Goal: Task Accomplishment & Management: Manage account settings

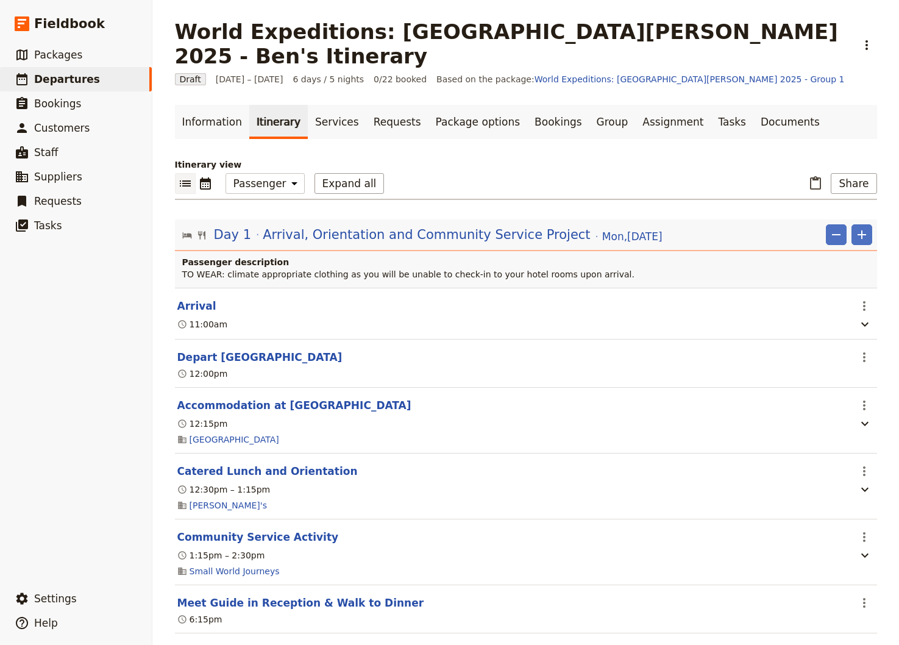
select select "PASSENGER"
click at [841, 173] on button "Share" at bounding box center [854, 183] width 46 height 21
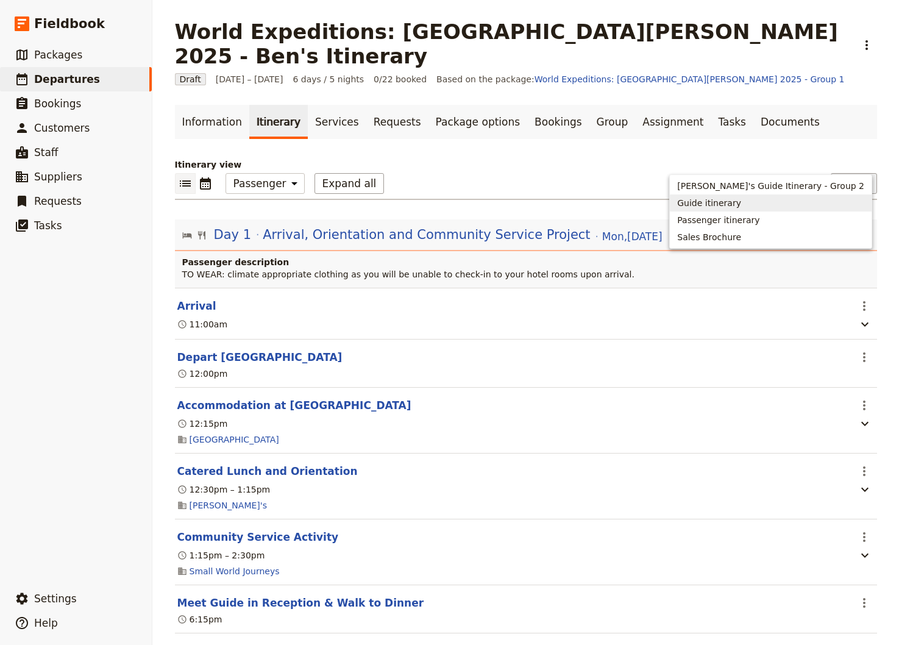
click at [741, 202] on span "Guide itinerary" at bounding box center [709, 203] width 64 height 12
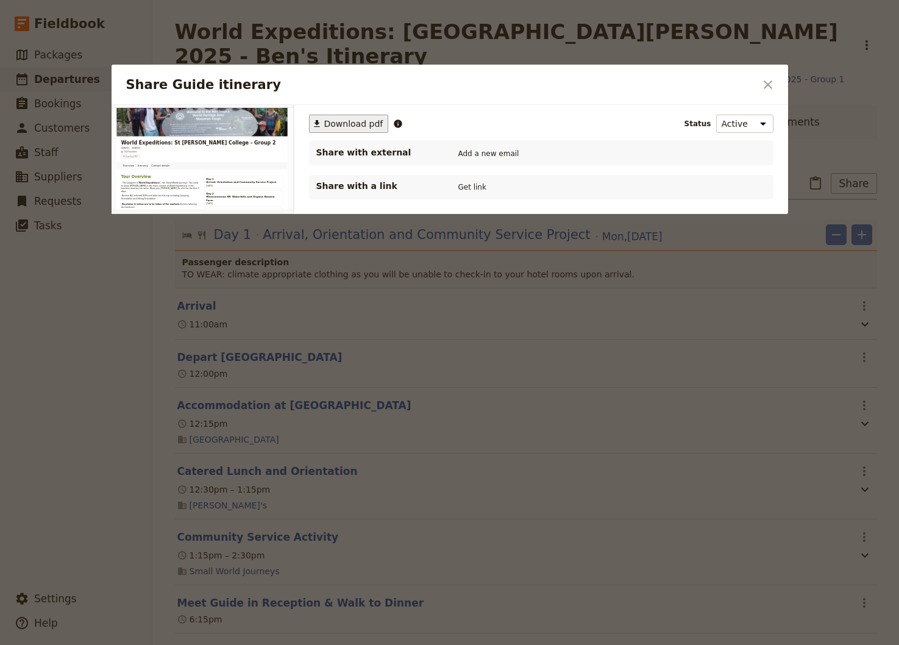
click at [337, 122] on span "Download pdf" at bounding box center [353, 124] width 59 height 12
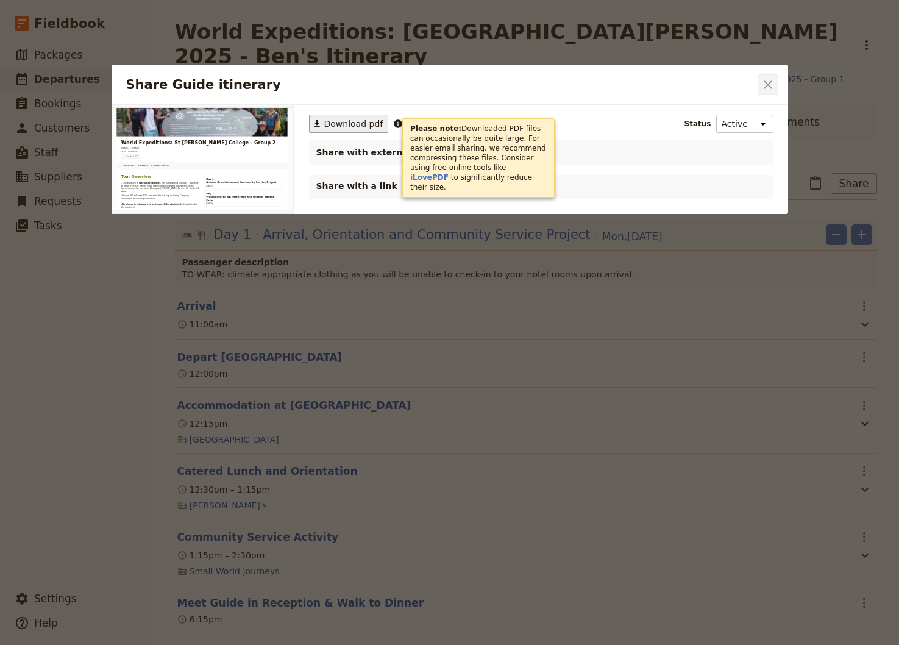
click at [765, 84] on icon "Close dialog" at bounding box center [768, 84] width 15 height 15
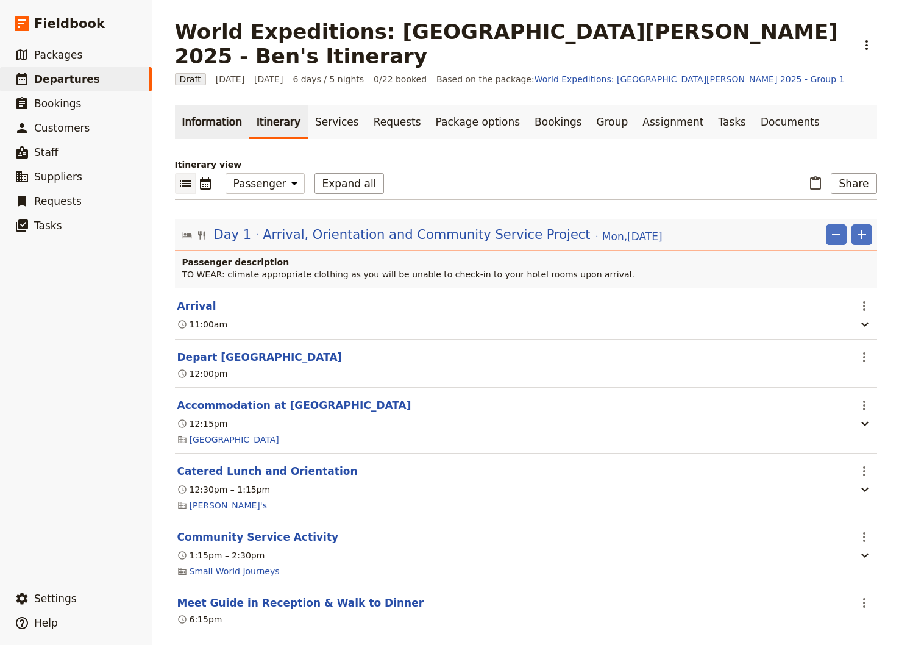
click at [194, 105] on link "Information" at bounding box center [212, 122] width 74 height 34
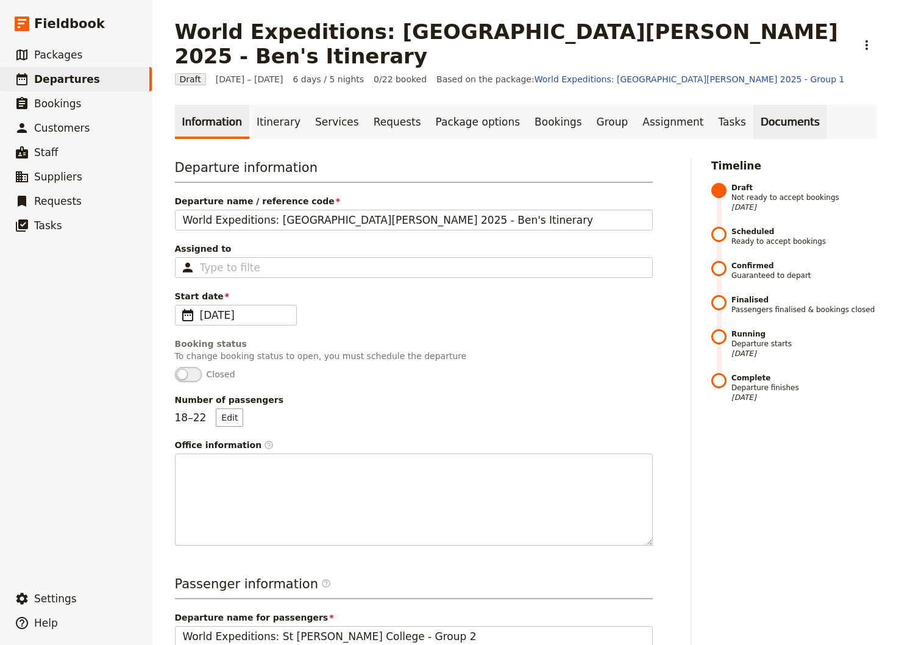
click at [753, 105] on link "Documents" at bounding box center [790, 122] width 74 height 34
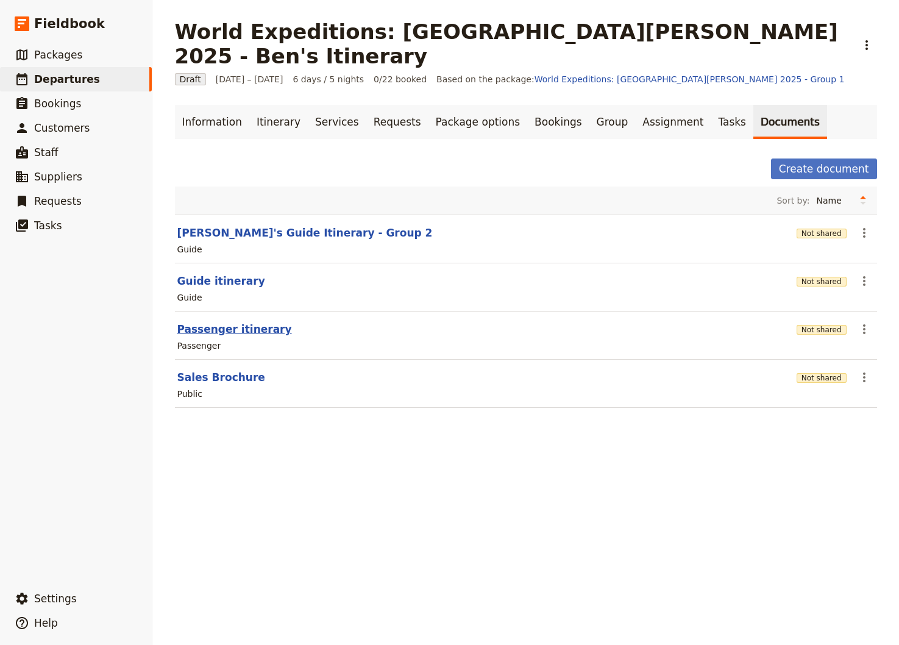
click at [227, 322] on button "Passenger itinerary" at bounding box center [234, 329] width 115 height 15
select select "PASSENGER"
select select "RUN_SHEET"
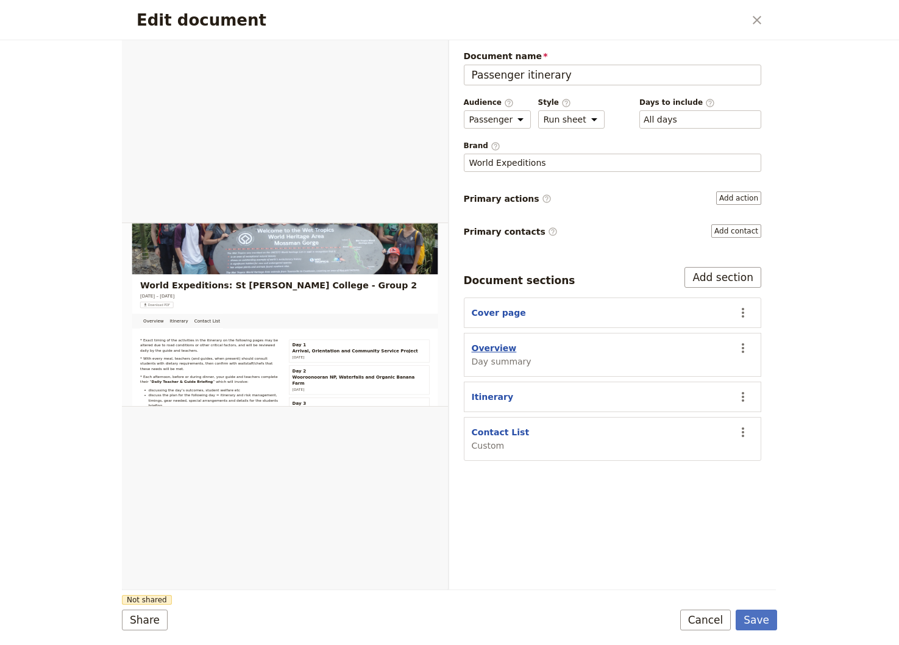
click at [493, 346] on button "Overview" at bounding box center [494, 348] width 45 height 12
select select "DAY_SUMMARY"
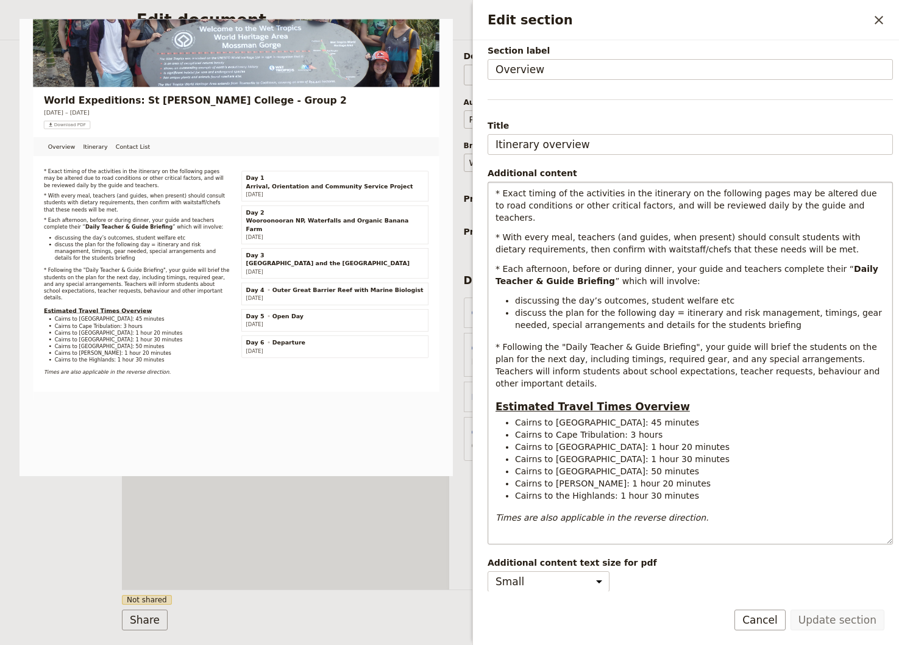
scroll to position [69, 0]
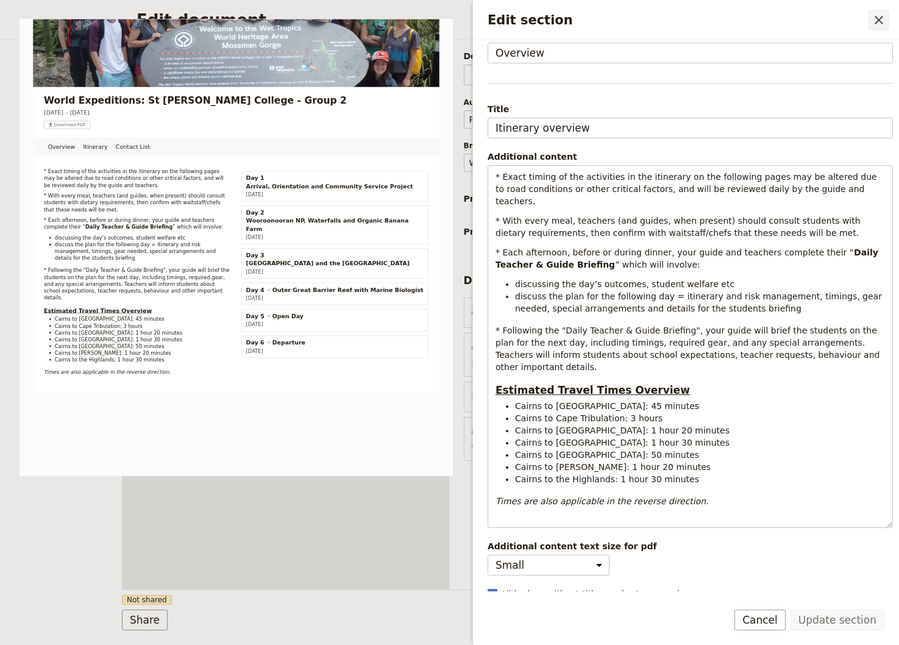
click at [881, 22] on icon "Close drawer" at bounding box center [879, 20] width 9 height 9
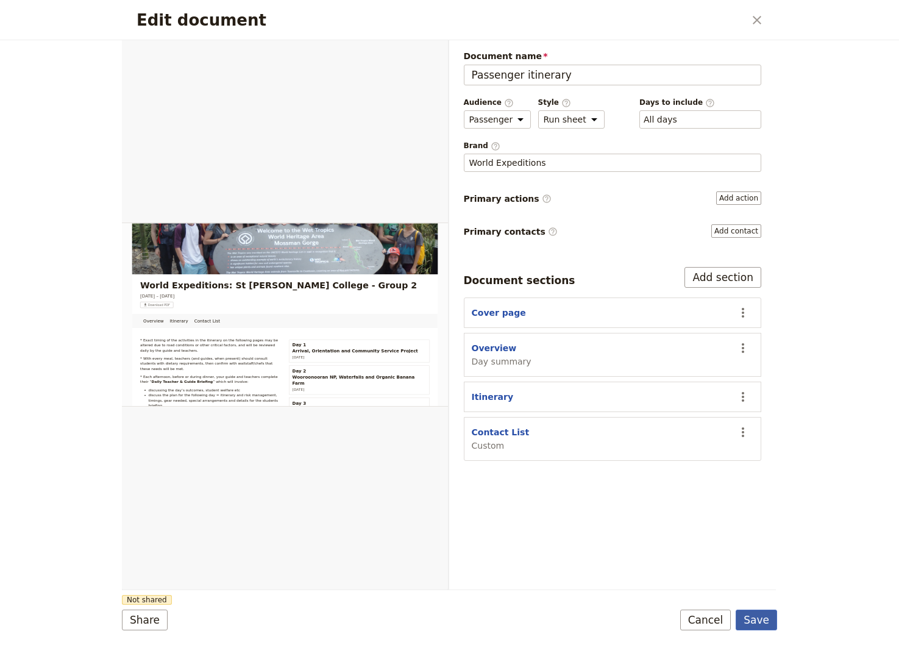
click at [761, 619] on button "Save" at bounding box center [756, 620] width 41 height 21
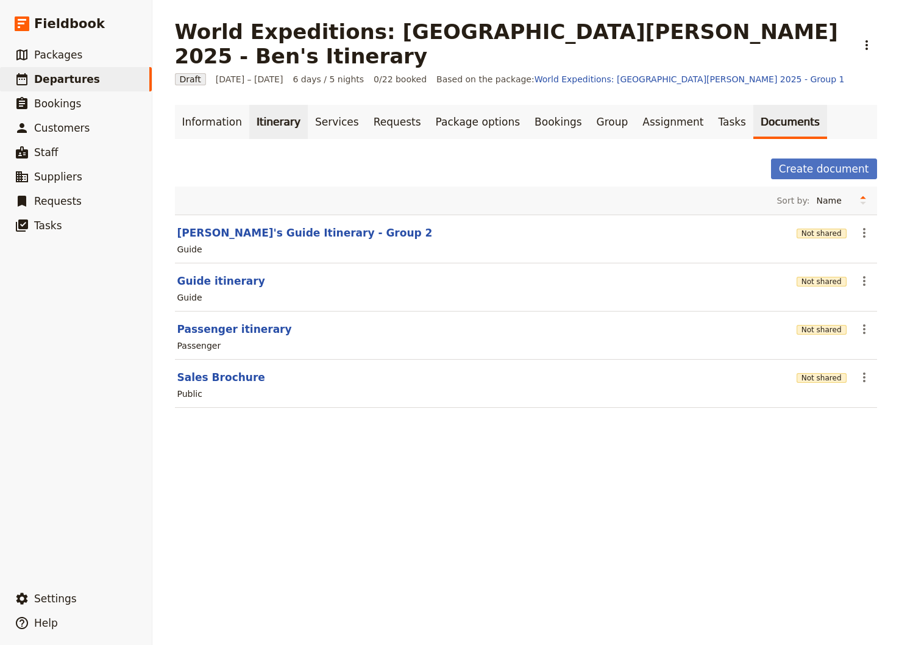
click at [263, 105] on link "Itinerary" at bounding box center [278, 122] width 59 height 34
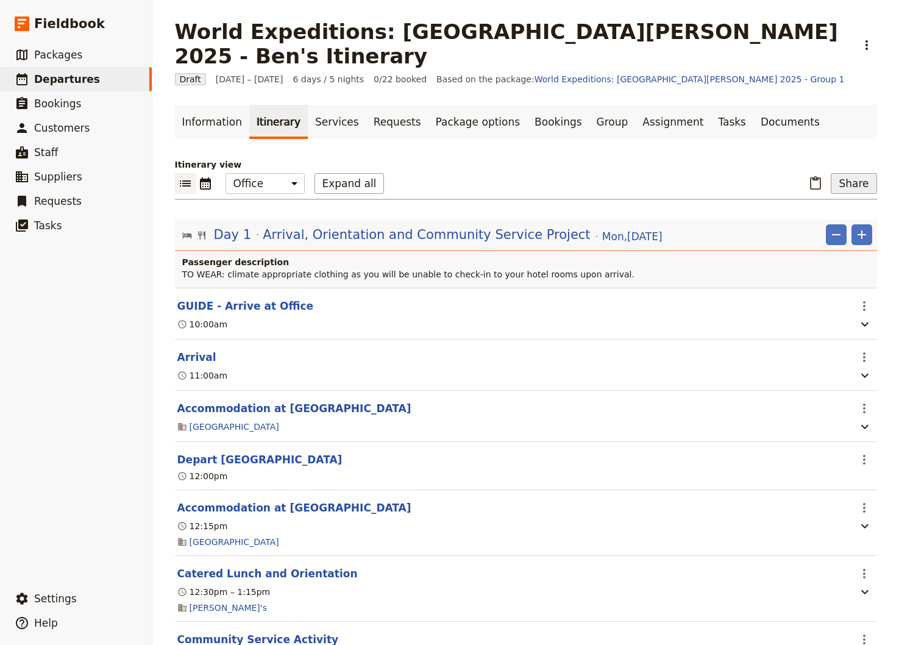
click at [848, 173] on button "Share" at bounding box center [854, 183] width 46 height 21
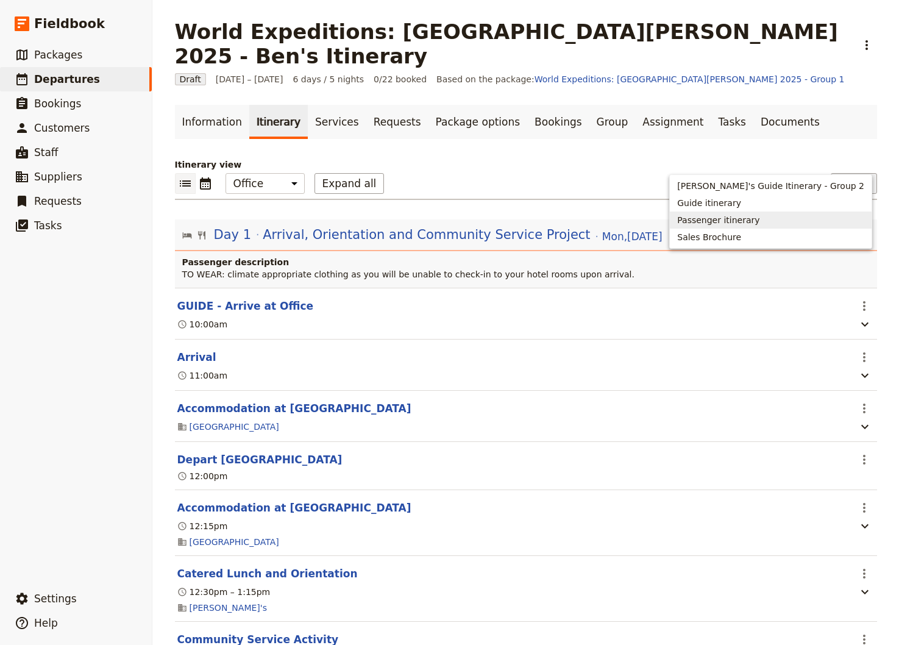
click at [759, 219] on span "Passenger itinerary" at bounding box center [718, 220] width 82 height 12
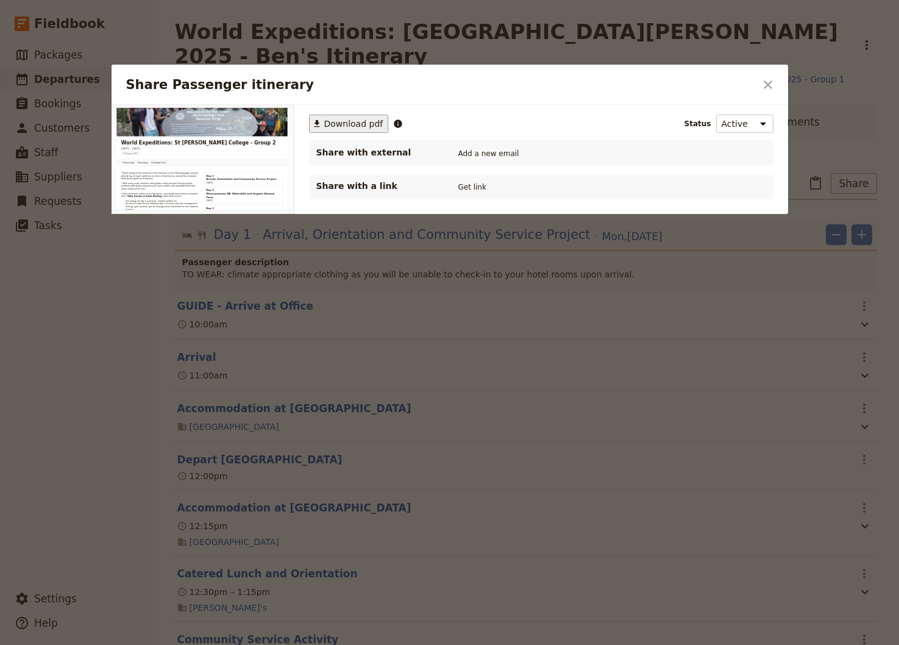
click at [357, 124] on span "Download pdf" at bounding box center [353, 124] width 59 height 12
click at [762, 85] on icon "Close dialog" at bounding box center [768, 84] width 15 height 15
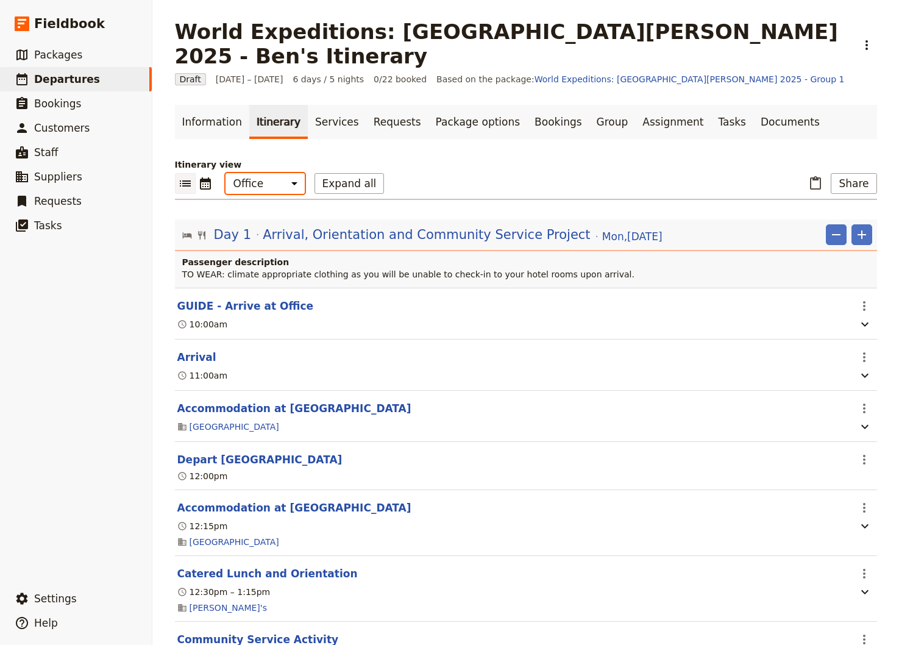
click at [226, 173] on select "Office Guide Passenger Sales" at bounding box center [265, 183] width 79 height 21
select select "STAFF"
click option "Guide" at bounding box center [0, 0] width 0 height 0
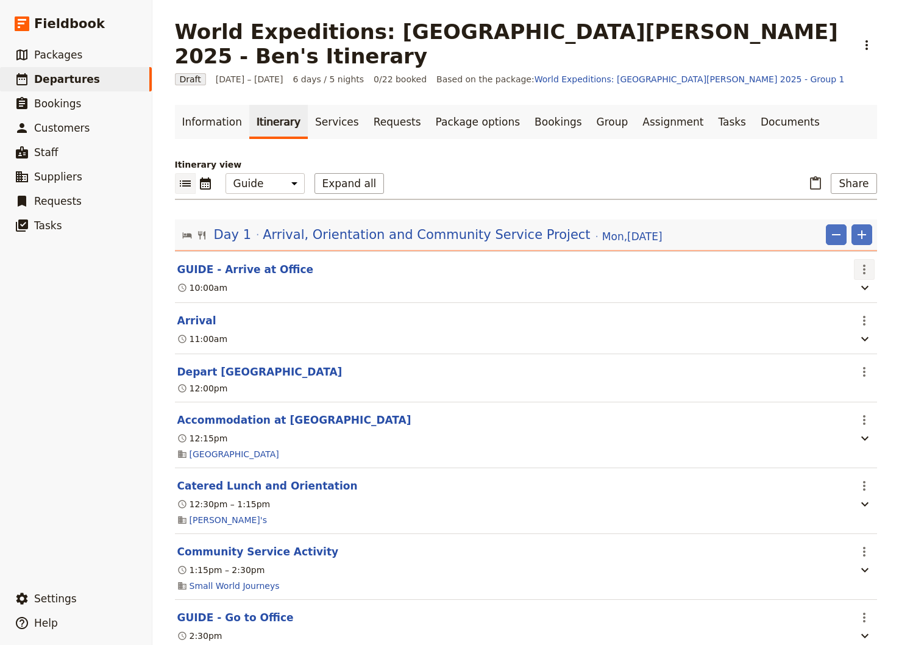
click at [858, 262] on icon "Actions" at bounding box center [864, 269] width 15 height 15
click at [844, 291] on span "Delete this itinerary item" at bounding box center [808, 288] width 107 height 12
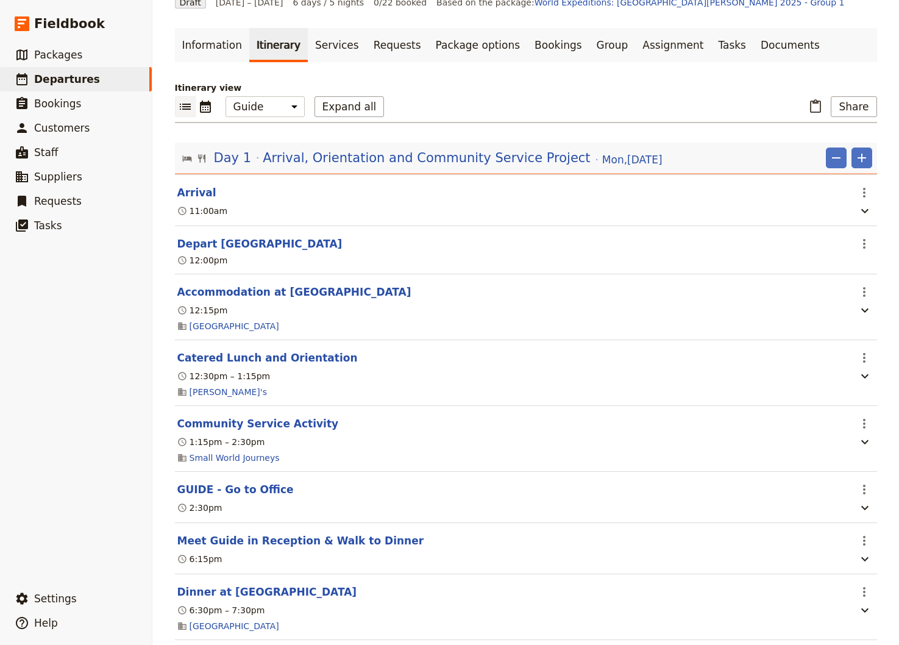
scroll to position [82, 0]
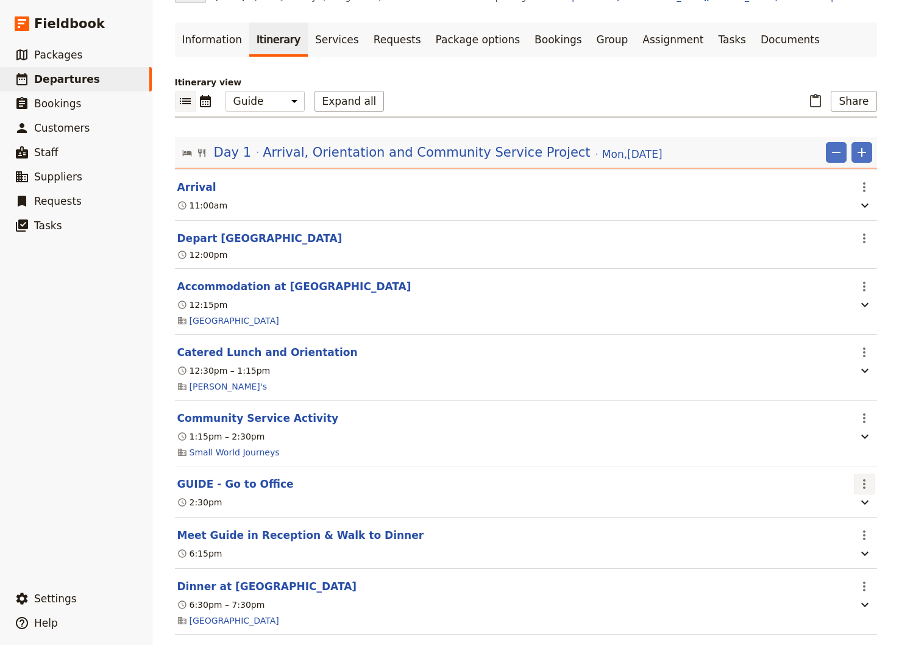
click at [858, 477] on icon "Actions" at bounding box center [864, 484] width 15 height 15
click at [804, 509] on span "Delete this itinerary item" at bounding box center [808, 505] width 107 height 12
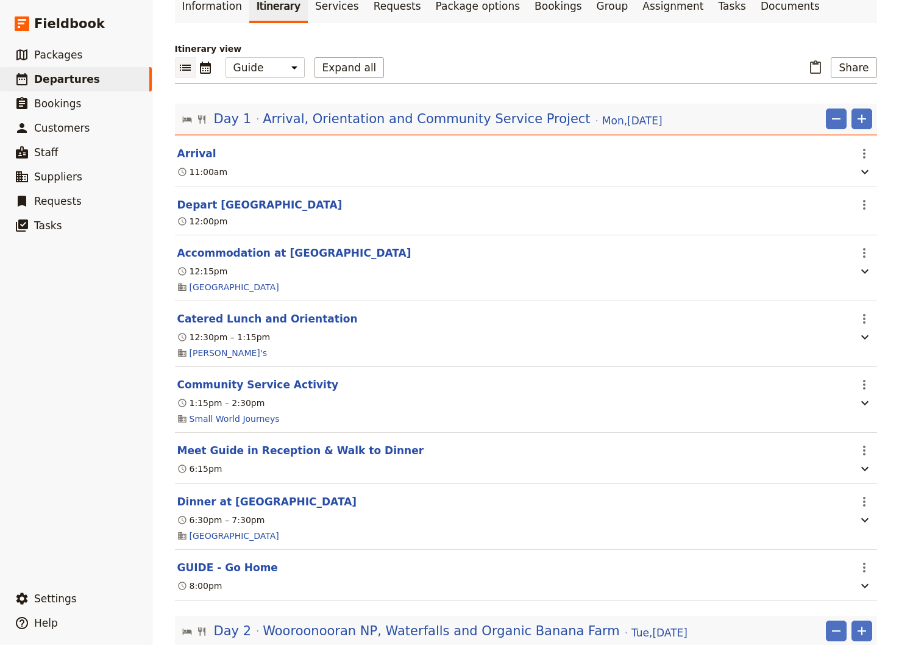
scroll to position [165, 0]
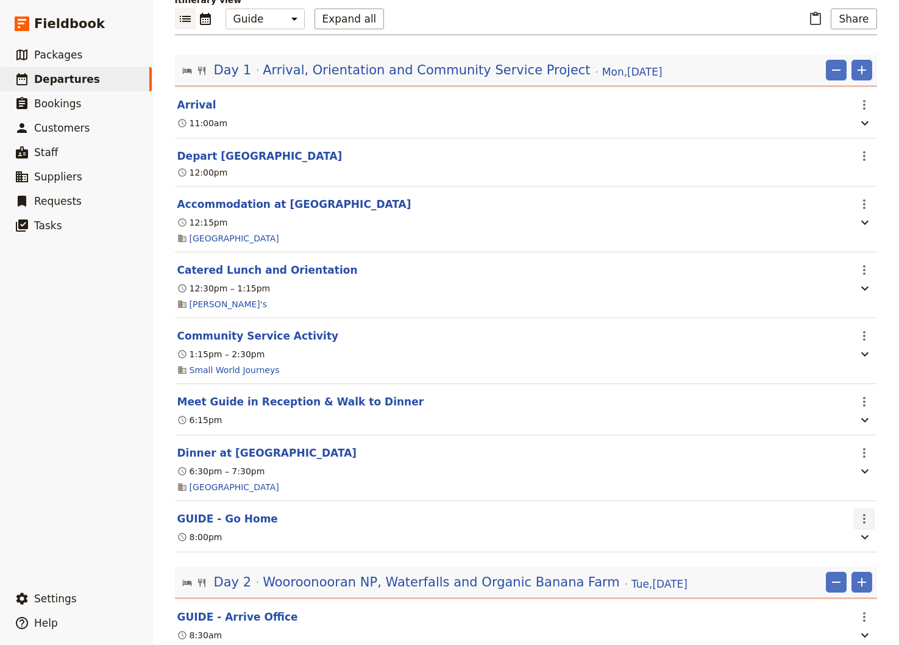
click at [859, 511] on icon "Actions" at bounding box center [864, 518] width 15 height 15
click at [797, 543] on span "Delete this itinerary item" at bounding box center [808, 542] width 107 height 12
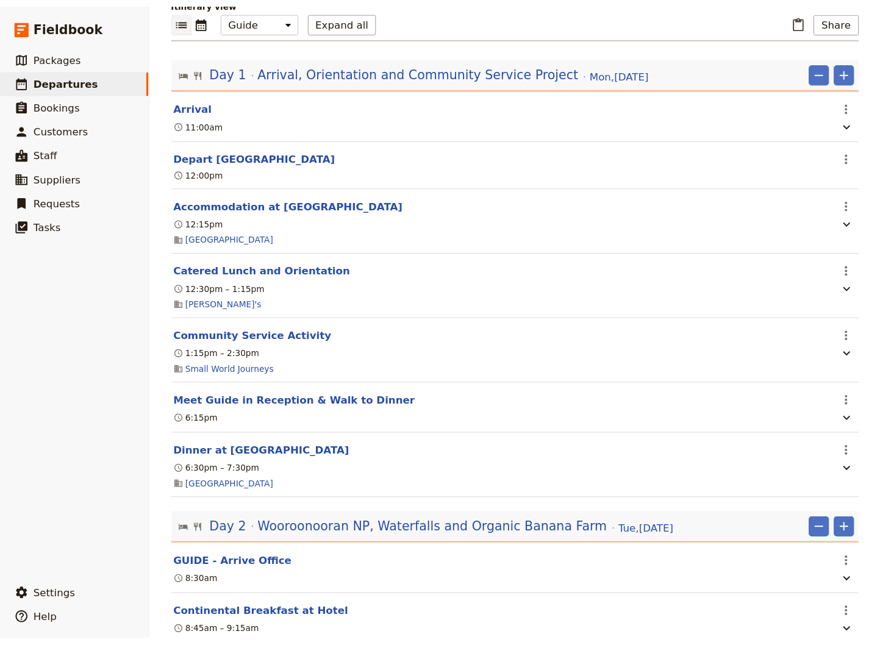
scroll to position [0, 0]
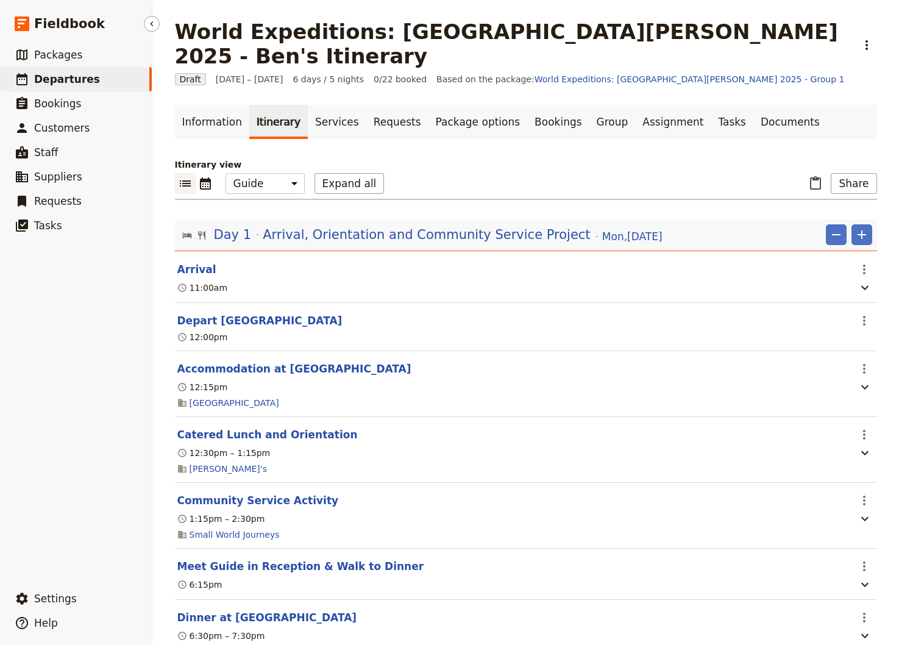
click at [60, 81] on span "Departures" at bounding box center [67, 79] width 66 height 12
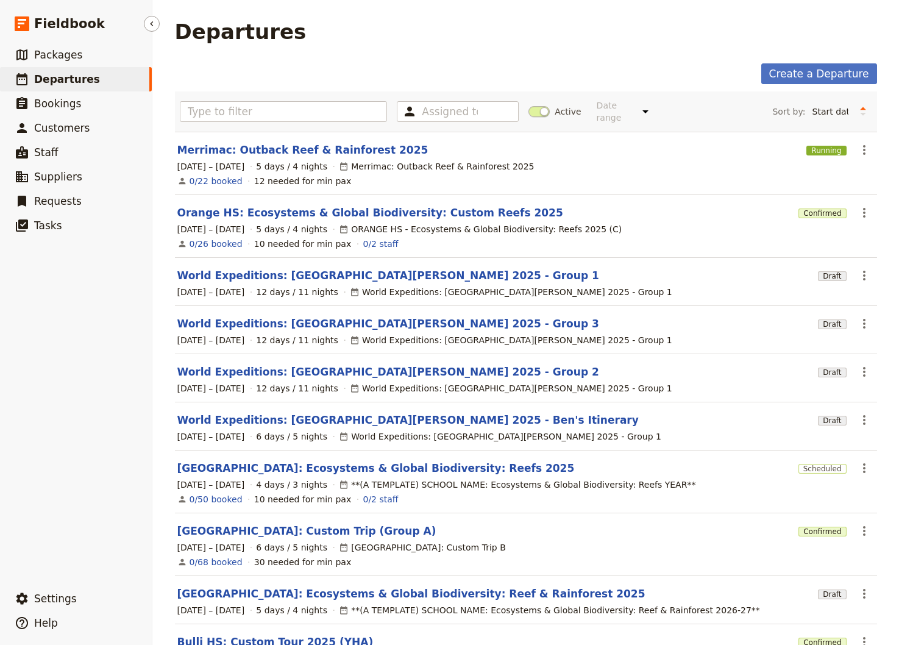
click at [52, 79] on span "Departures" at bounding box center [67, 79] width 66 height 12
click at [193, 112] on input "text" at bounding box center [284, 111] width 208 height 21
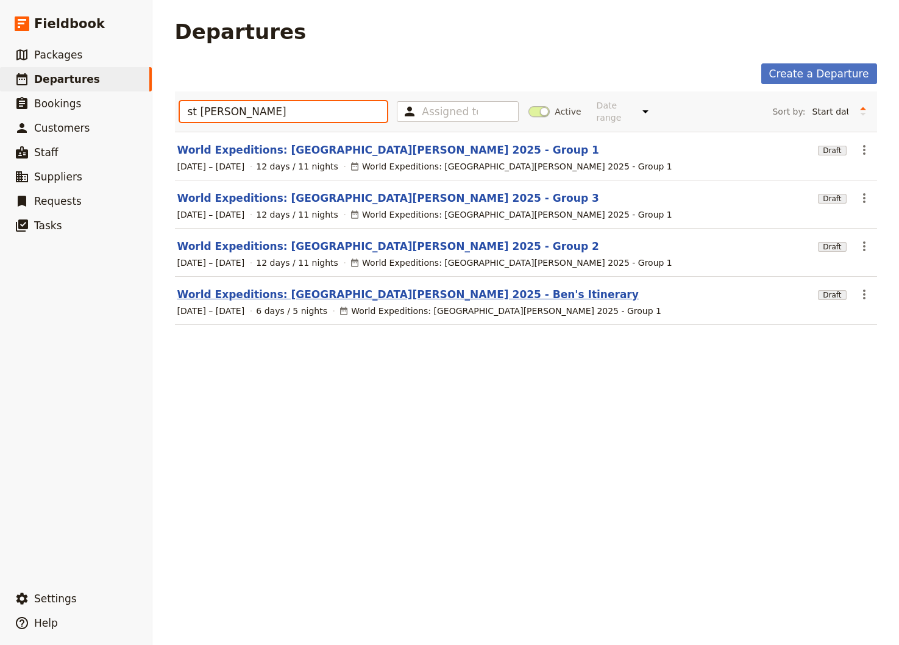
type input "st [PERSON_NAME]"
click at [352, 287] on link "World Expeditions: [GEOGRAPHIC_DATA][PERSON_NAME] 2025 - Ben's Itinerary" at bounding box center [407, 294] width 461 height 15
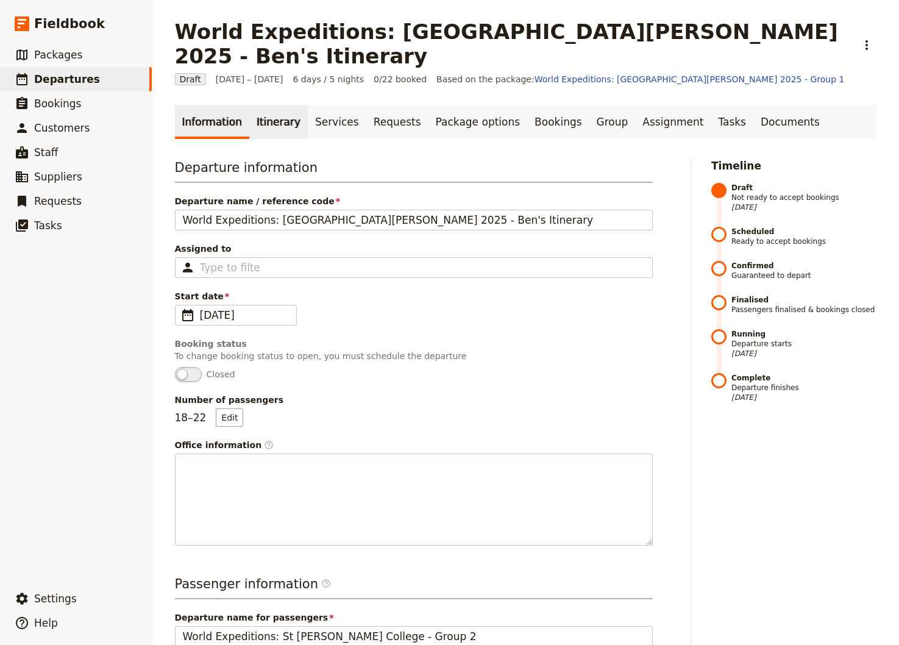
click at [266, 105] on link "Itinerary" at bounding box center [278, 122] width 59 height 34
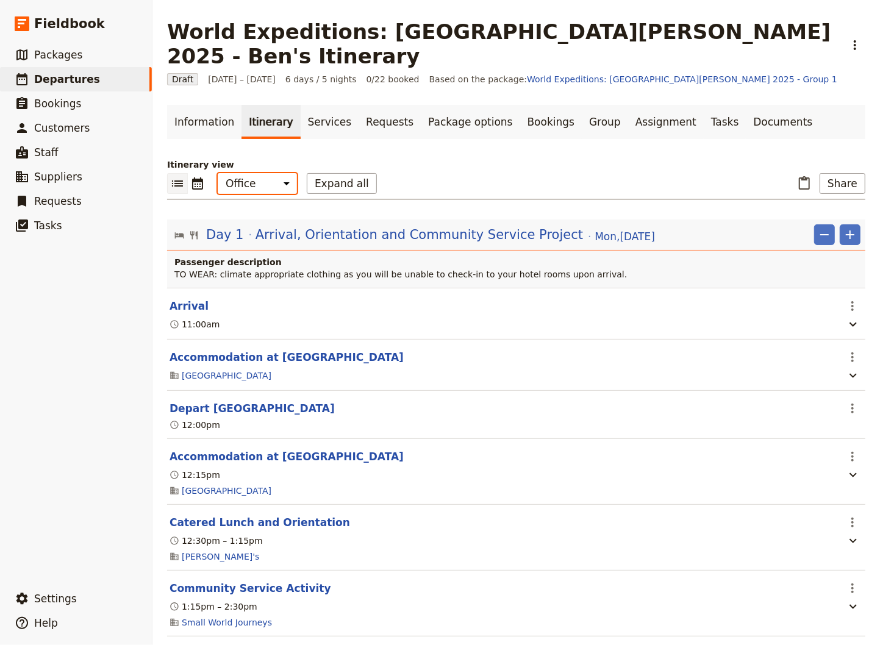
select select "STAFF"
click option "Guide" at bounding box center [0, 0] width 0 height 0
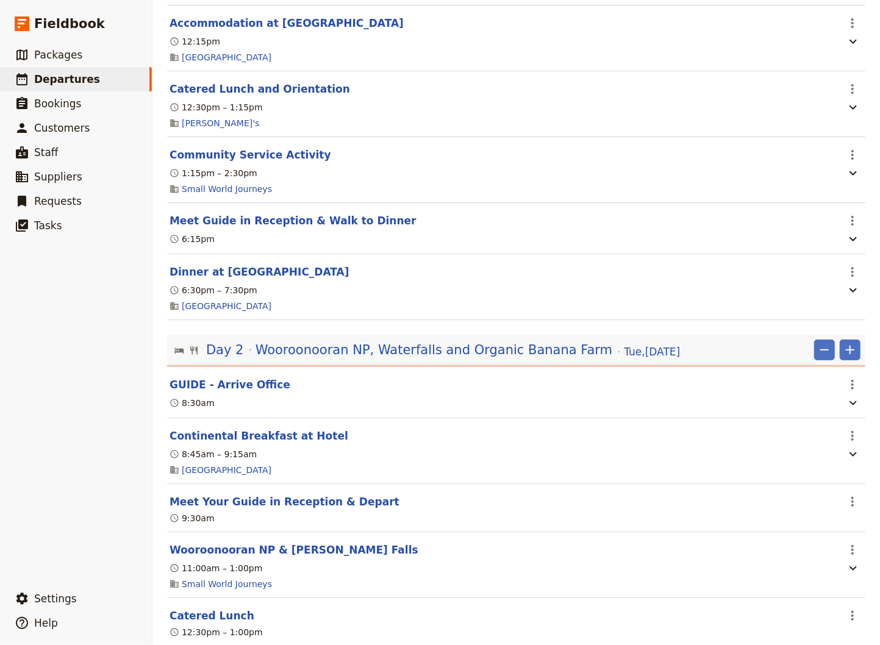
scroll to position [411, 0]
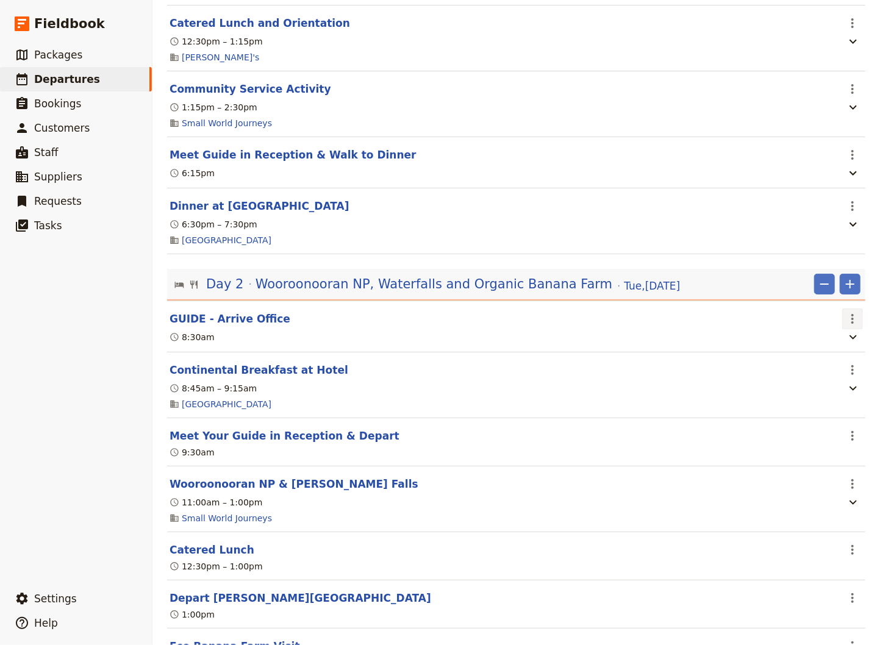
click at [845, 311] on icon "Actions" at bounding box center [852, 318] width 15 height 15
click at [812, 340] on span "Delete this itinerary item" at bounding box center [792, 341] width 107 height 12
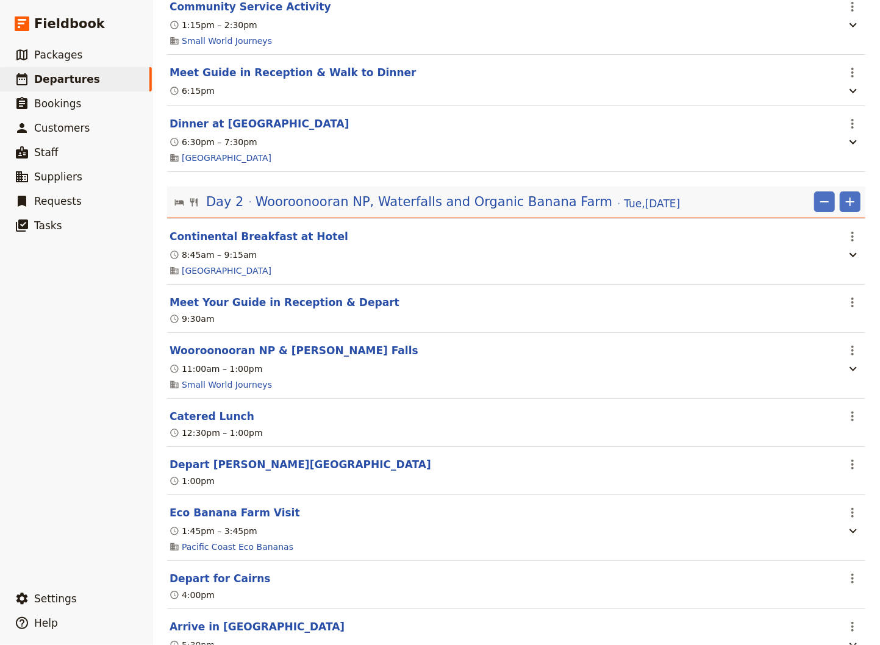
scroll to position [576, 0]
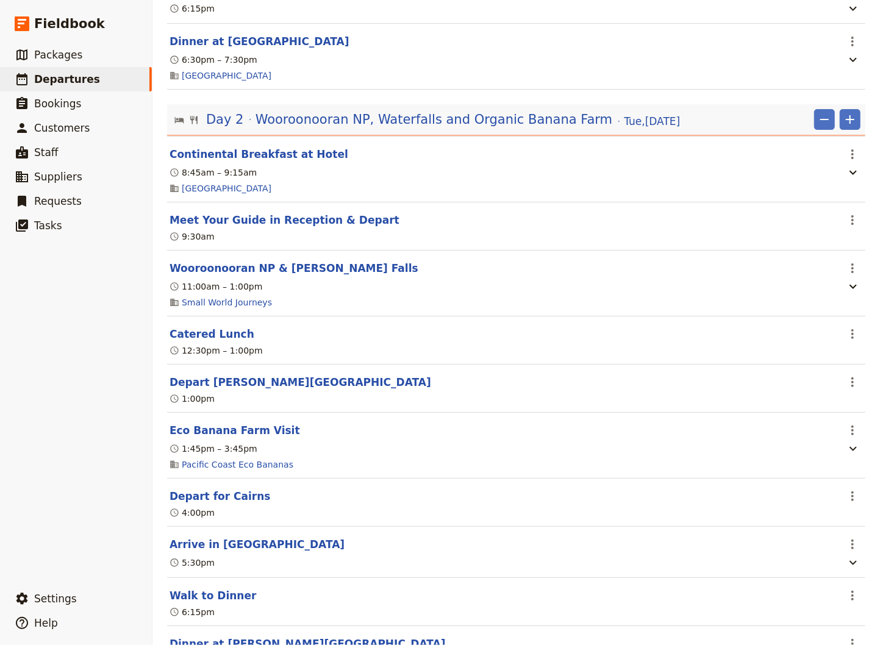
click at [226, 257] on section "Wooroonooran NP & [PERSON_NAME] Falls ​ 11:00am – 1:00pm Small World Journeys" at bounding box center [516, 284] width 698 height 66
click at [214, 261] on button "Wooroonooran NP & [PERSON_NAME] Falls" at bounding box center [293, 268] width 249 height 15
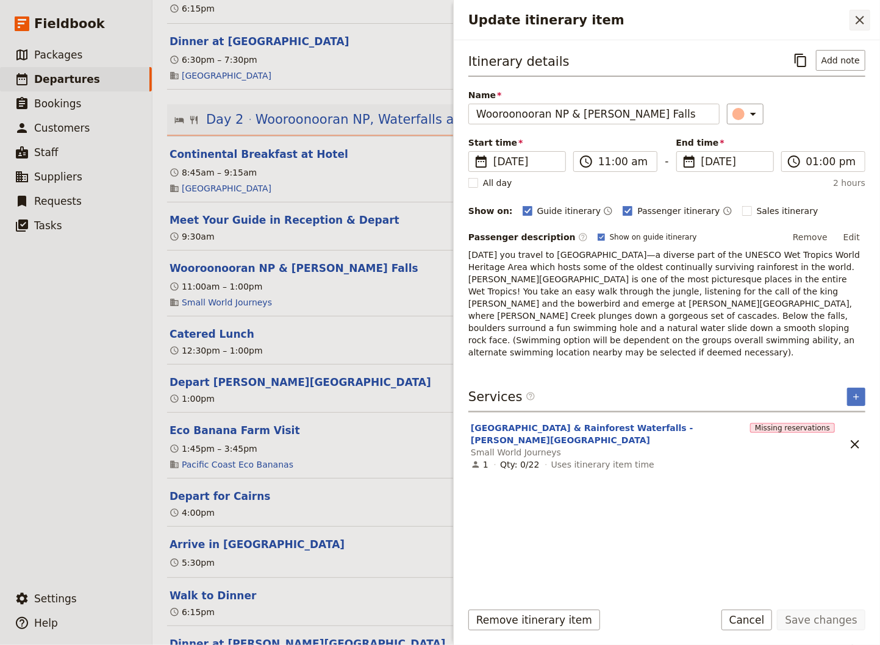
click at [858, 16] on icon "Close drawer" at bounding box center [859, 20] width 15 height 15
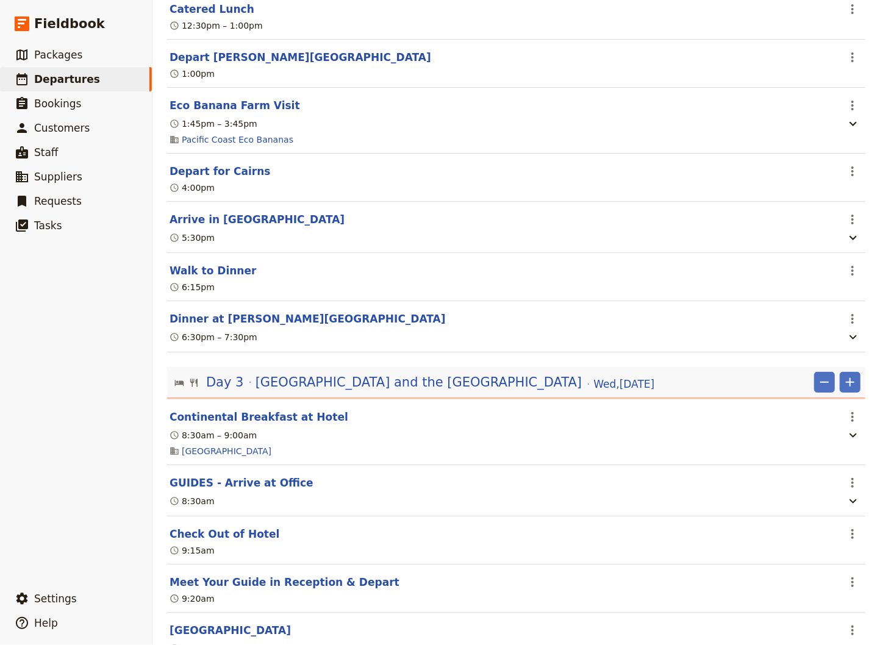
scroll to position [987, 0]
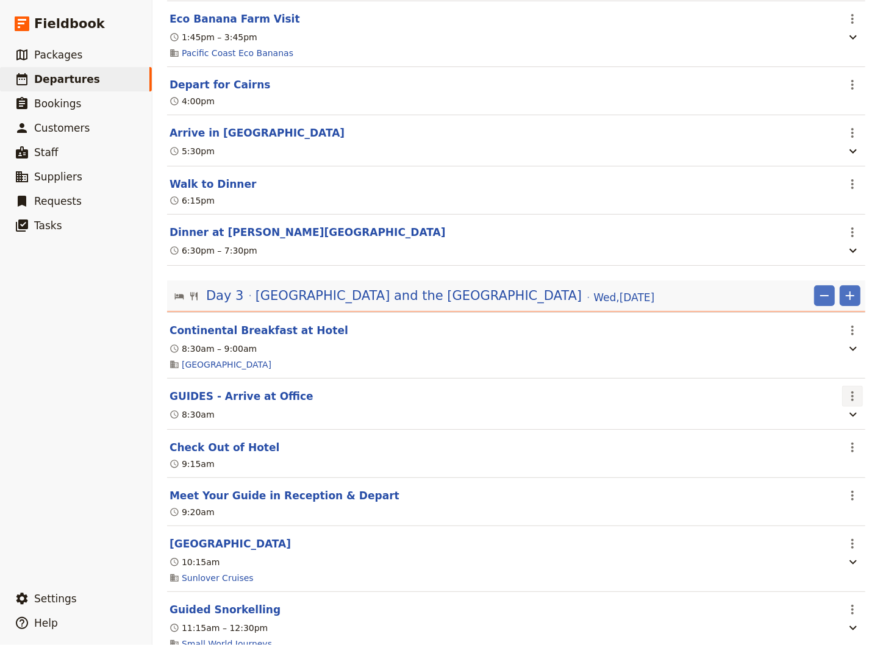
click at [845, 389] on icon "Actions" at bounding box center [852, 396] width 15 height 15
click at [785, 425] on span "Delete this itinerary item" at bounding box center [792, 421] width 107 height 12
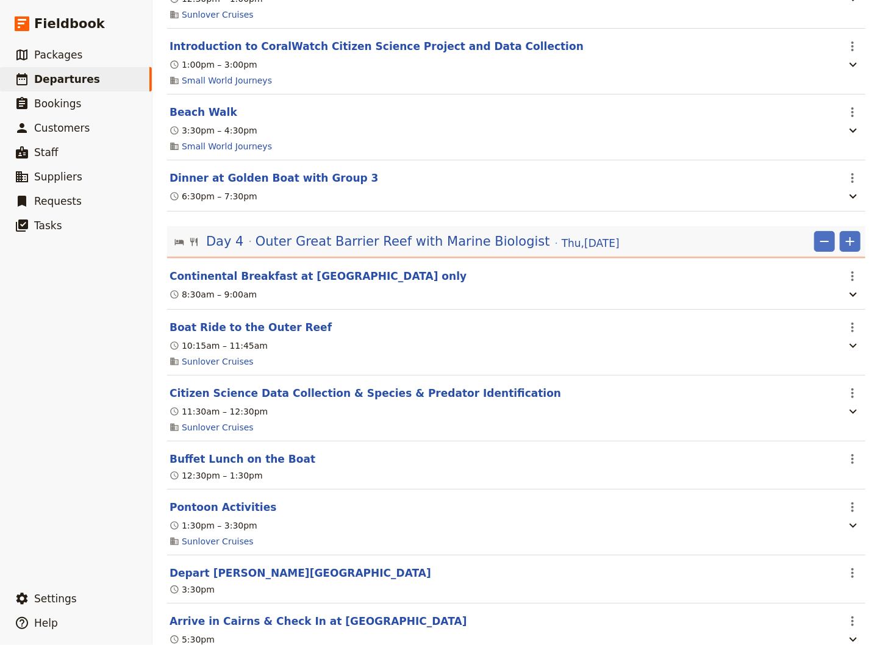
scroll to position [1646, 0]
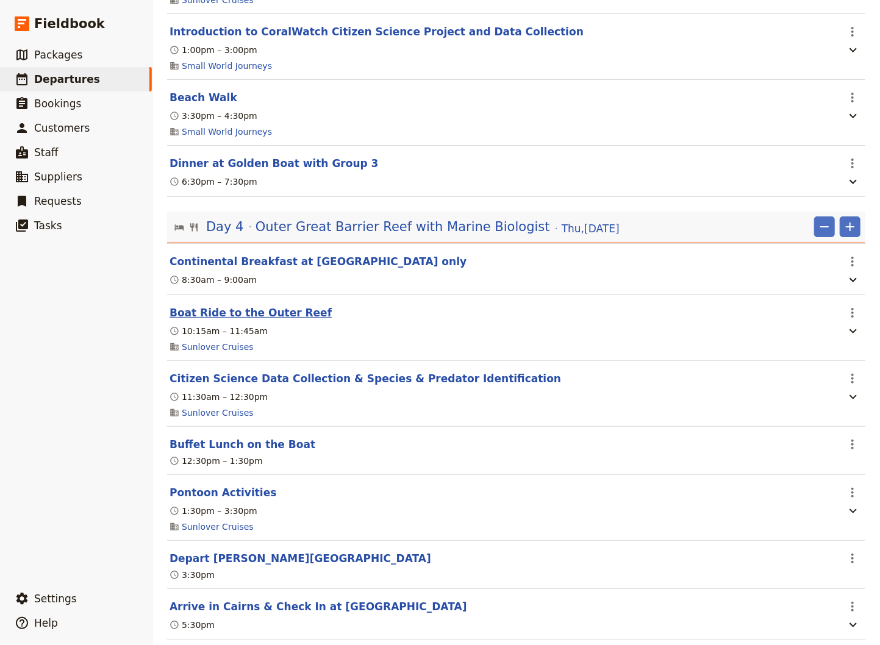
click at [247, 305] on button "Boat Ride to the Outer Reef" at bounding box center [250, 312] width 162 height 15
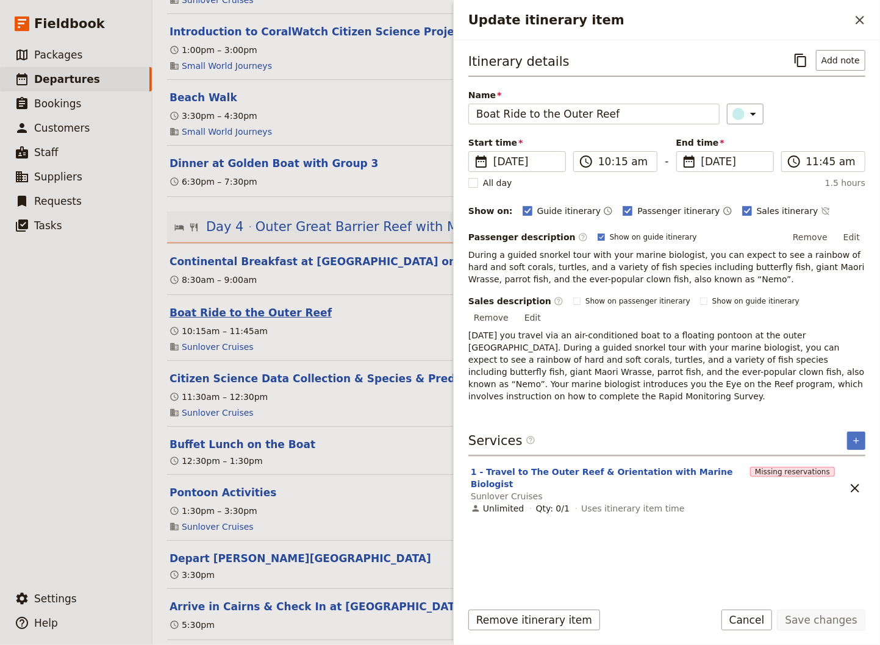
click at [247, 305] on button "Boat Ride to the Outer Reef" at bounding box center [250, 312] width 162 height 15
click at [279, 371] on button "Citizen Science Data Collection & Species & Predator Identification" at bounding box center [364, 378] width 391 height 15
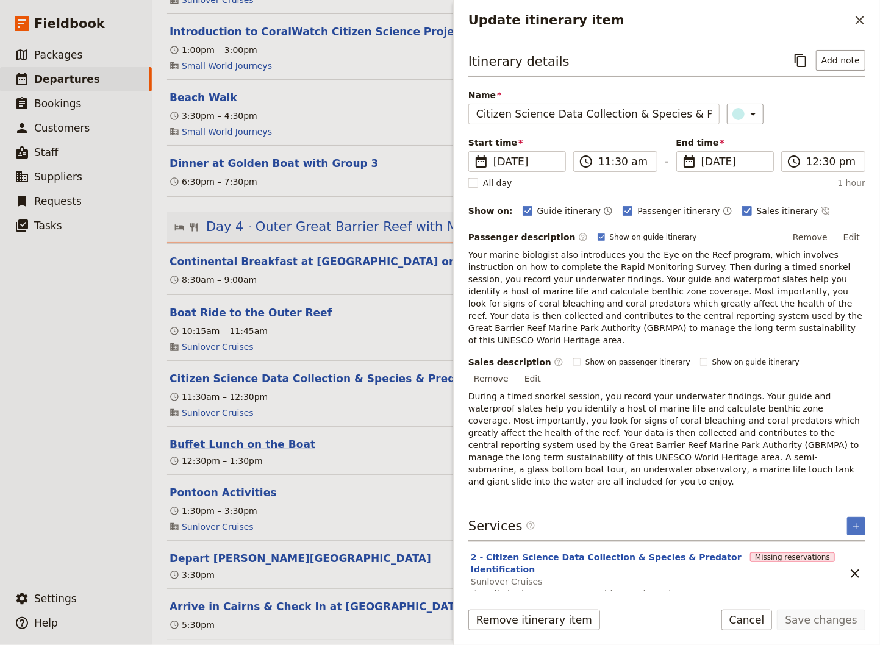
click at [252, 437] on button "Buffet Lunch on the Boat" at bounding box center [242, 444] width 146 height 15
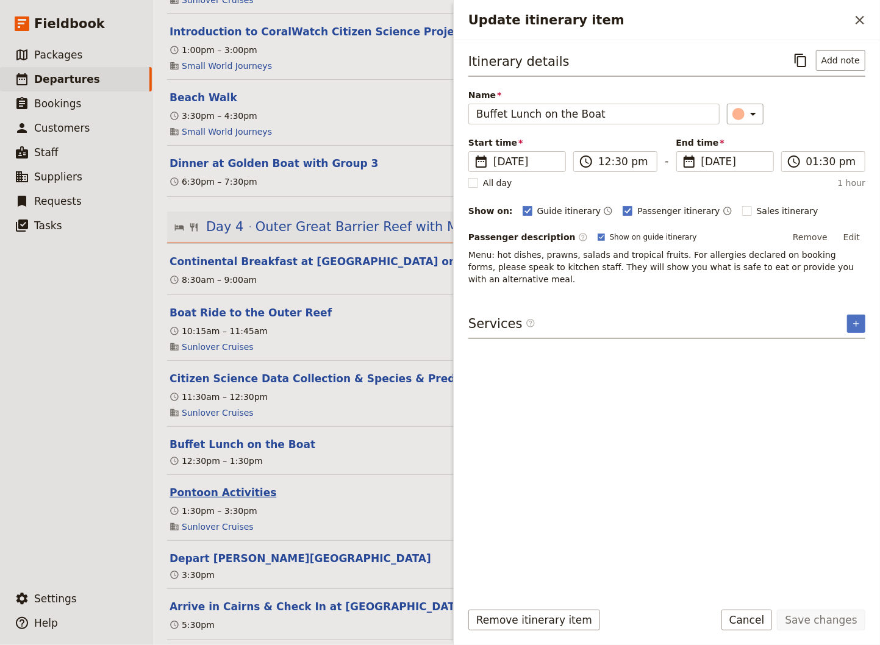
click at [224, 485] on button "Pontoon Activities" at bounding box center [222, 492] width 107 height 15
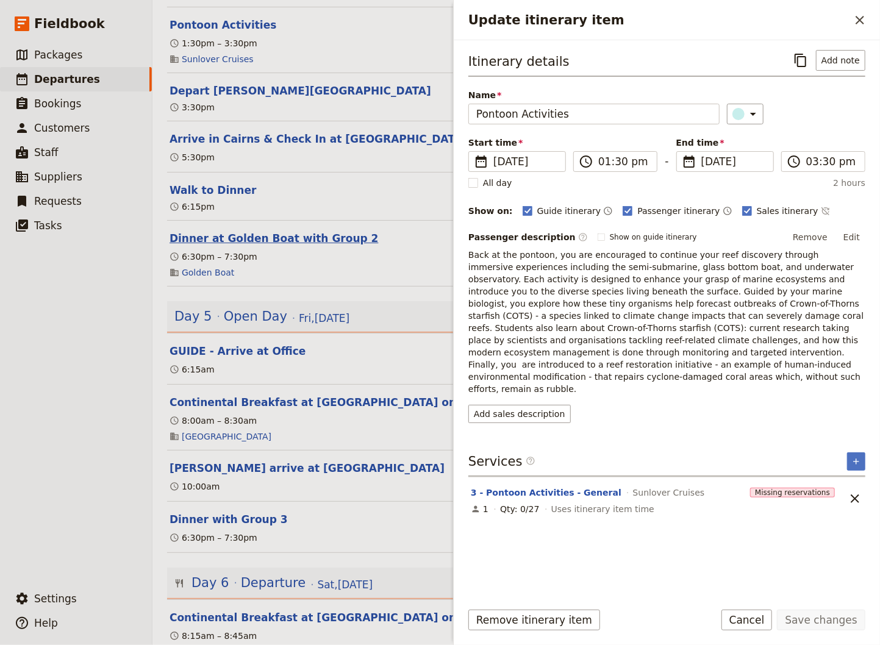
scroll to position [2139, 0]
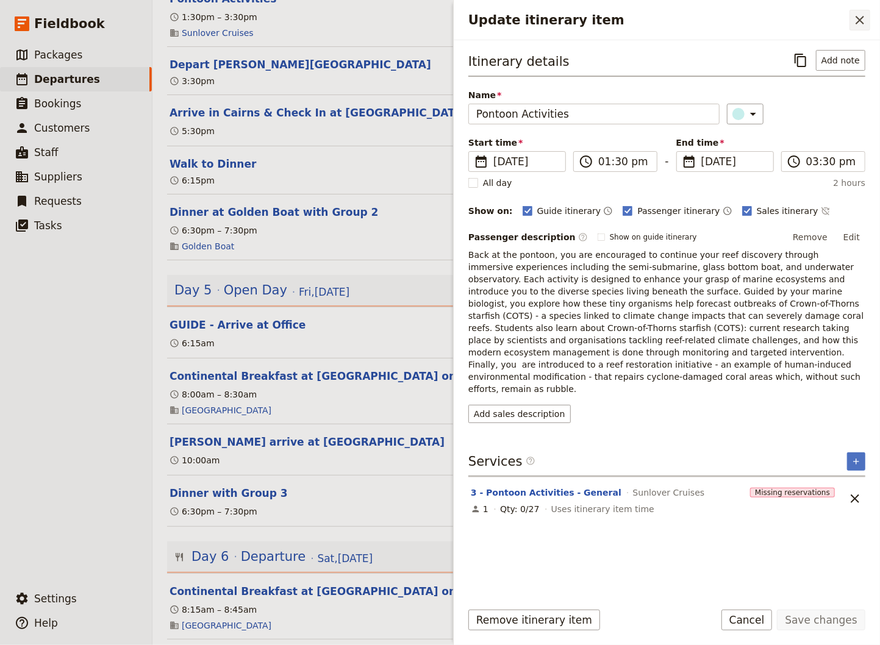
click at [863, 19] on icon "Close drawer" at bounding box center [859, 20] width 15 height 15
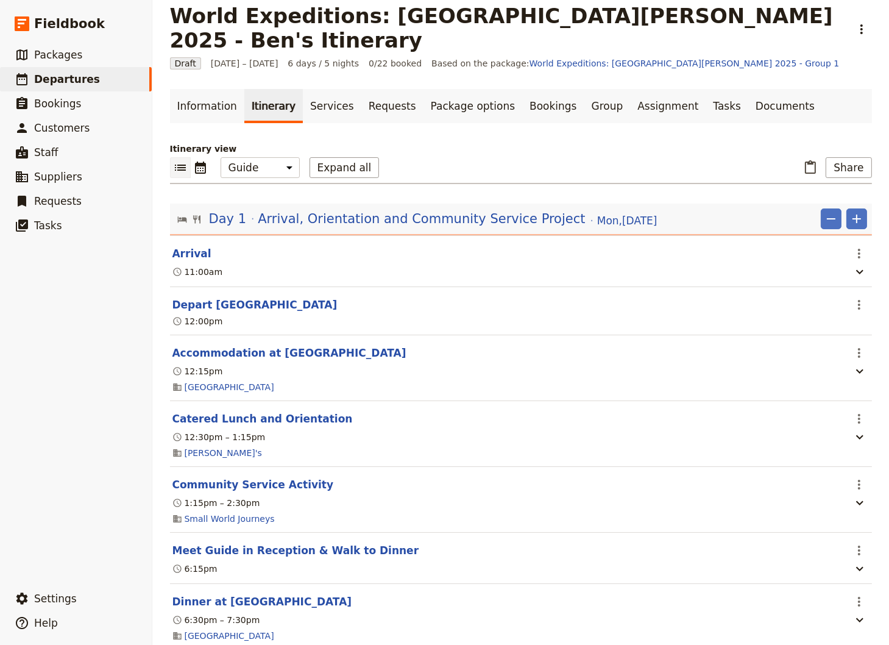
scroll to position [0, 0]
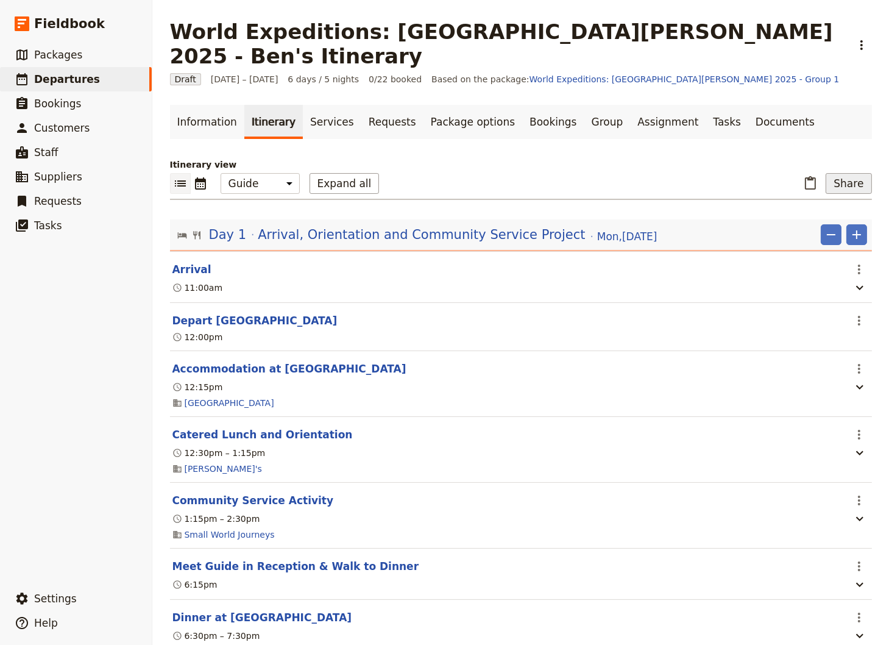
click at [844, 173] on button "Share" at bounding box center [849, 183] width 46 height 21
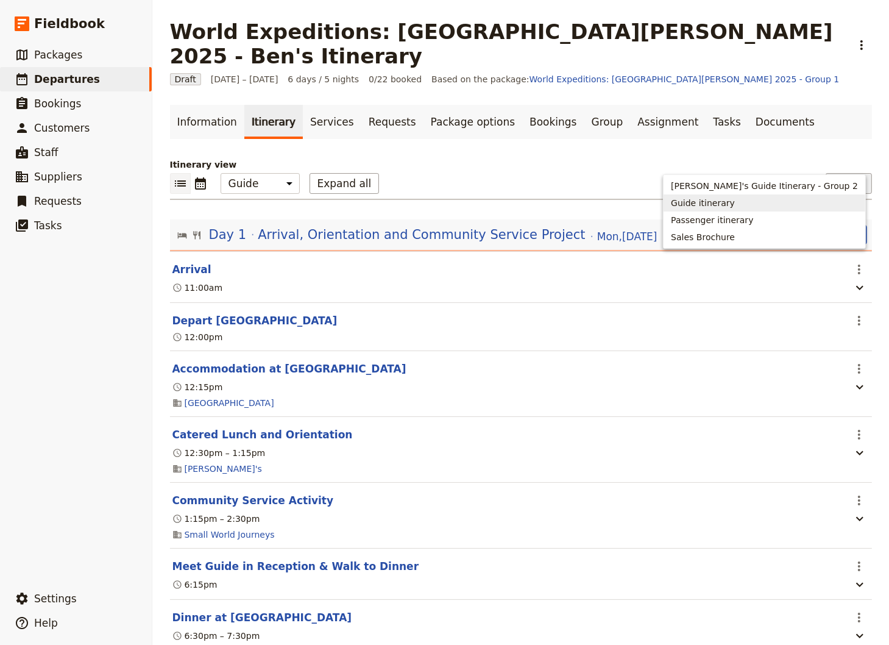
click at [735, 203] on span "Guide itinerary" at bounding box center [703, 203] width 64 height 12
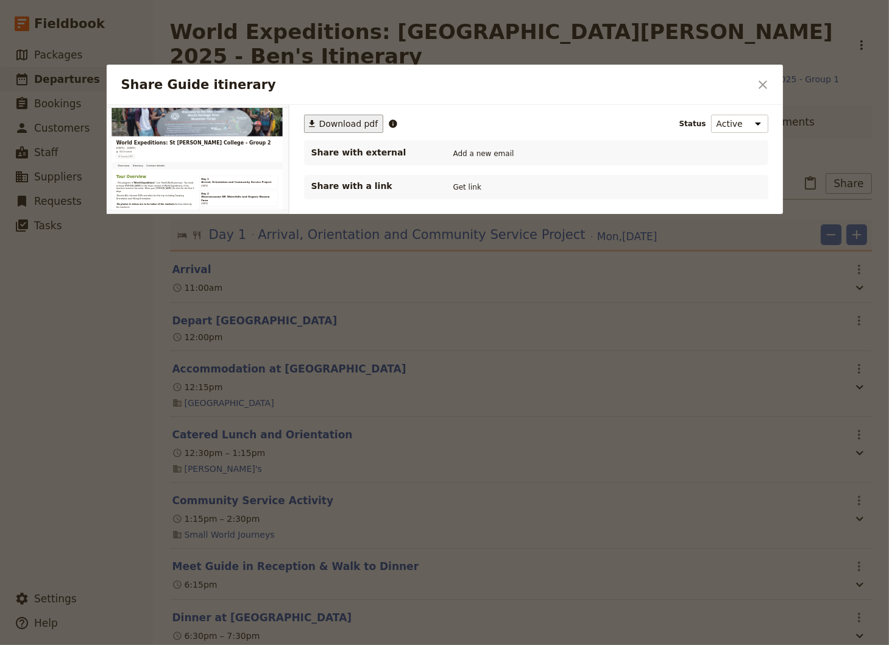
click at [341, 121] on span "Download pdf" at bounding box center [348, 124] width 59 height 12
click at [761, 85] on icon "Close dialog" at bounding box center [763, 84] width 15 height 15
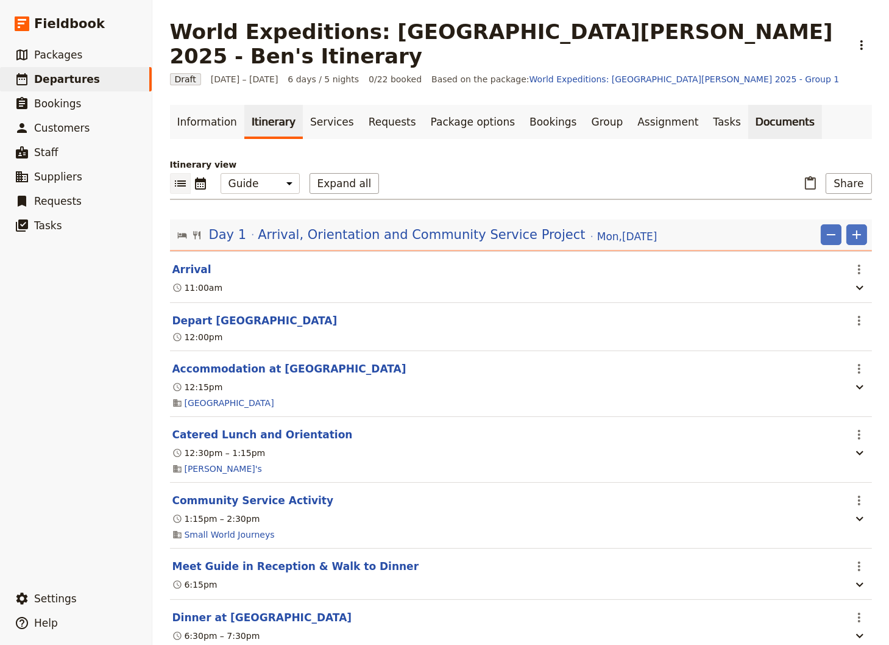
click at [749, 105] on link "Documents" at bounding box center [786, 122] width 74 height 34
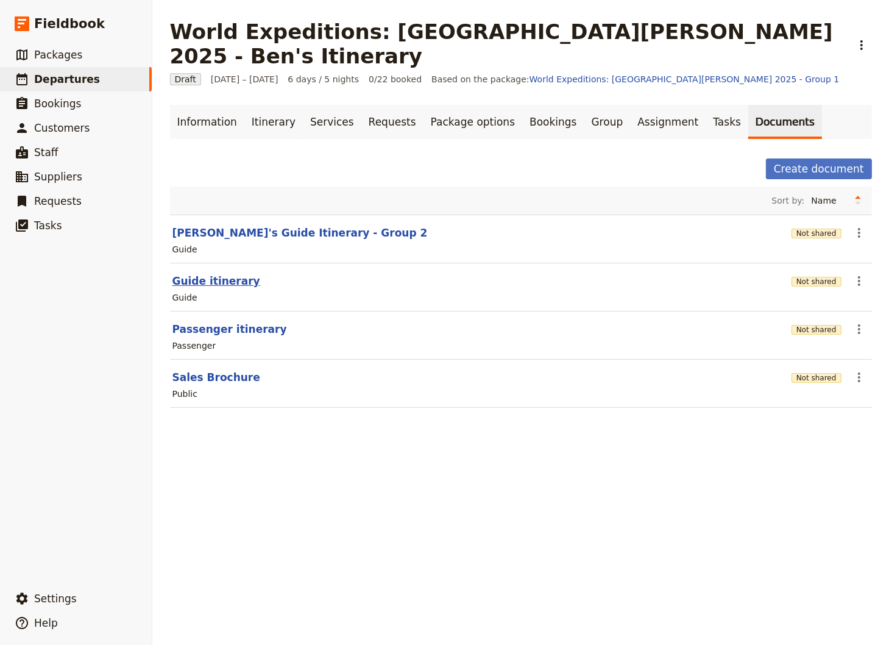
click at [200, 274] on button "Guide itinerary" at bounding box center [217, 281] width 88 height 15
select select "STAFF"
select select "RUN_SHEET"
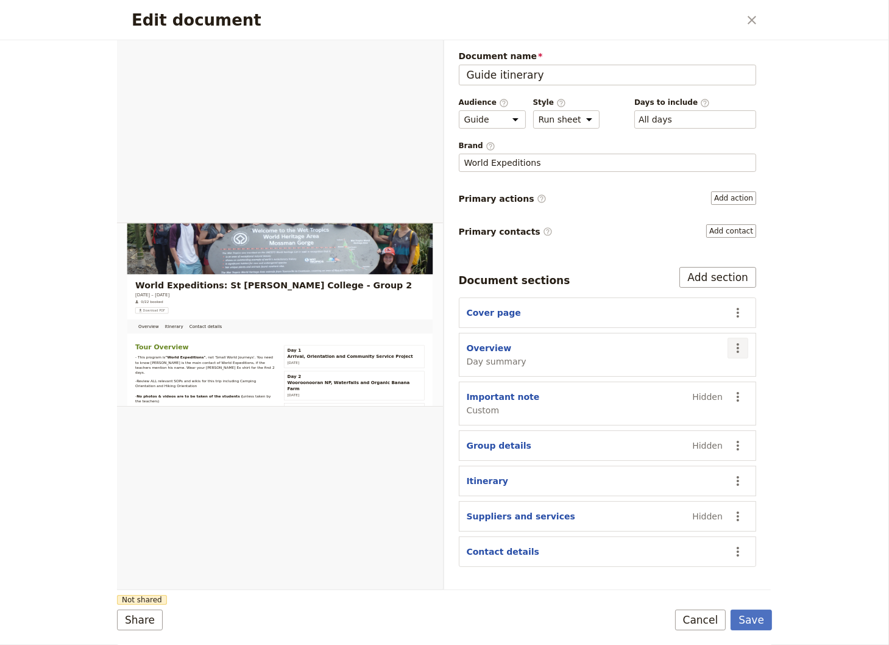
click at [739, 347] on icon "Actions" at bounding box center [738, 348] width 15 height 15
click at [714, 385] on span "Remove section" at bounding box center [691, 389] width 99 height 12
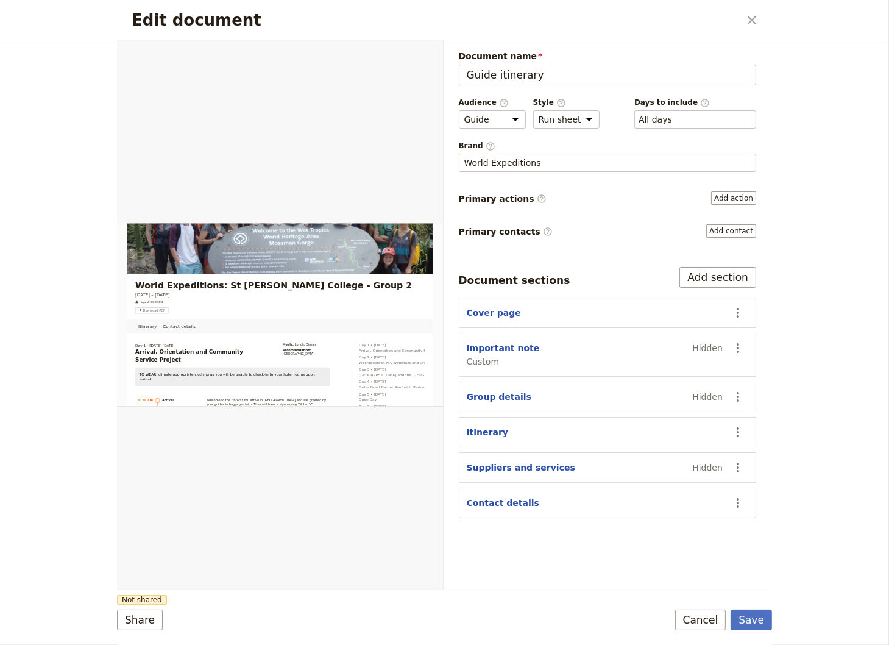
select select "68ef11428fd740c9e2d8dfd1"
click at [739, 502] on icon "Actions" at bounding box center [738, 503] width 15 height 15
click at [692, 546] on span "Remove section" at bounding box center [676, 543] width 68 height 12
drag, startPoint x: 758, startPoint y: 621, endPoint x: 747, endPoint y: 614, distance: 12.0
click at [758, 621] on button "Save" at bounding box center [751, 620] width 41 height 21
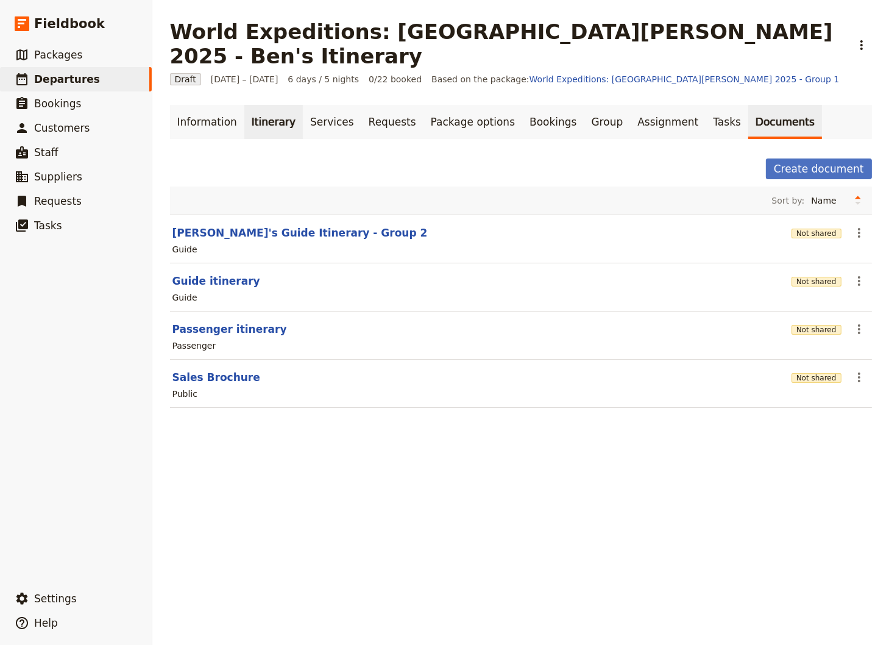
click at [261, 105] on link "Itinerary" at bounding box center [273, 122] width 59 height 34
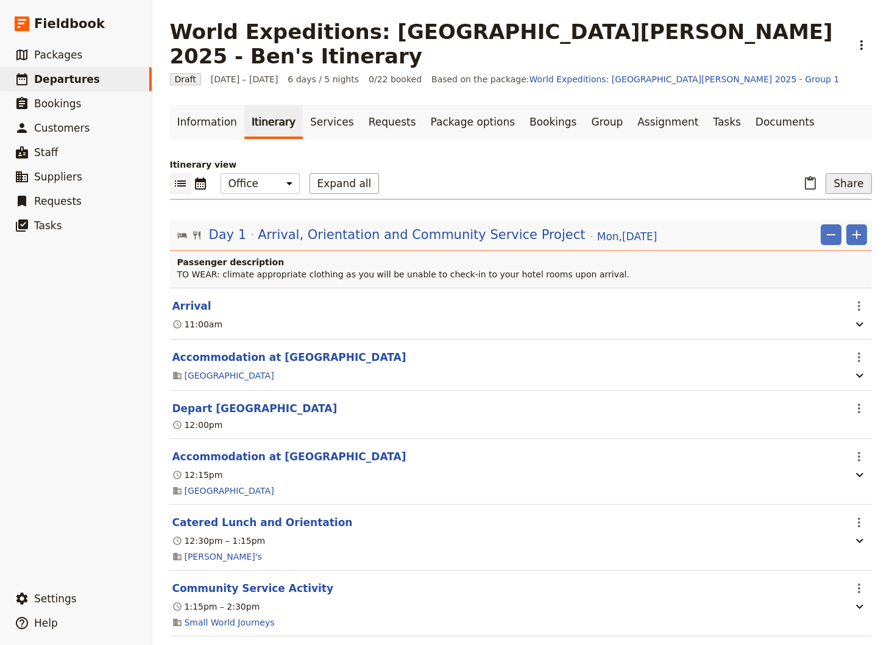
click at [849, 173] on button "Share" at bounding box center [849, 183] width 46 height 21
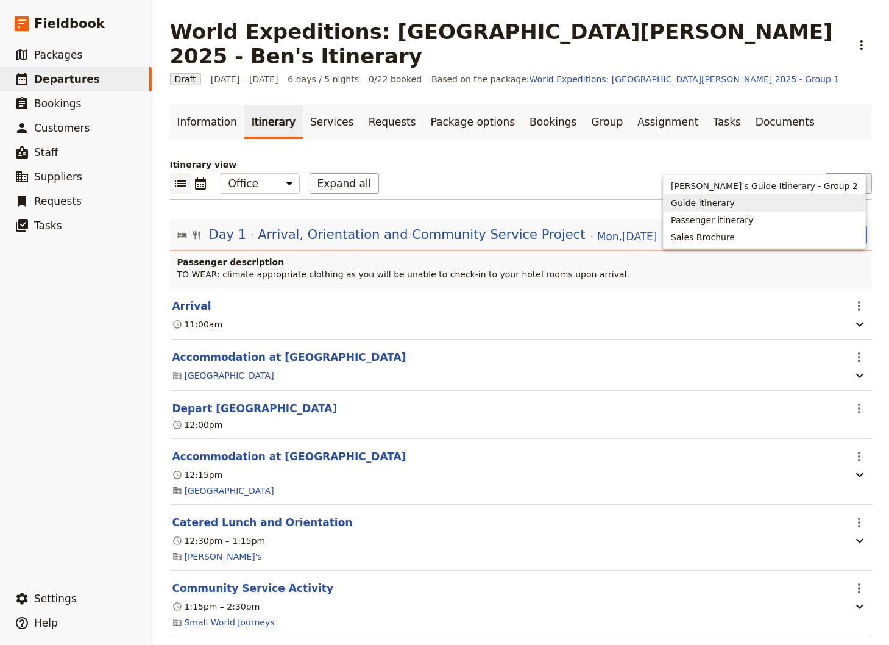
click at [735, 201] on span "Guide itinerary" at bounding box center [703, 203] width 64 height 12
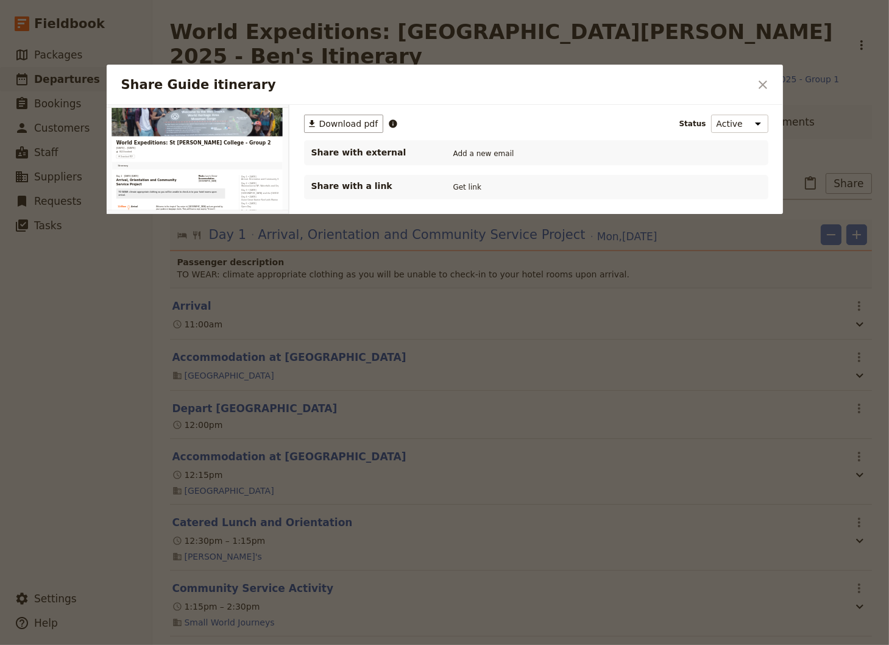
drag, startPoint x: 340, startPoint y: 121, endPoint x: 376, endPoint y: 145, distance: 43.4
click at [340, 121] on span "Download pdf" at bounding box center [348, 124] width 59 height 12
drag, startPoint x: 764, startPoint y: 84, endPoint x: 729, endPoint y: 121, distance: 50.9
click at [763, 84] on icon "Close dialog" at bounding box center [763, 84] width 15 height 15
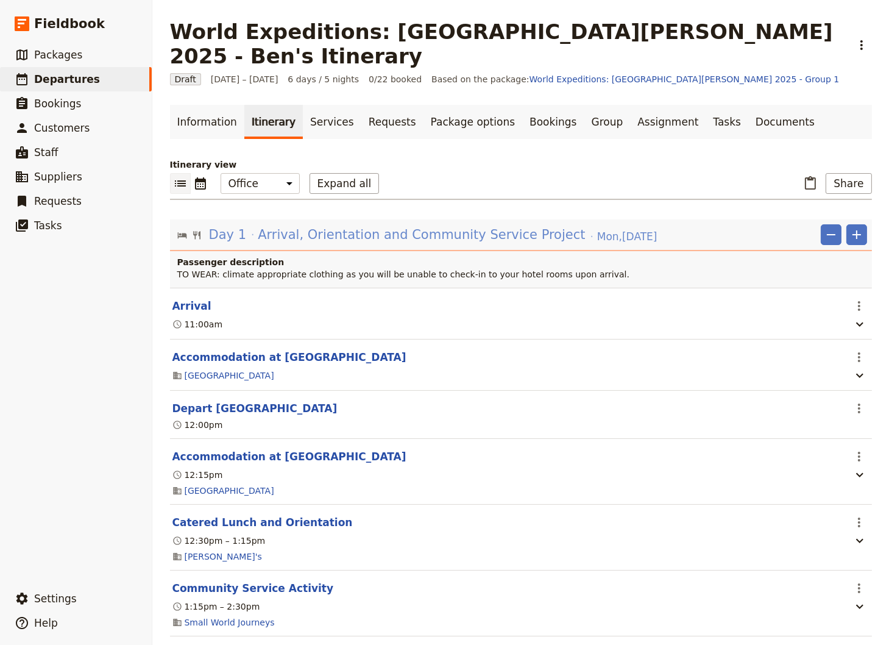
click at [380, 226] on span "Arrival, Orientation and Community Service Project" at bounding box center [421, 235] width 327 height 18
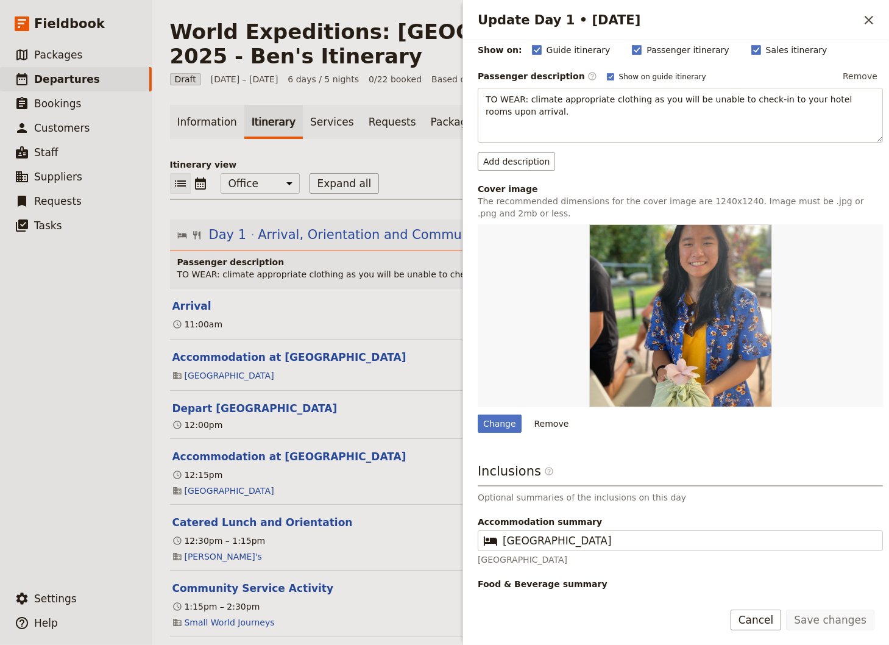
scroll to position [157, 0]
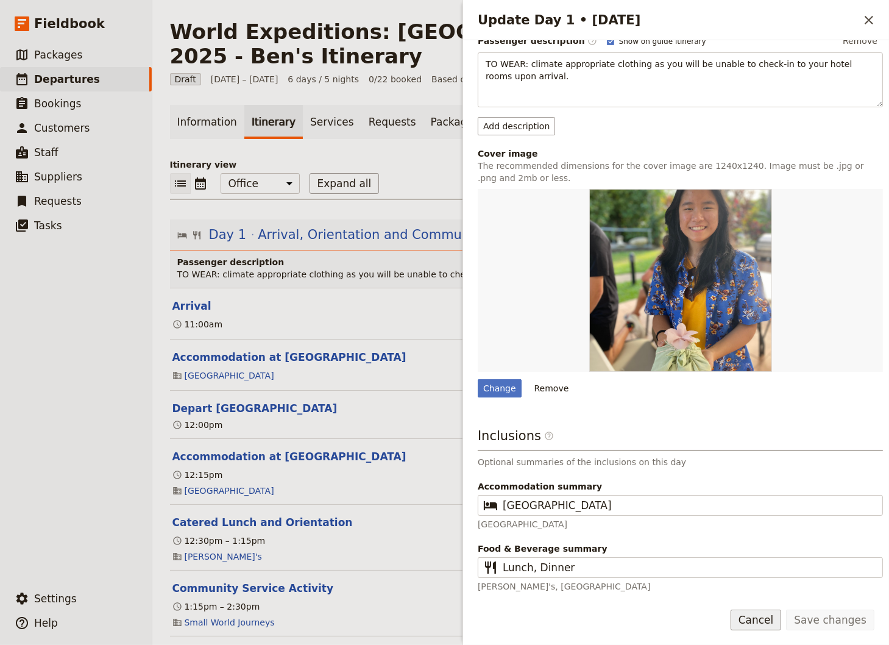
click at [773, 622] on button "Cancel" at bounding box center [756, 620] width 51 height 21
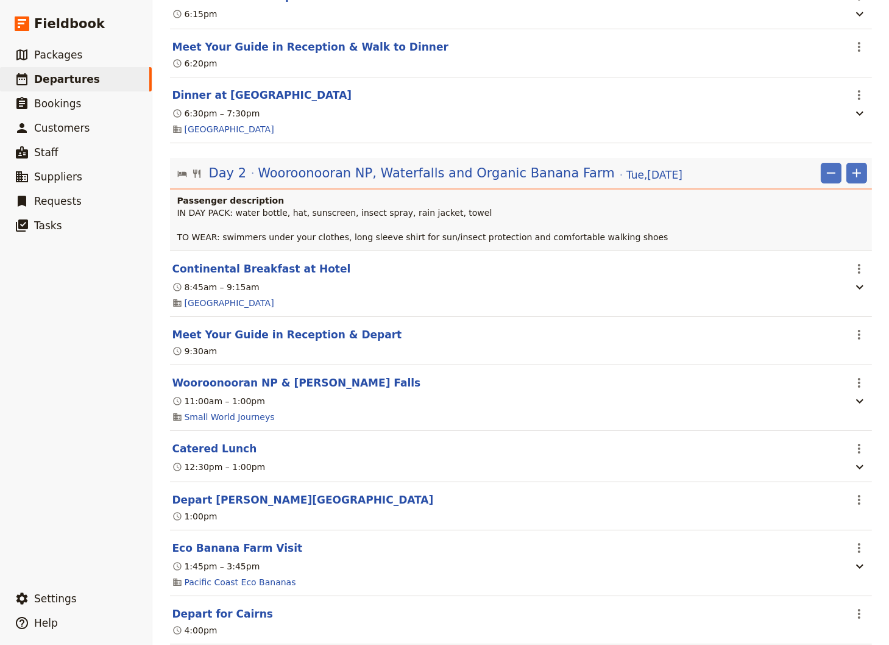
scroll to position [741, 0]
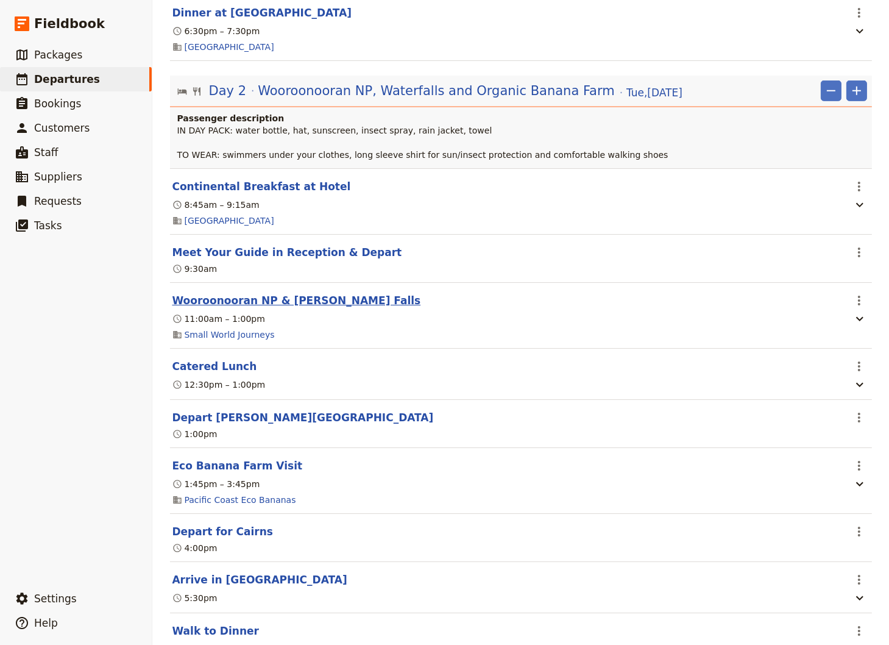
click at [279, 293] on button "Wooroonooran NP & [PERSON_NAME] Falls" at bounding box center [297, 300] width 249 height 15
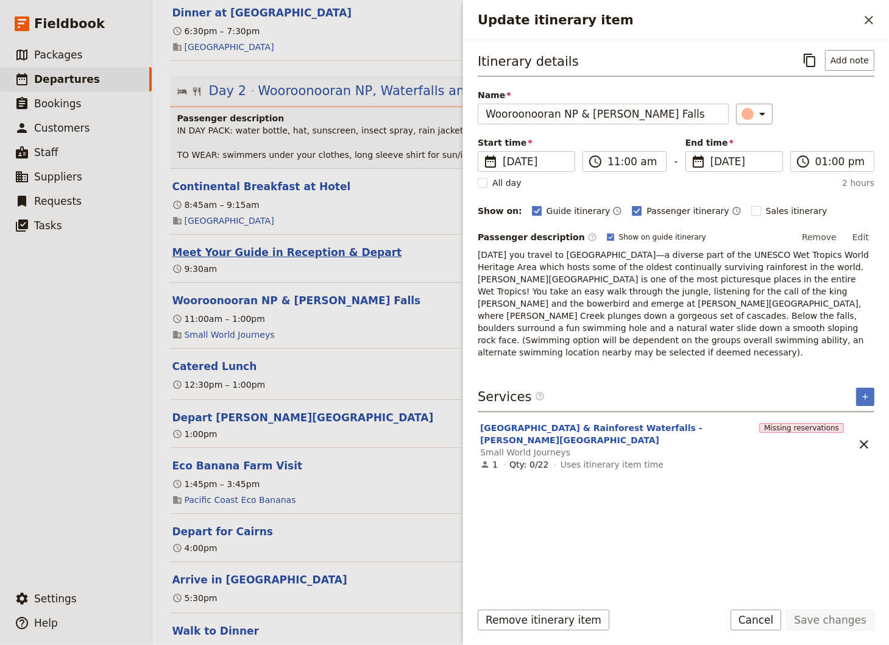
click at [249, 245] on button "Meet Your Guide in Reception & Depart" at bounding box center [288, 252] width 230 height 15
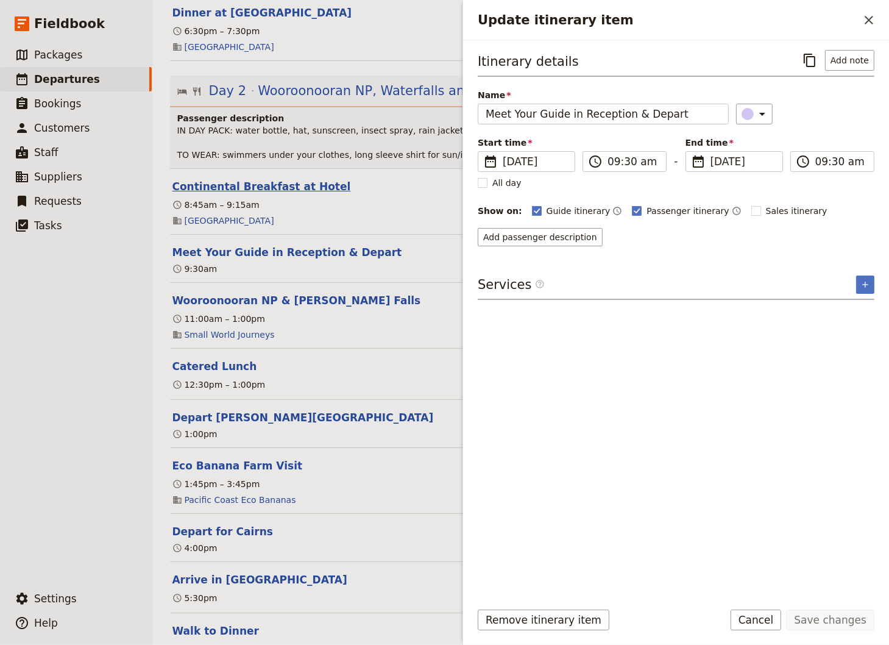
click at [229, 179] on button "Continental Breakfast at Hotel" at bounding box center [262, 186] width 179 height 15
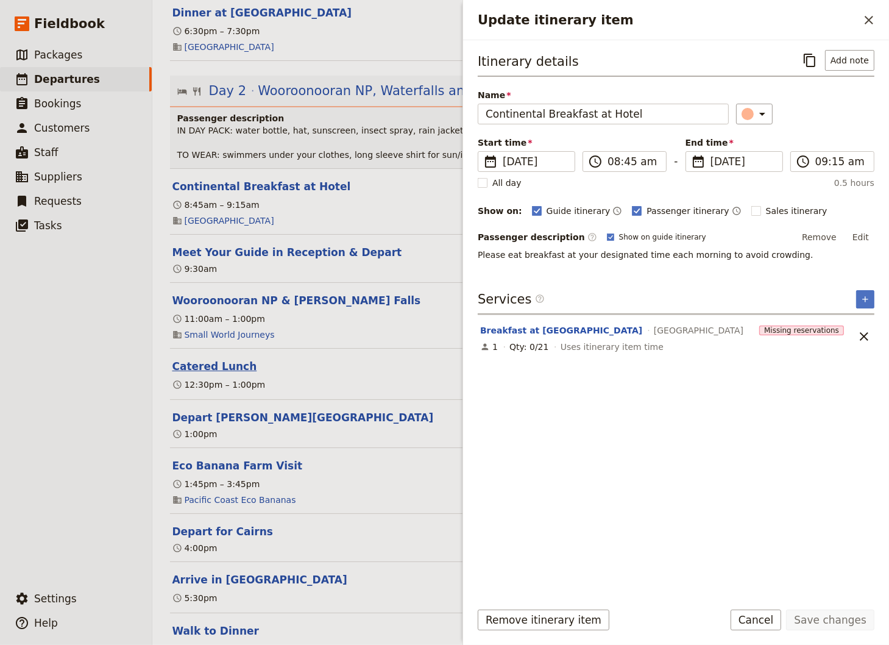
click at [206, 359] on button "Catered Lunch" at bounding box center [215, 366] width 85 height 15
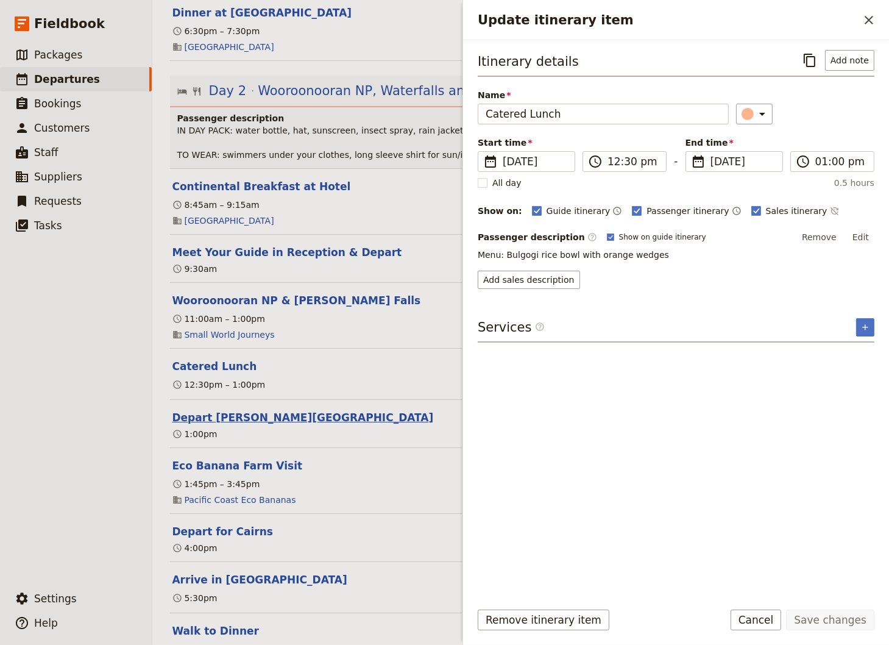
click at [218, 410] on button "Depart [PERSON_NAME][GEOGRAPHIC_DATA]" at bounding box center [303, 417] width 261 height 15
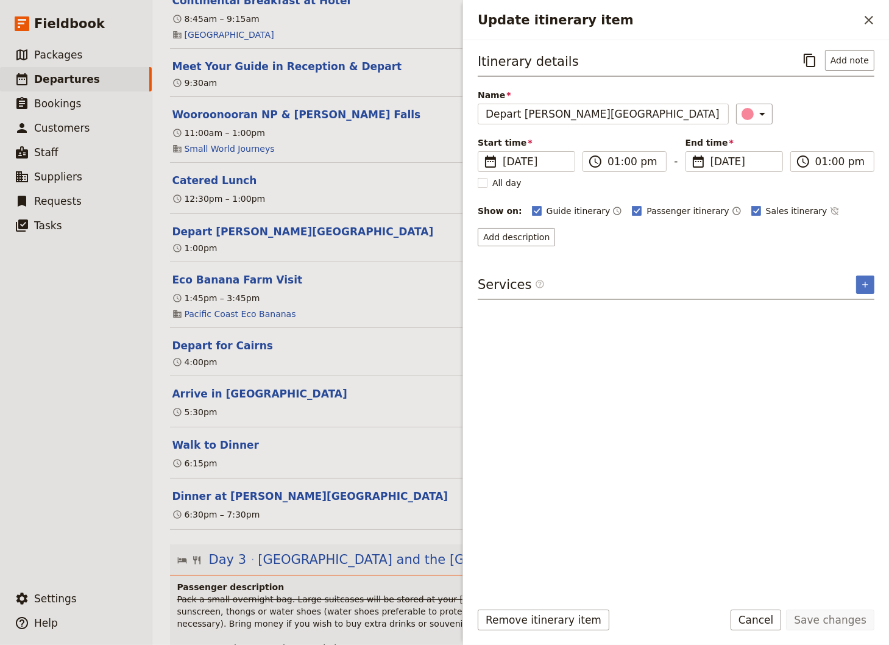
scroll to position [987, 0]
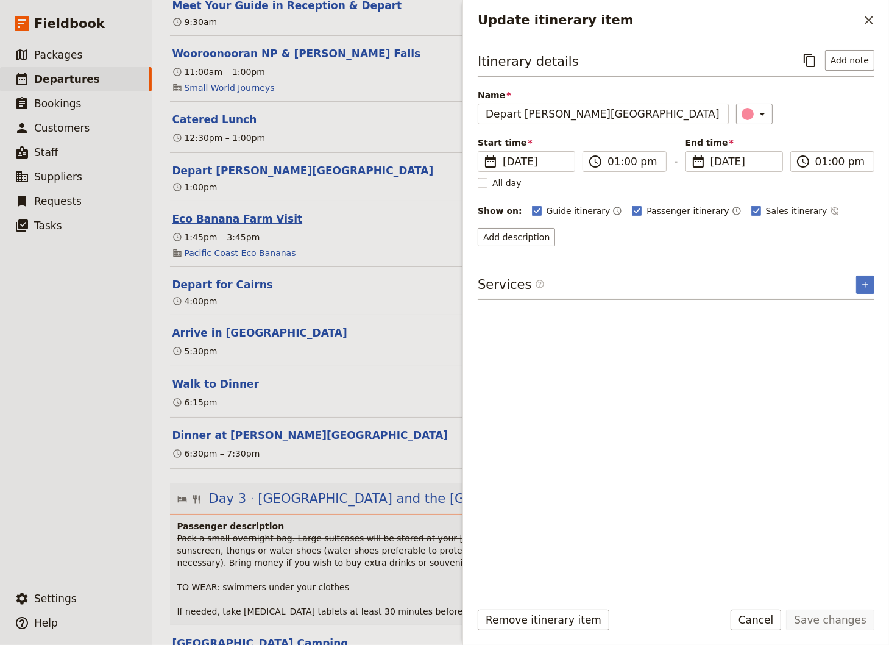
click at [222, 212] on button "Eco Banana Farm Visit" at bounding box center [238, 219] width 130 height 15
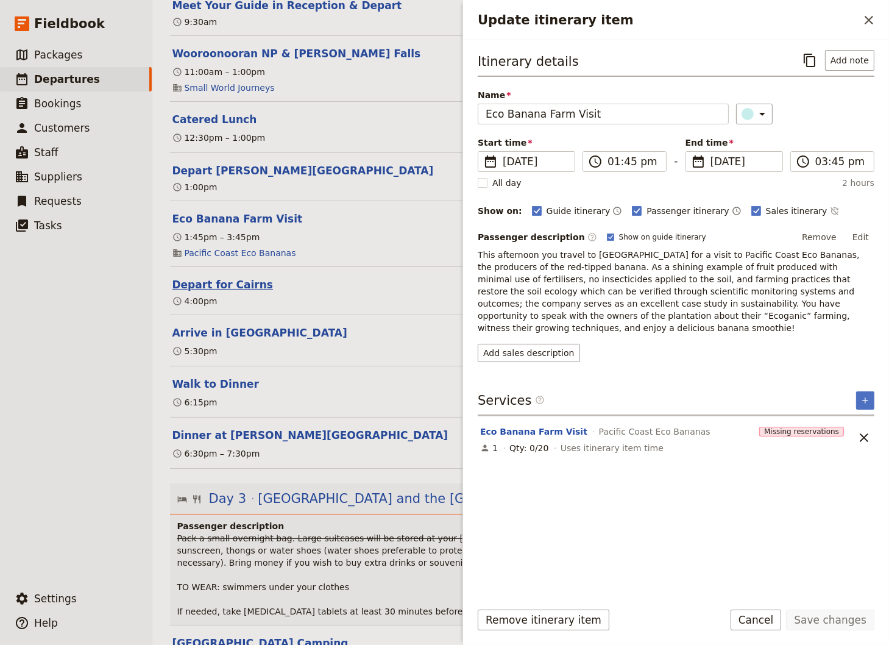
click at [212, 277] on button "Depart for Cairns" at bounding box center [223, 284] width 101 height 15
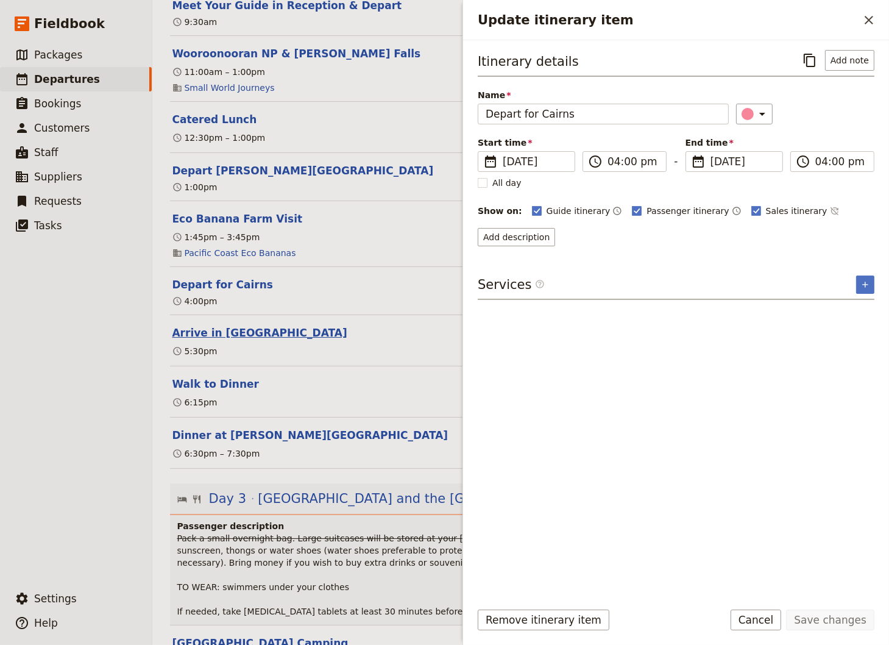
click at [209, 325] on button "Arrive in [GEOGRAPHIC_DATA]" at bounding box center [260, 332] width 175 height 15
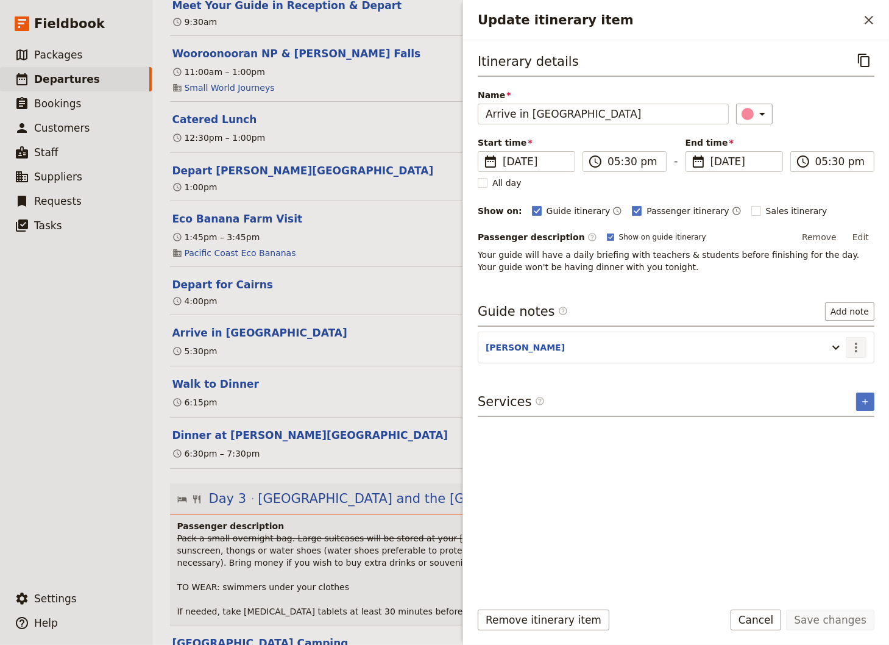
click at [859, 344] on icon "Actions" at bounding box center [856, 347] width 15 height 15
click at [827, 393] on span "Remove note" at bounding box center [830, 389] width 57 height 12
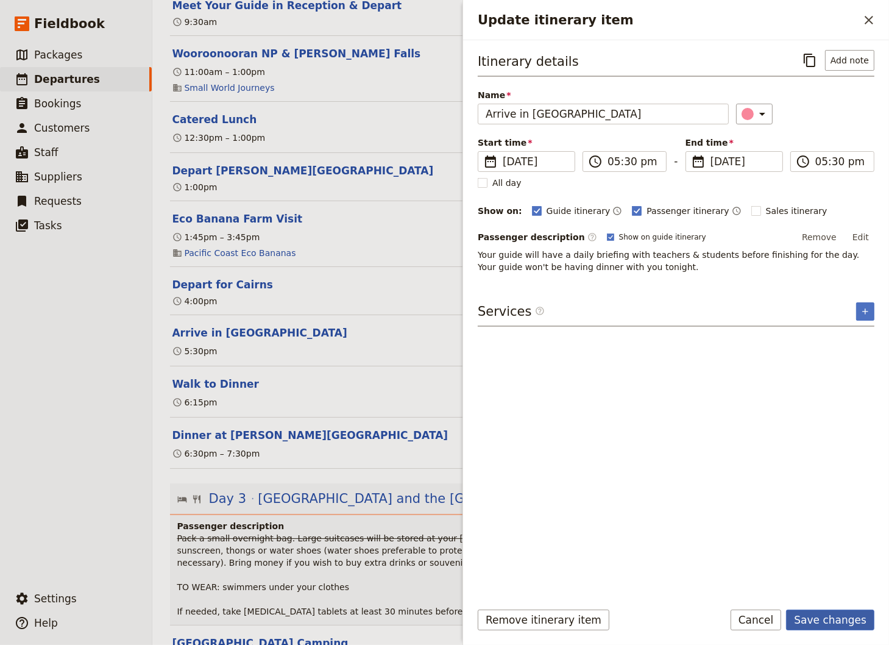
click at [840, 621] on button "Save changes" at bounding box center [830, 620] width 88 height 21
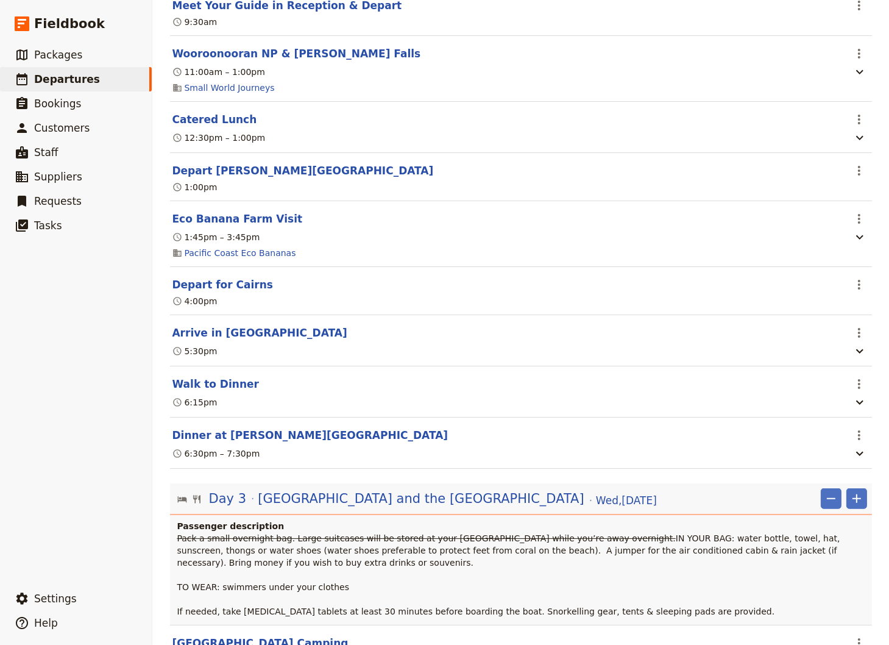
scroll to position [1317, 0]
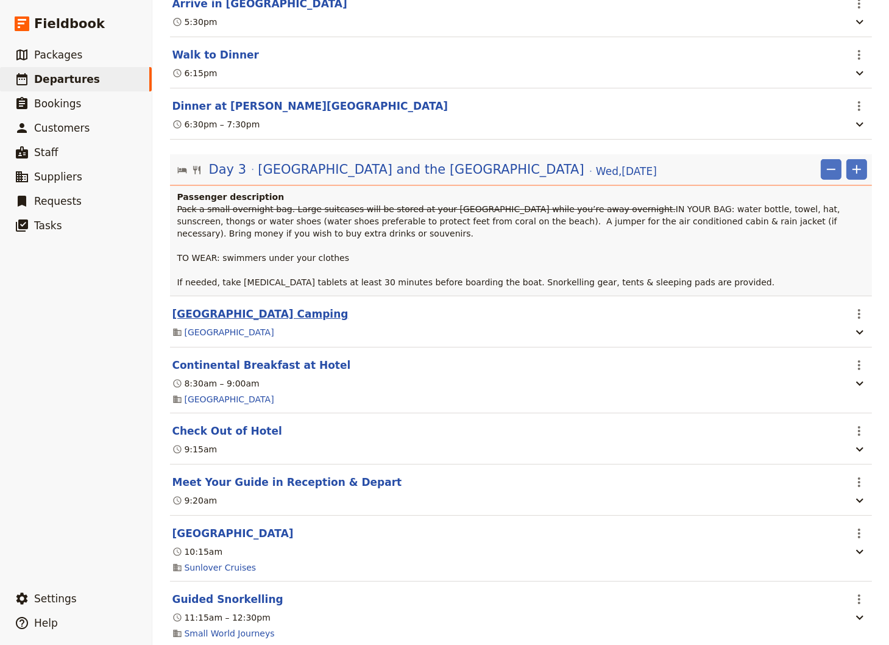
click at [233, 311] on button "[GEOGRAPHIC_DATA] Camping" at bounding box center [261, 314] width 176 height 15
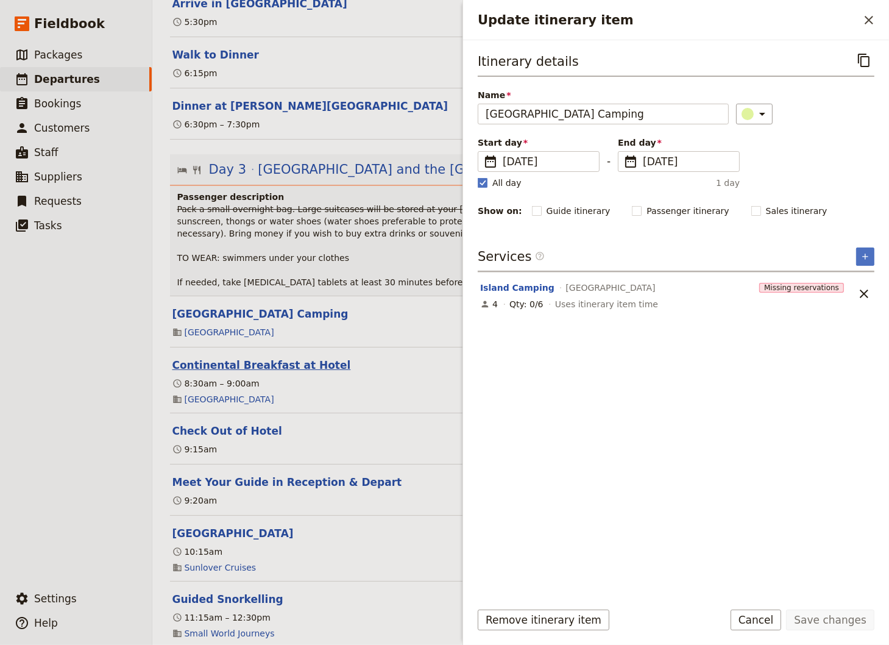
click at [221, 359] on button "Continental Breakfast at Hotel" at bounding box center [262, 365] width 179 height 15
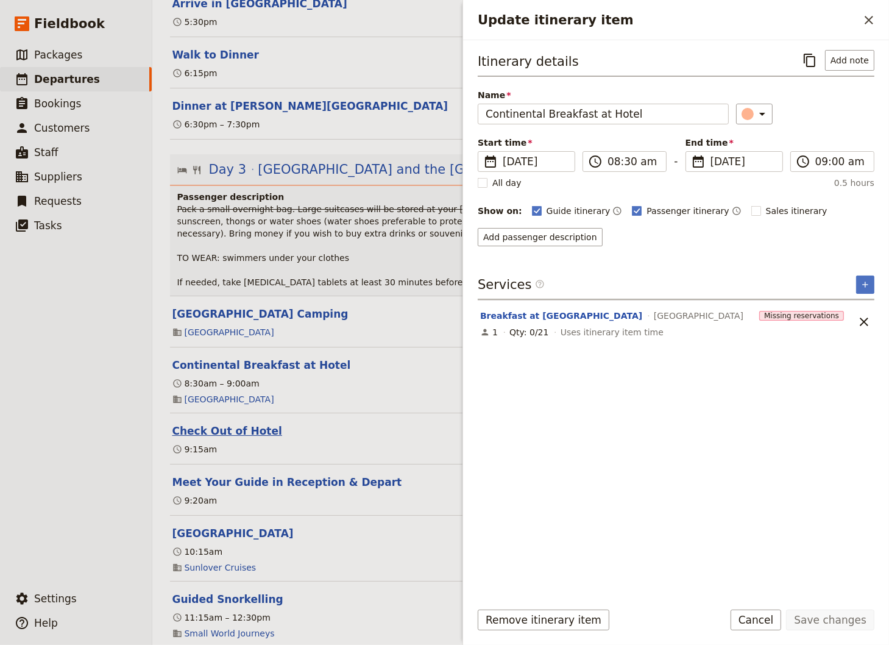
click at [197, 429] on button "Check Out of Hotel" at bounding box center [228, 431] width 110 height 15
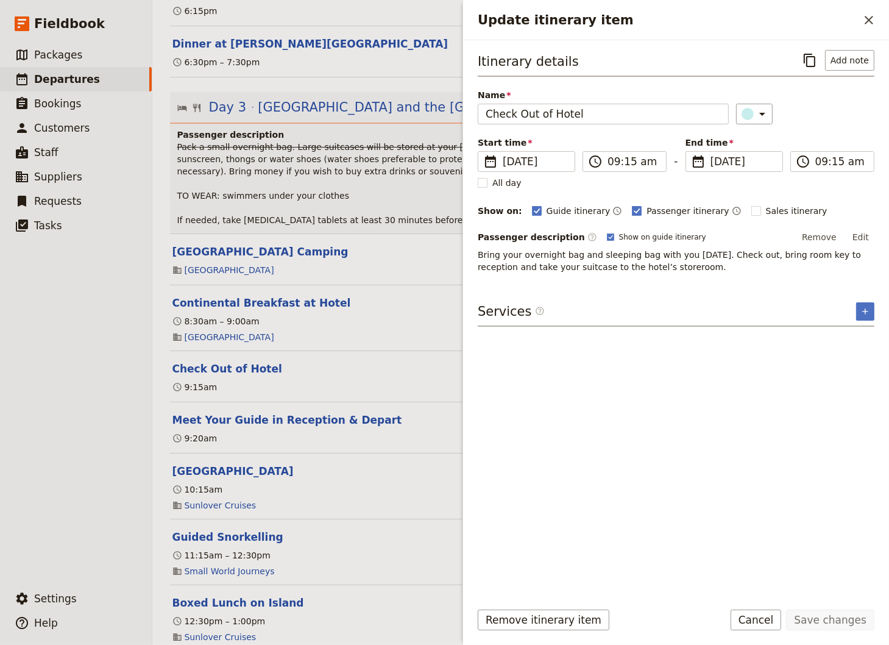
scroll to position [1399, 0]
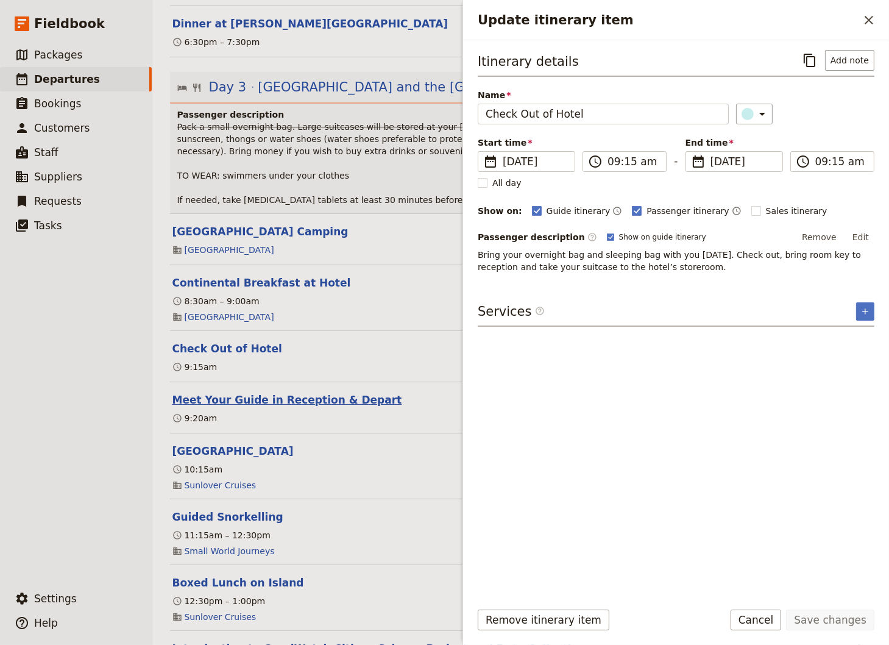
click at [216, 397] on button "Meet Your Guide in Reception & Depart" at bounding box center [288, 400] width 230 height 15
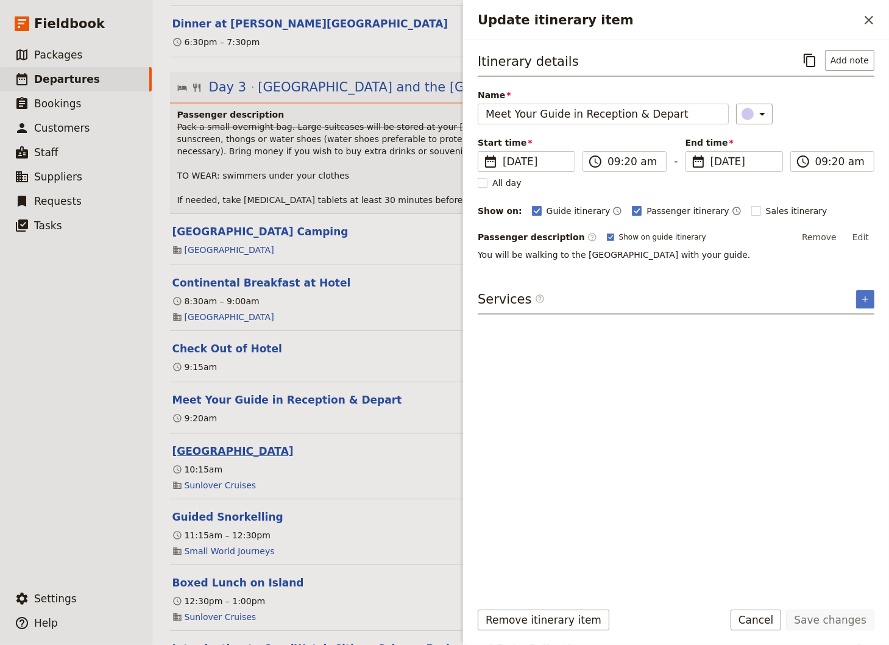
click at [199, 452] on button "[GEOGRAPHIC_DATA]" at bounding box center [233, 451] width 121 height 15
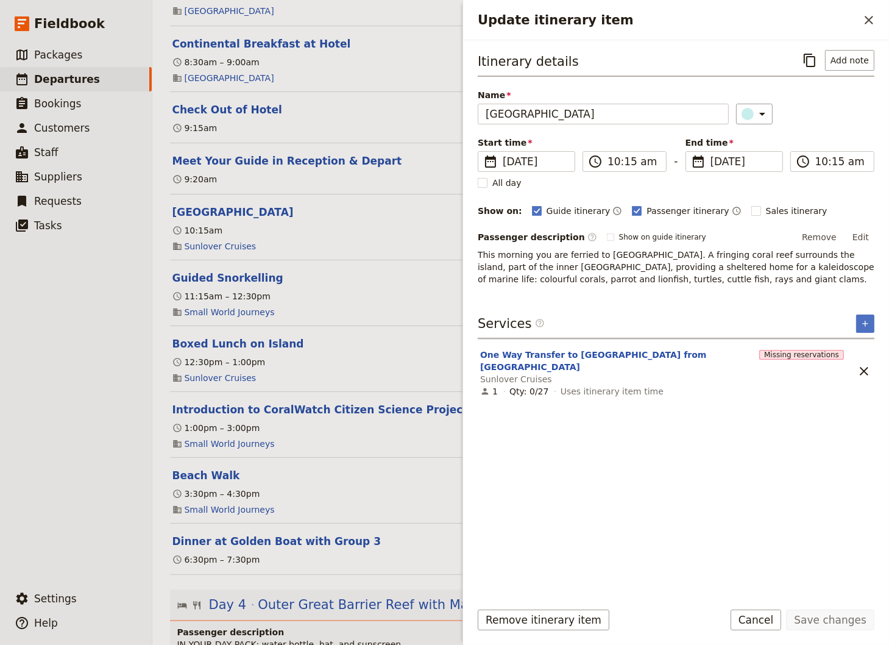
scroll to position [1646, 0]
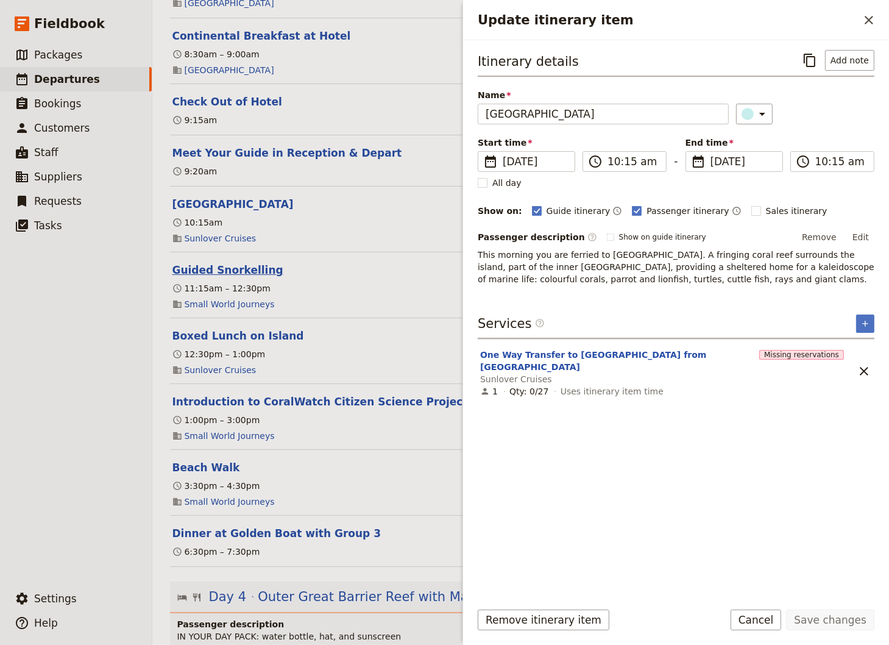
click at [217, 270] on button "Guided Snorkelling" at bounding box center [228, 270] width 111 height 15
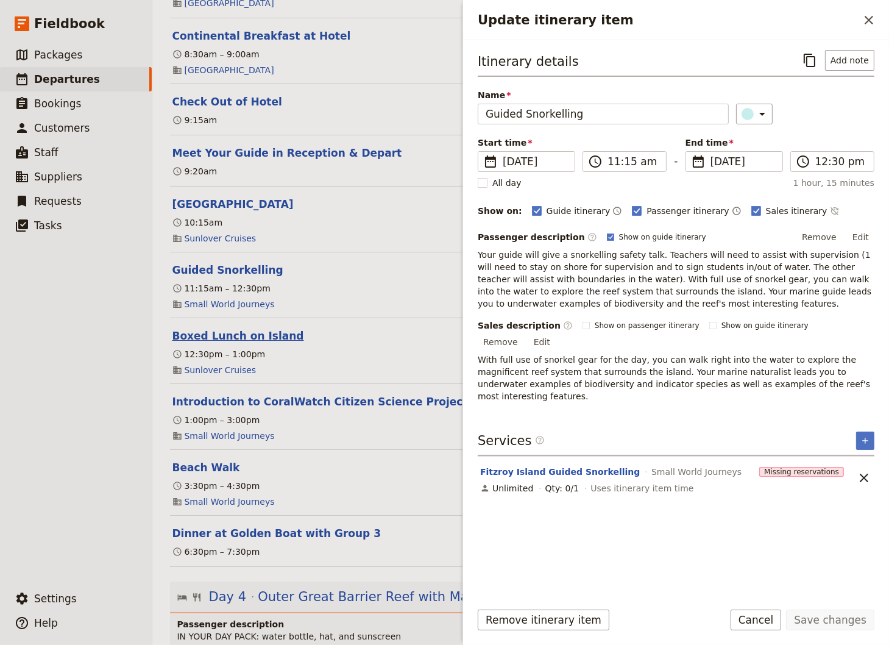
click at [217, 340] on button "Boxed Lunch on Island" at bounding box center [239, 336] width 132 height 15
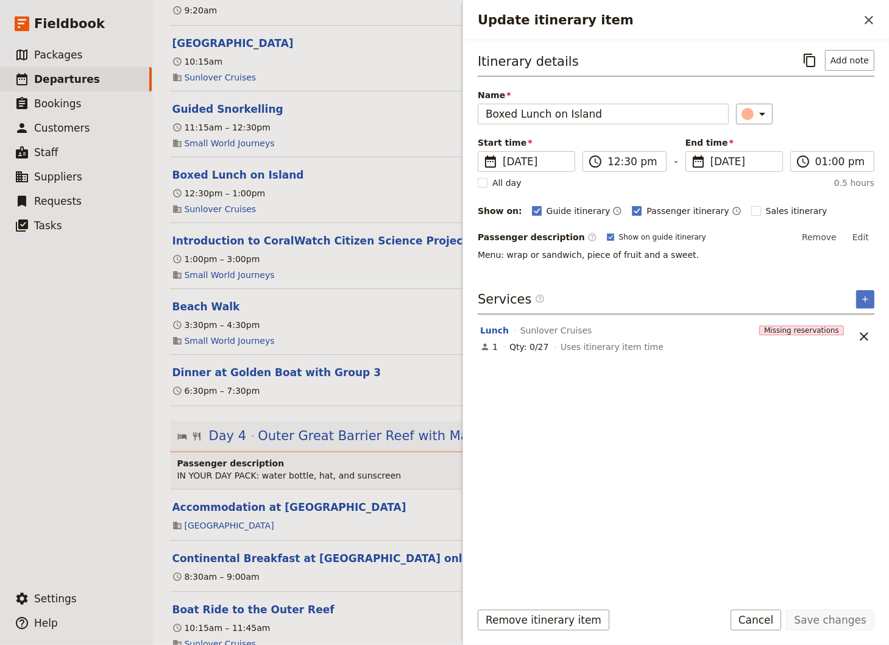
scroll to position [1810, 0]
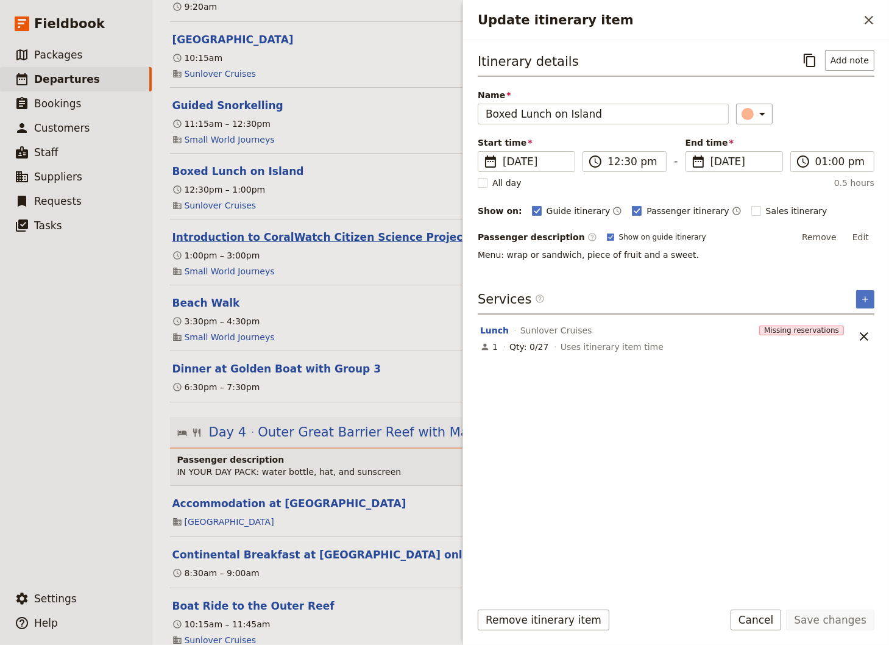
click at [265, 242] on button "Introduction to CoralWatch Citizen Science Project and Data Collection" at bounding box center [380, 237] width 414 height 15
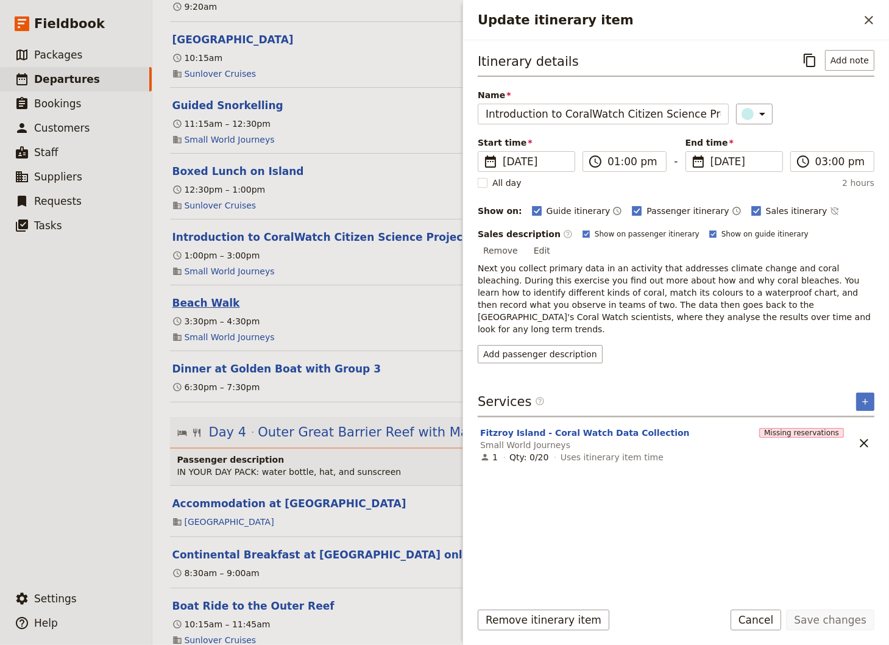
click at [196, 307] on button "Beach Walk" at bounding box center [207, 303] width 68 height 15
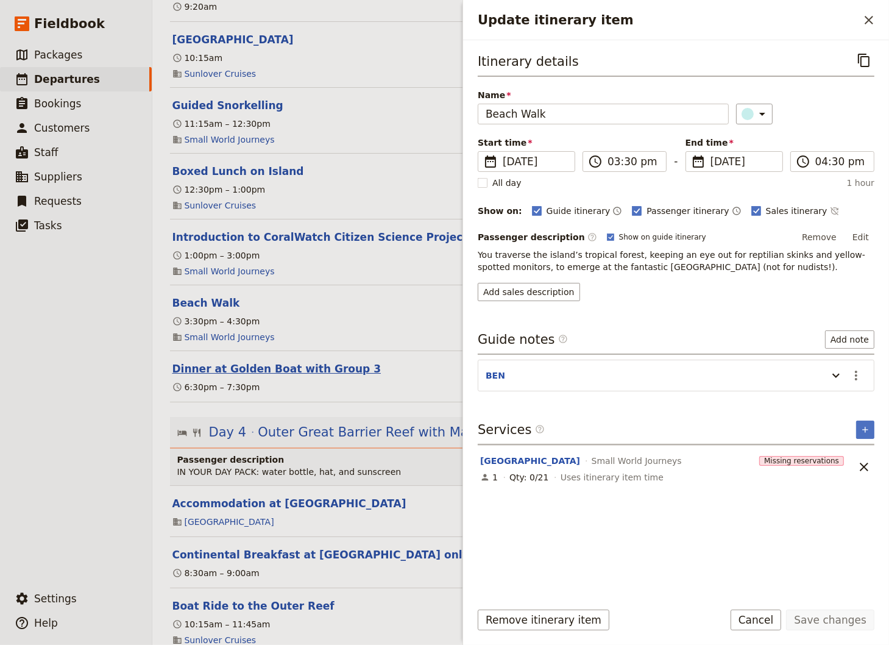
click at [277, 374] on button "Dinner at Golden Boat with Group 3" at bounding box center [277, 368] width 209 height 15
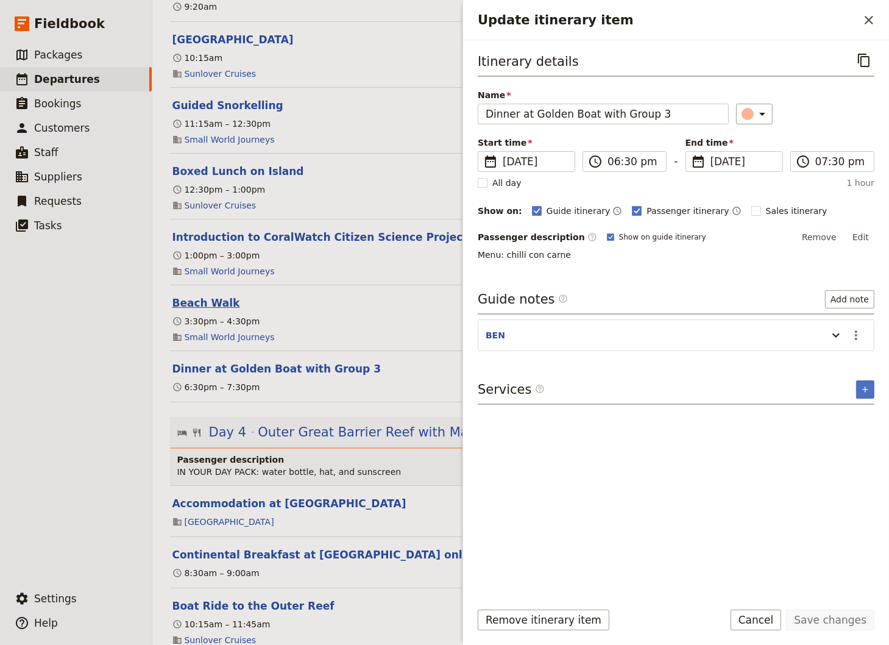
click at [202, 306] on button "Beach Walk" at bounding box center [207, 303] width 68 height 15
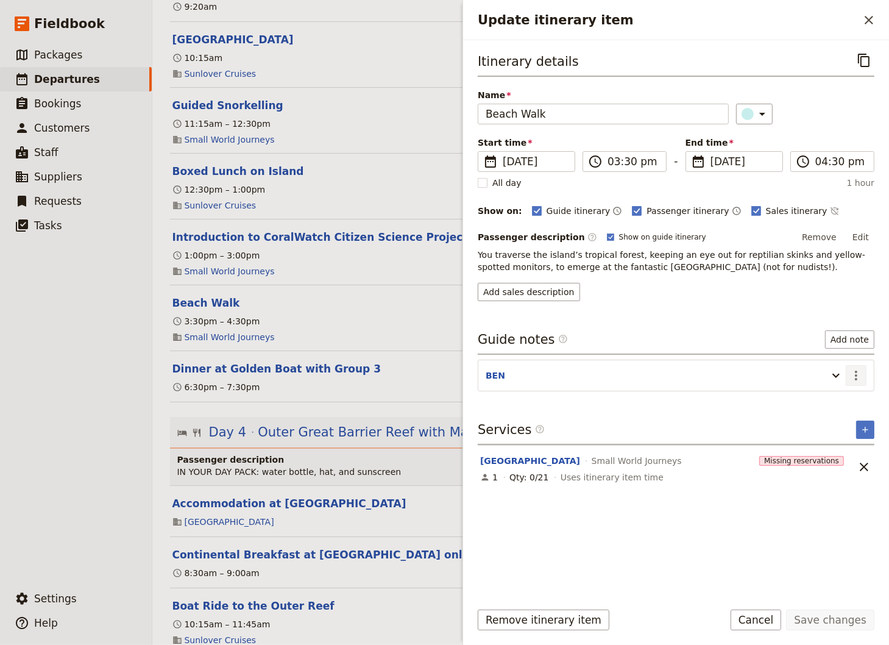
click at [853, 372] on icon "Actions" at bounding box center [856, 375] width 15 height 15
click at [822, 398] on span "Edit note" at bounding box center [821, 400] width 38 height 12
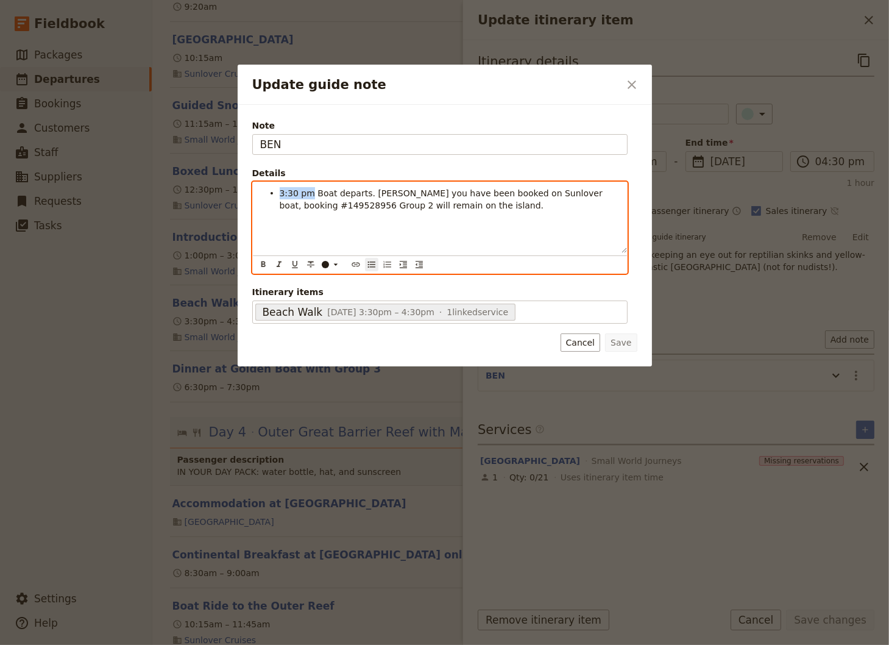
drag, startPoint x: 311, startPoint y: 197, endPoint x: 266, endPoint y: 197, distance: 44.5
click at [266, 197] on ul "3:30 pm Boat departs. [PERSON_NAME] you have been booked on Sunlover boat, book…" at bounding box center [440, 199] width 360 height 24
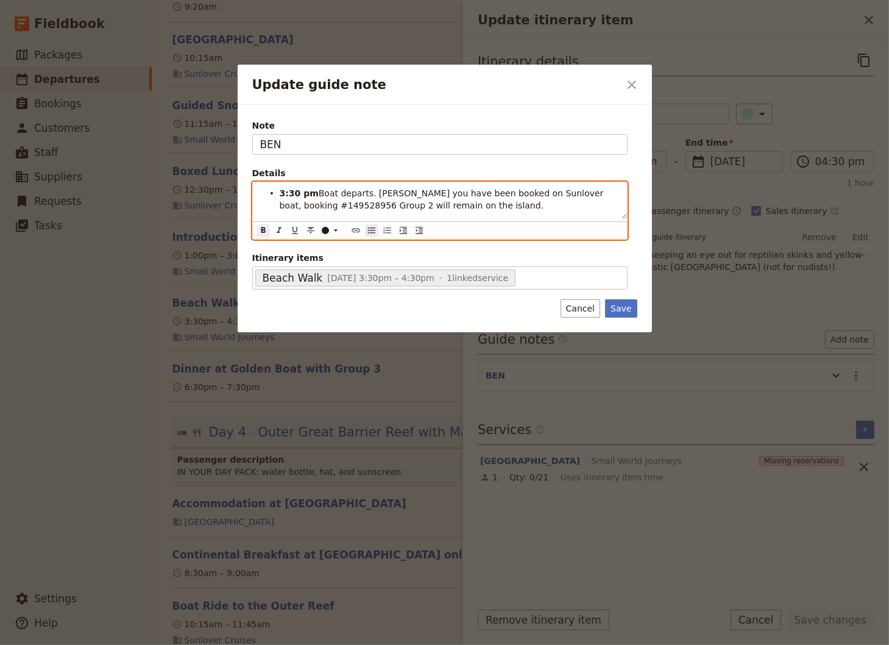
click at [319, 193] on span "Boat departs. [PERSON_NAME] you have been booked on Sunlover boat, booking #149…" at bounding box center [443, 199] width 327 height 22
click at [313, 192] on span "your boat departs. [PERSON_NAME] you have been booked on Sunlover boat, booking…" at bounding box center [434, 199] width 308 height 22
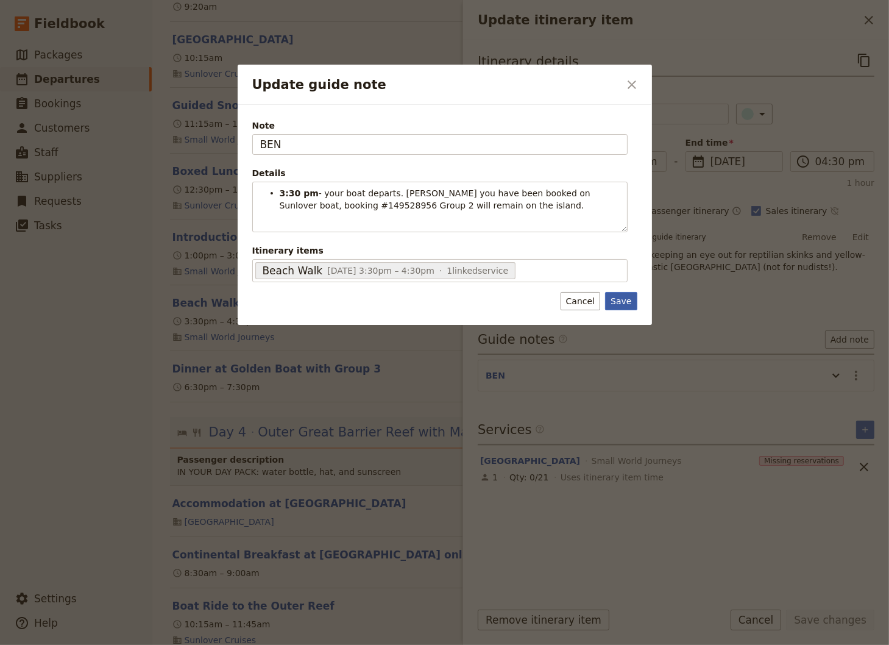
click at [622, 308] on button "Save" at bounding box center [621, 301] width 32 height 18
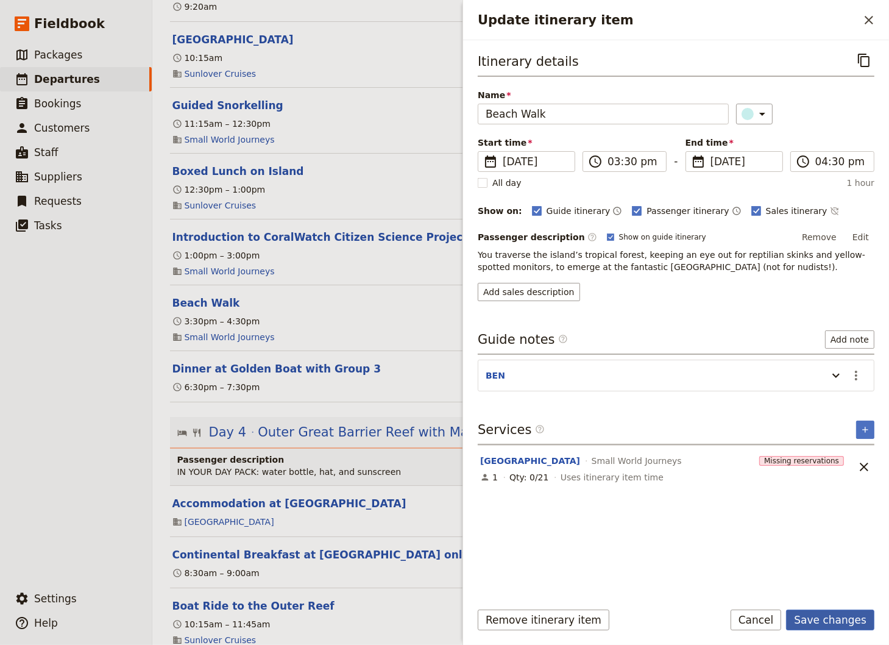
click at [840, 617] on button "Save changes" at bounding box center [830, 620] width 88 height 21
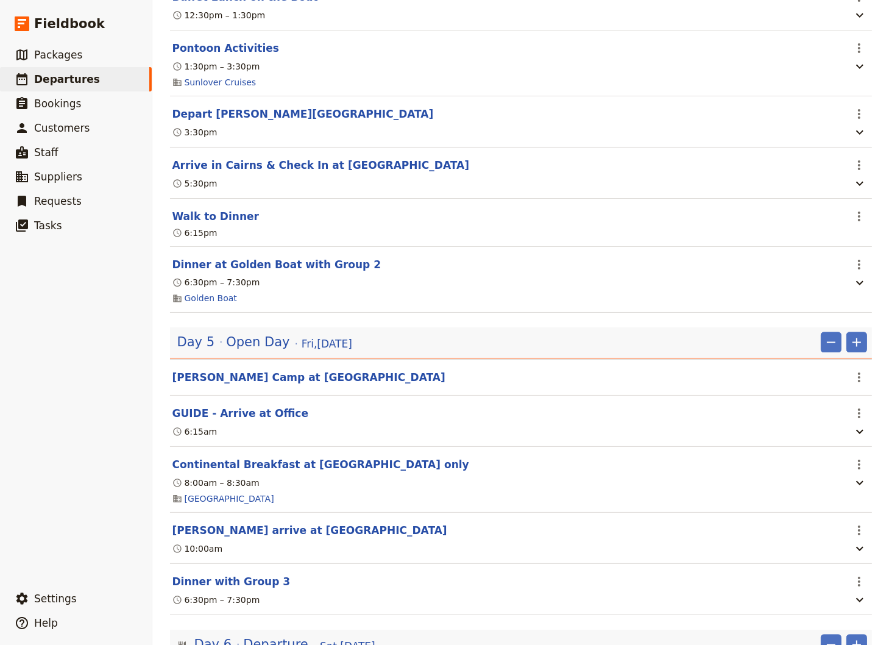
scroll to position [2785, 0]
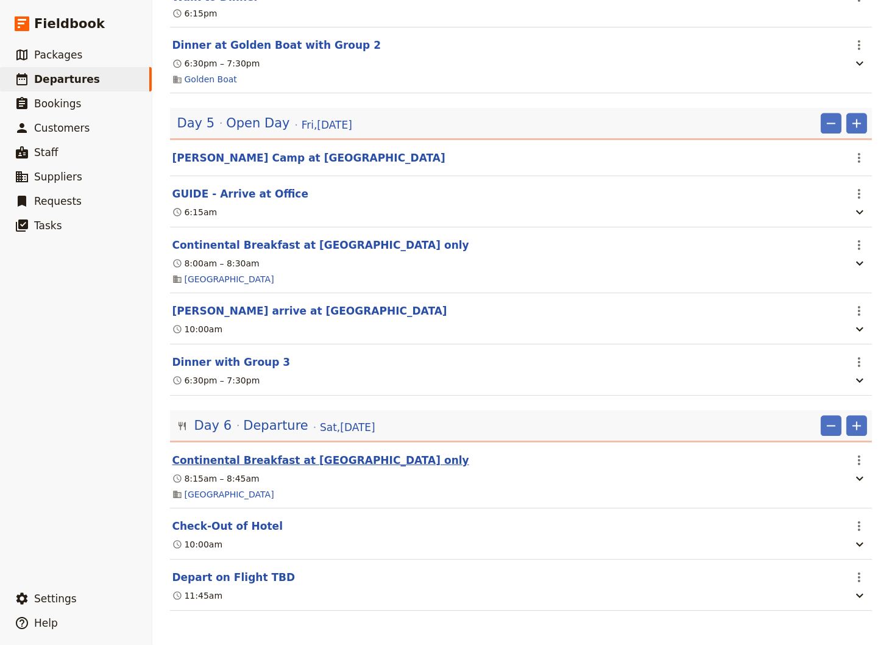
click at [209, 457] on button "Continental Breakfast at [GEOGRAPHIC_DATA] only" at bounding box center [321, 460] width 297 height 15
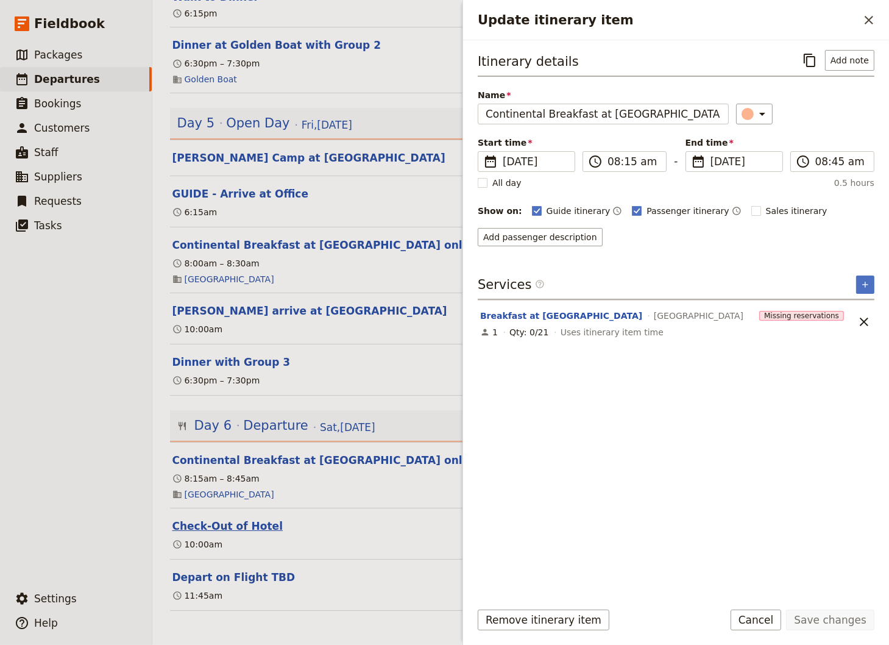
click at [202, 526] on button "Check-Out of Hotel" at bounding box center [228, 526] width 111 height 15
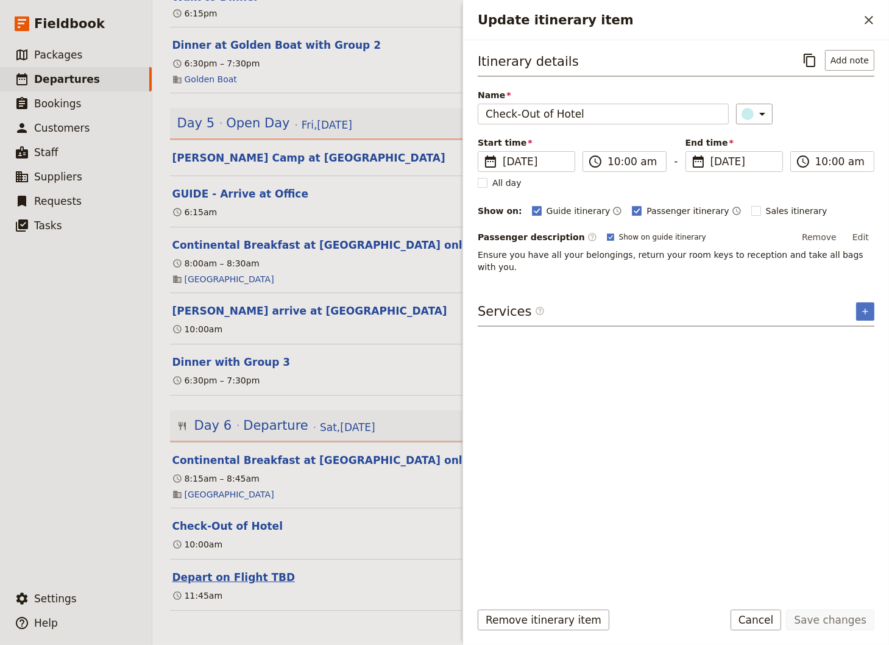
click at [204, 577] on button "Depart on Flight TBD" at bounding box center [234, 577] width 123 height 15
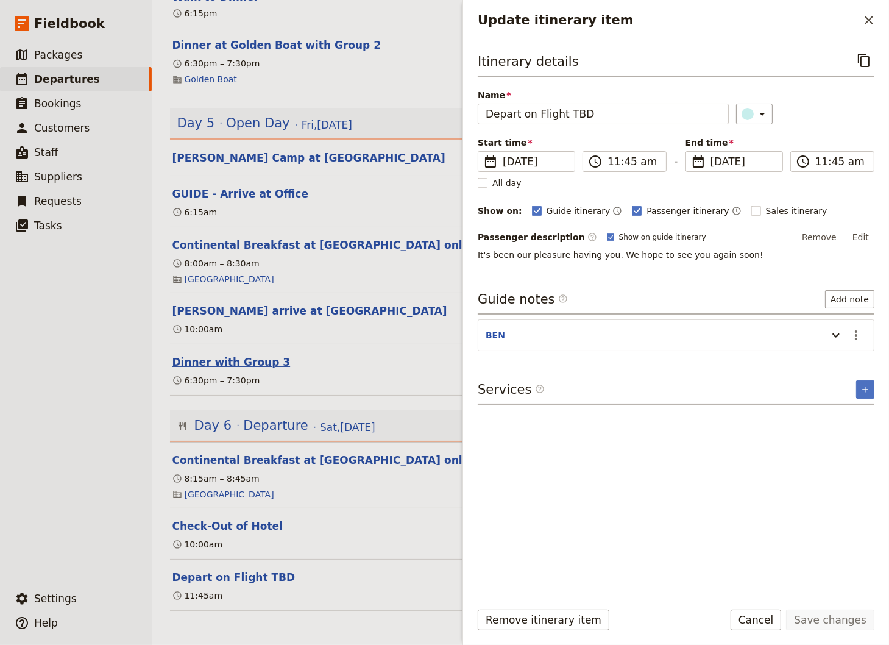
click at [223, 365] on button "Dinner with Group 3" at bounding box center [232, 362] width 118 height 15
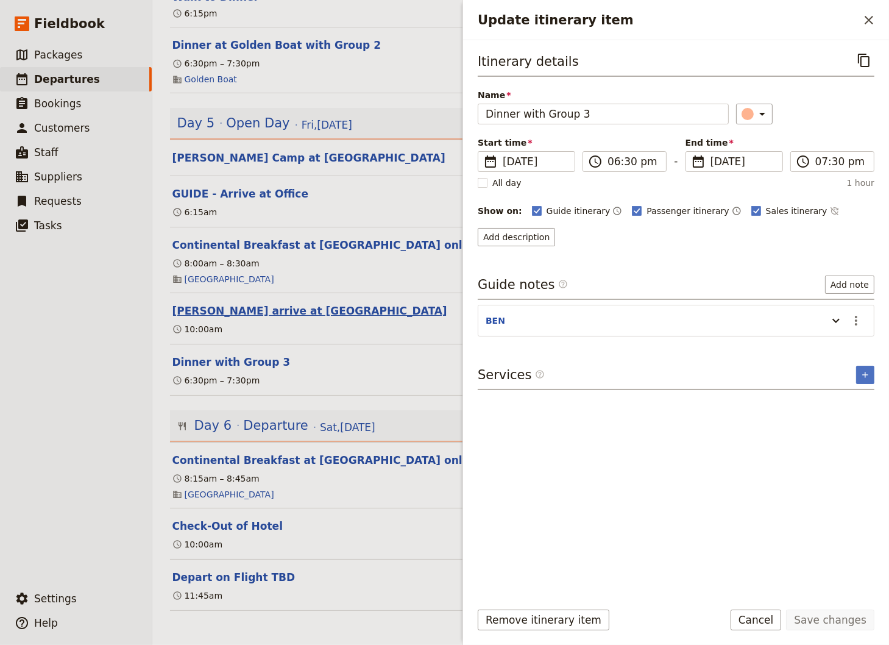
click at [230, 312] on button "[PERSON_NAME] arrive at [GEOGRAPHIC_DATA]" at bounding box center [310, 311] width 275 height 15
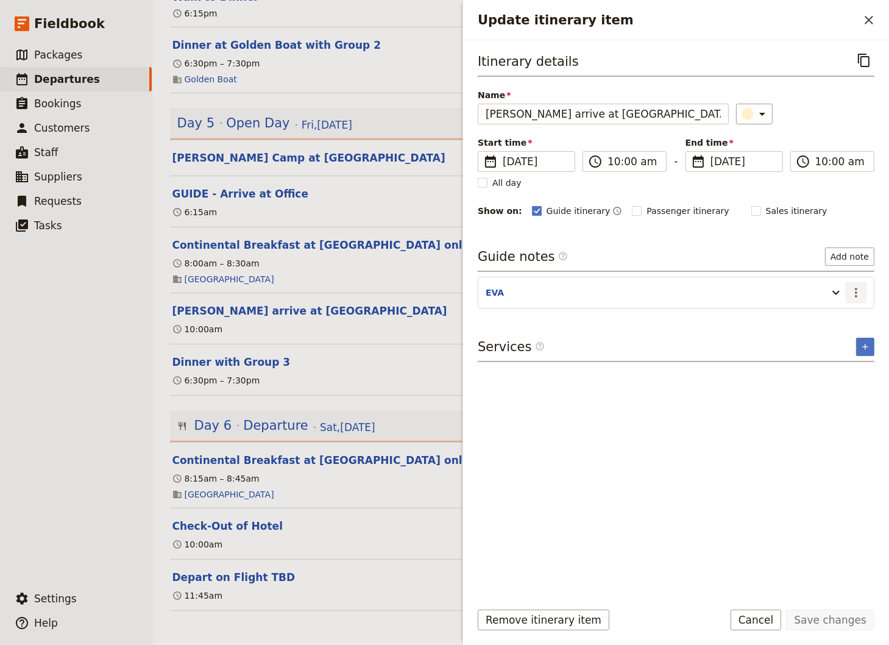
click at [858, 289] on icon "Actions" at bounding box center [856, 292] width 15 height 15
click at [819, 340] on span "Remove note" at bounding box center [830, 334] width 57 height 12
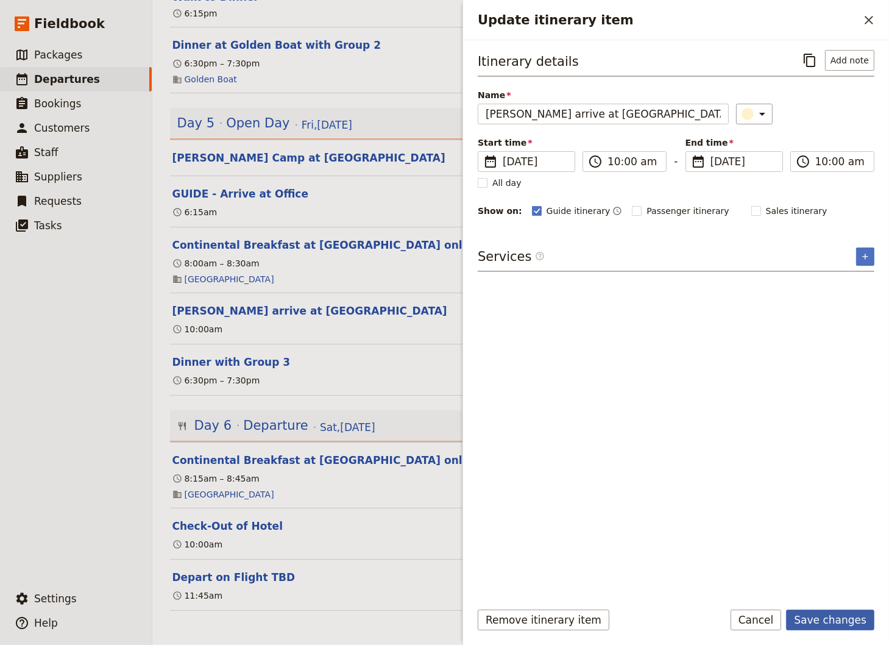
click at [825, 619] on button "Save changes" at bounding box center [830, 620] width 88 height 21
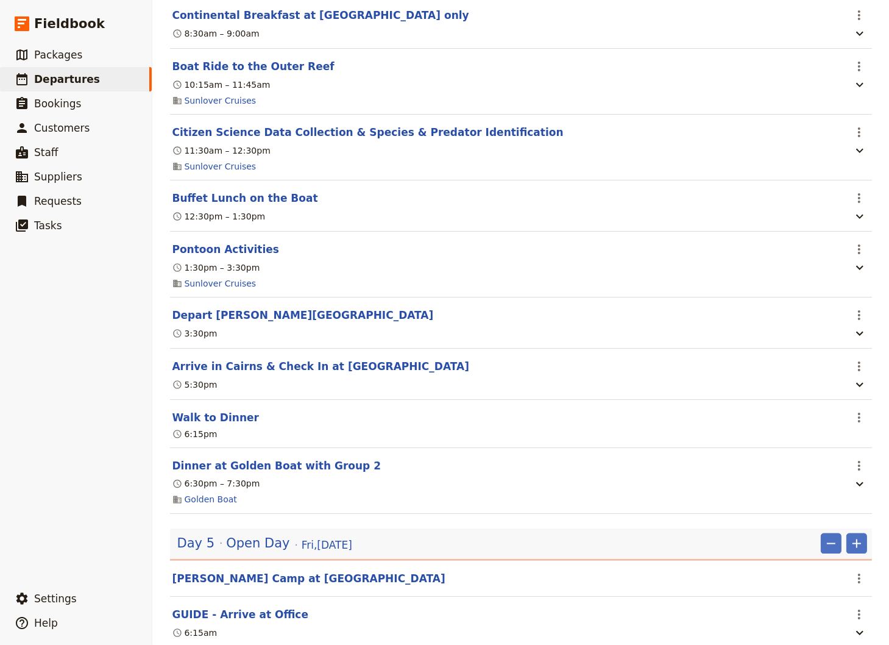
scroll to position [2633, 0]
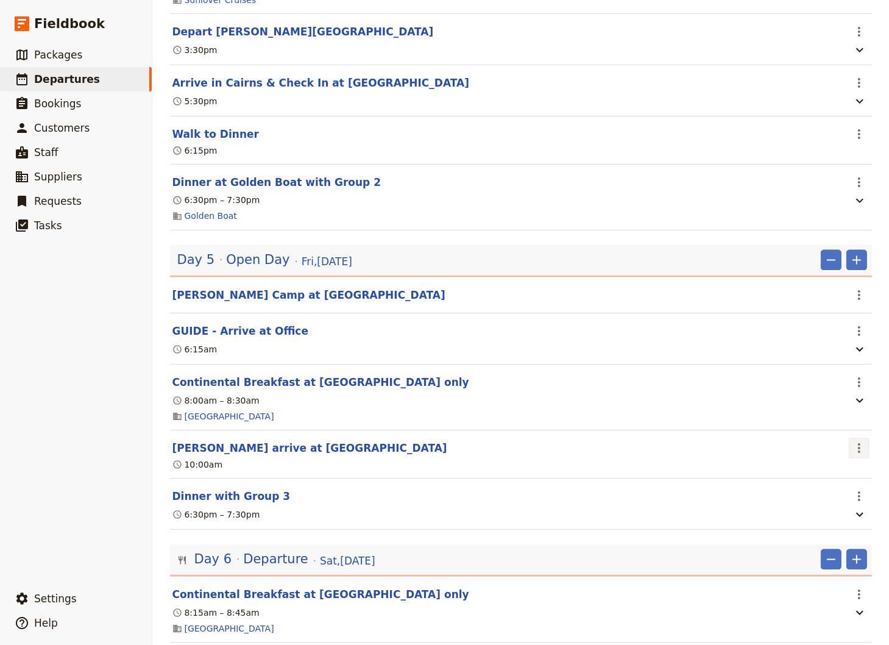
click at [855, 455] on icon "Actions" at bounding box center [859, 448] width 15 height 15
click at [830, 504] on span "Delete this itinerary item" at bounding box center [802, 503] width 107 height 12
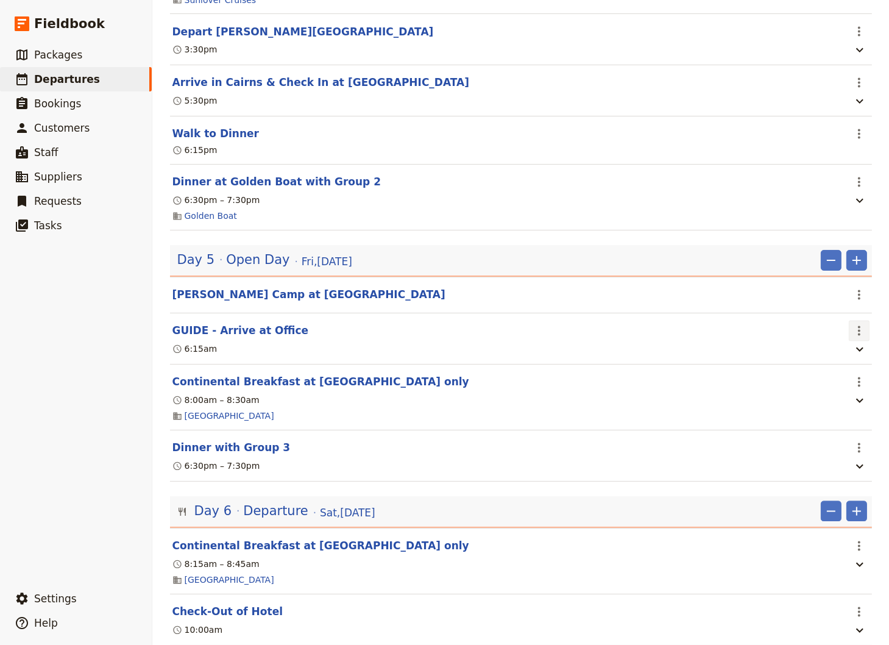
click at [858, 336] on icon "Actions" at bounding box center [859, 331] width 2 height 10
click at [842, 383] on span "Delete this itinerary item" at bounding box center [802, 384] width 107 height 12
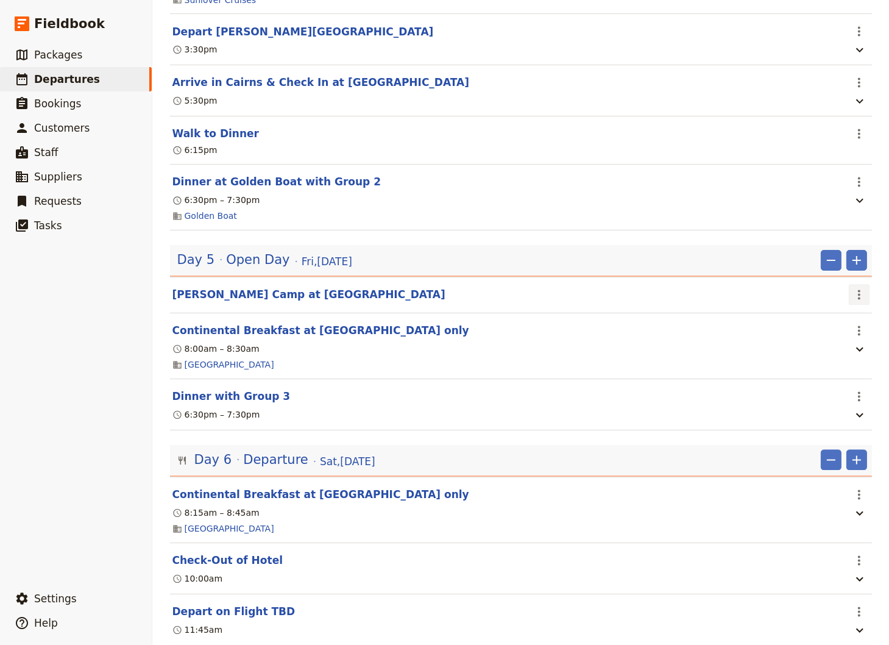
click at [853, 302] on icon "Actions" at bounding box center [859, 295] width 15 height 15
click at [804, 346] on span "Delete this itinerary item" at bounding box center [802, 349] width 107 height 12
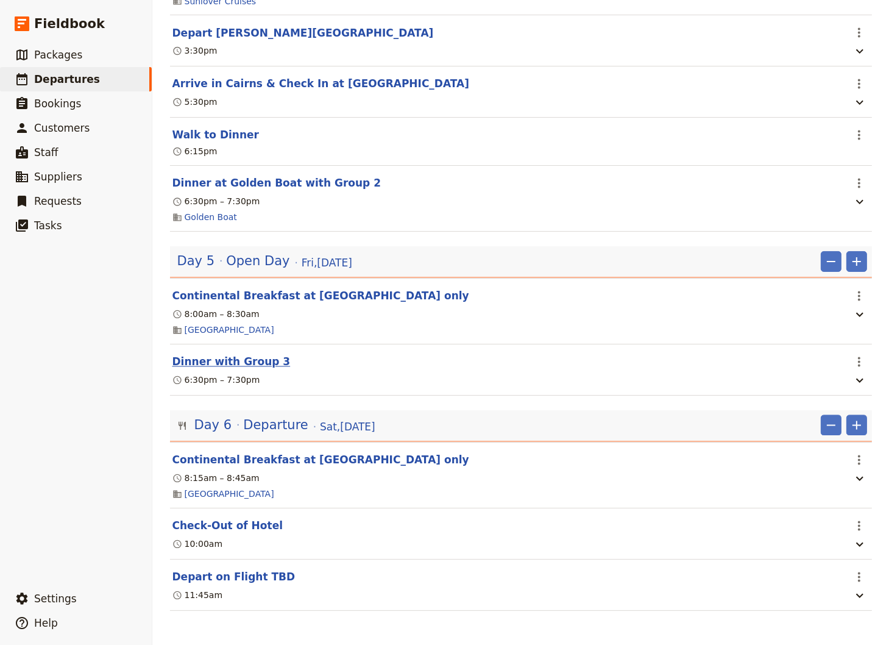
click at [214, 369] on button "Dinner with Group 3" at bounding box center [232, 362] width 118 height 15
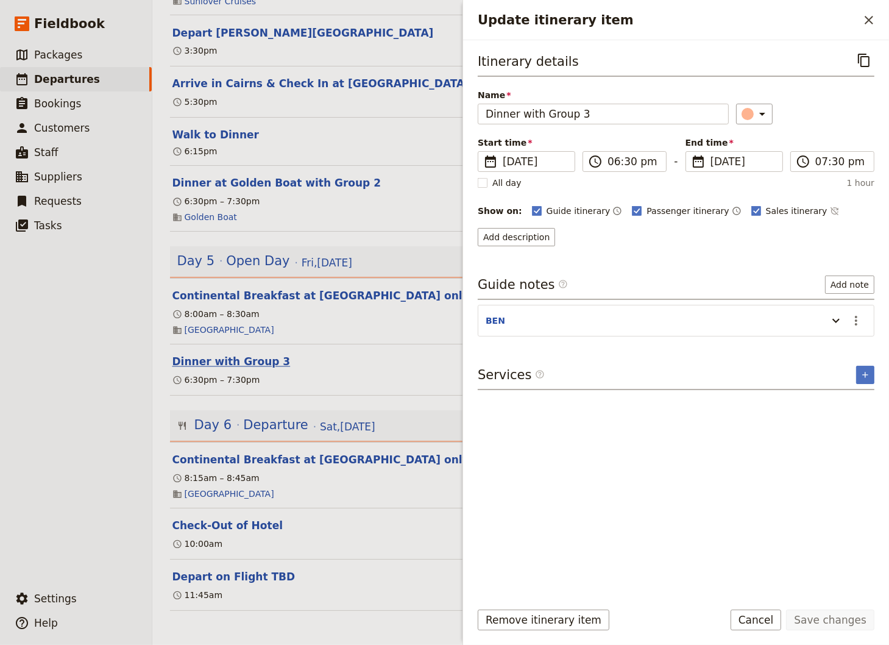
click at [214, 369] on button "Dinner with Group 3" at bounding box center [232, 362] width 118 height 15
click at [82, 436] on ul "​ Packages ​ Departures ​ Bookings ​ Customers ​ Staff ​ Suppliers ​ Requests ​…" at bounding box center [76, 312] width 152 height 539
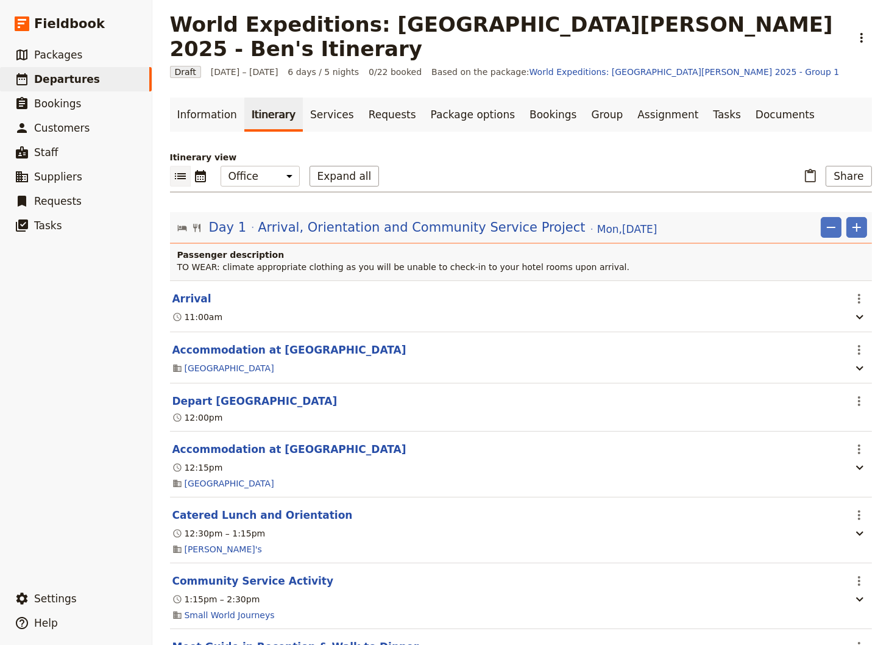
scroll to position [0, 0]
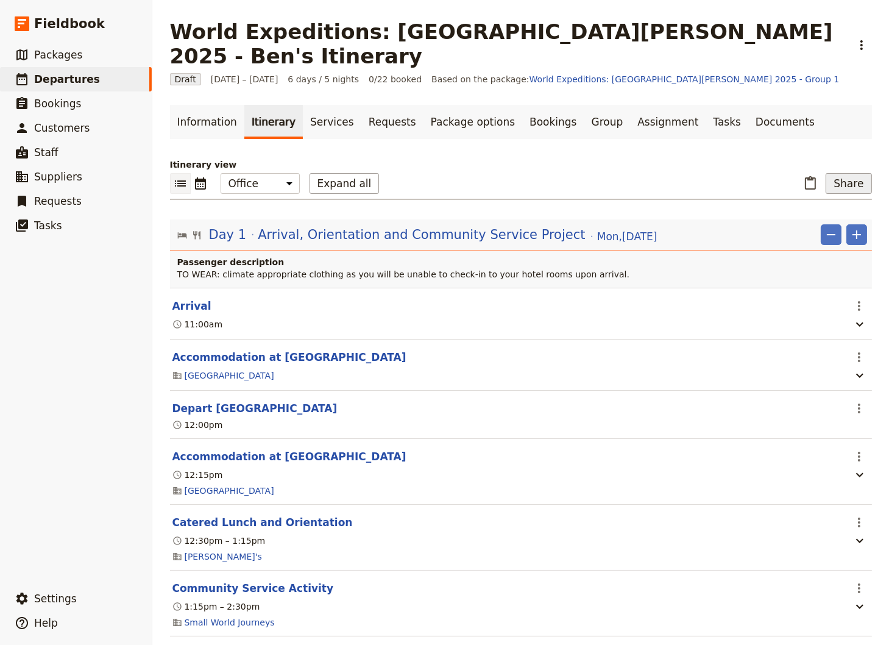
click at [852, 173] on button "Share" at bounding box center [849, 183] width 46 height 21
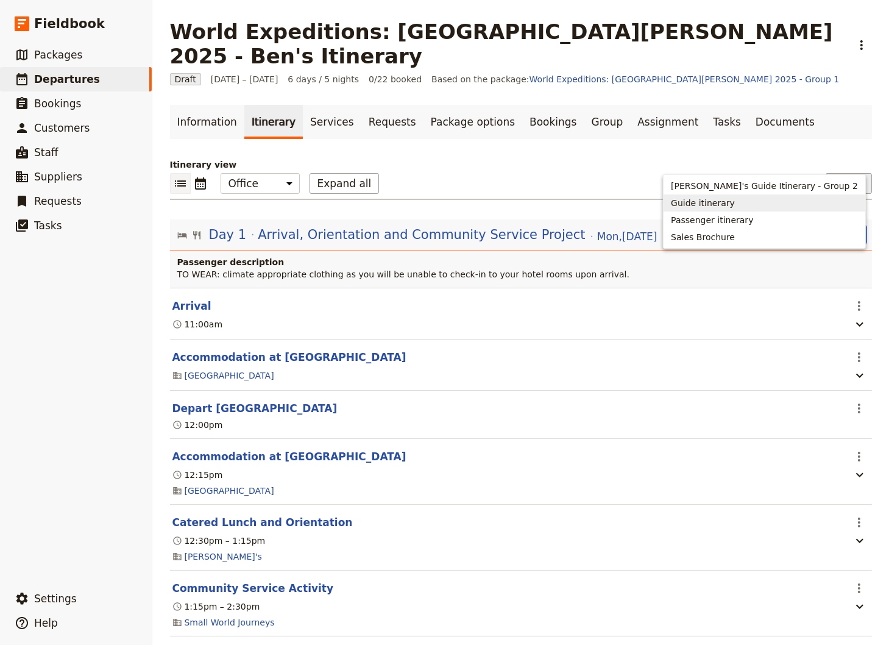
click at [735, 205] on span "Guide itinerary" at bounding box center [703, 203] width 64 height 12
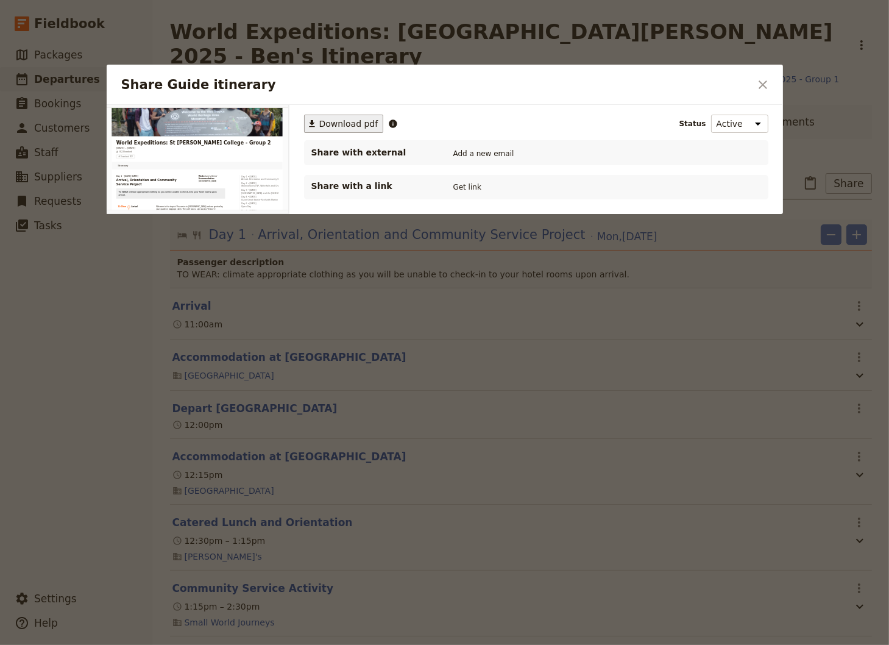
click at [339, 124] on span "Download pdf" at bounding box center [348, 124] width 59 height 12
click at [762, 80] on icon "Close dialog" at bounding box center [763, 84] width 15 height 15
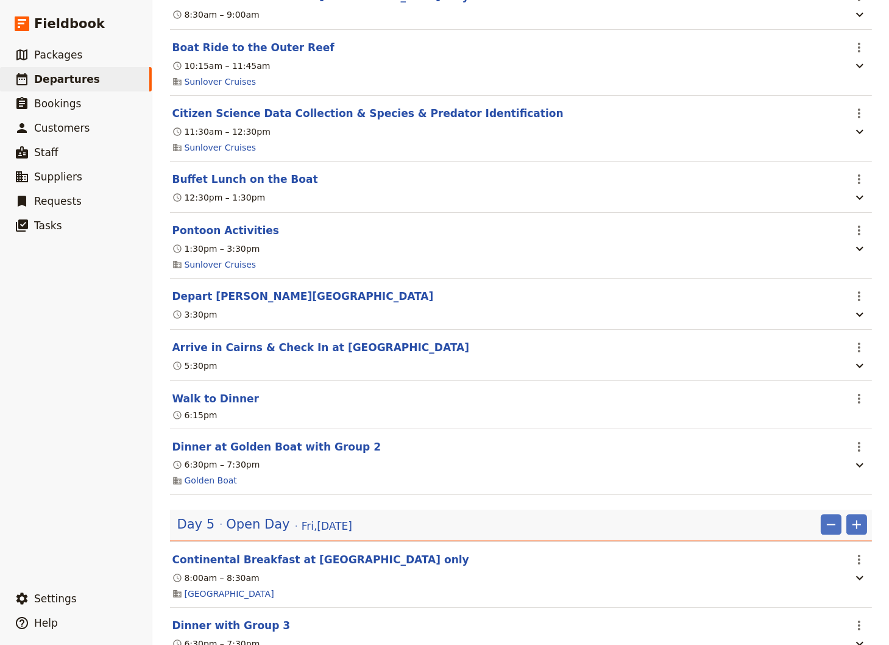
scroll to position [2469, 0]
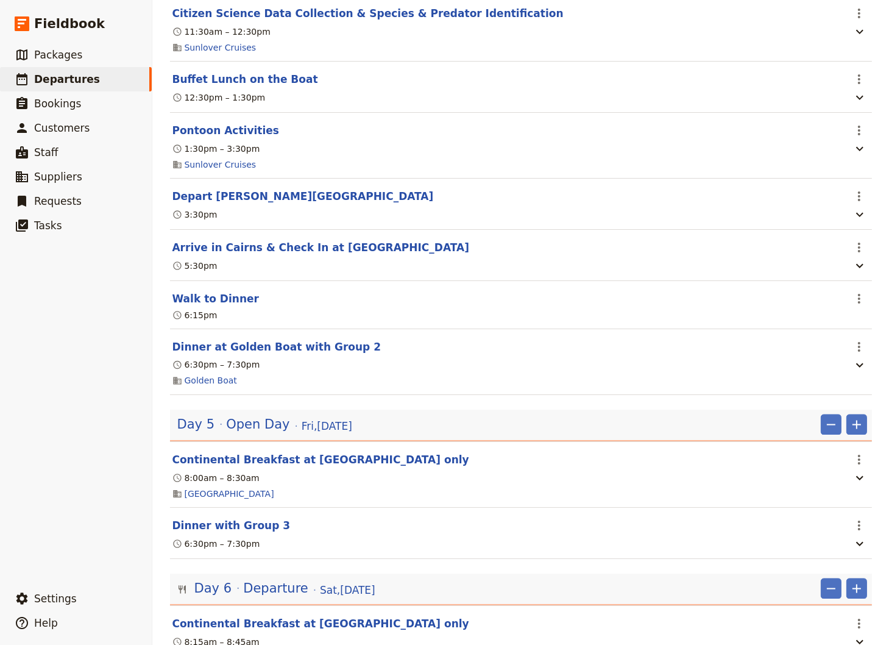
drag, startPoint x: 249, startPoint y: 438, endPoint x: 424, endPoint y: 440, distance: 174.3
click at [251, 434] on span "Open Day" at bounding box center [257, 425] width 63 height 18
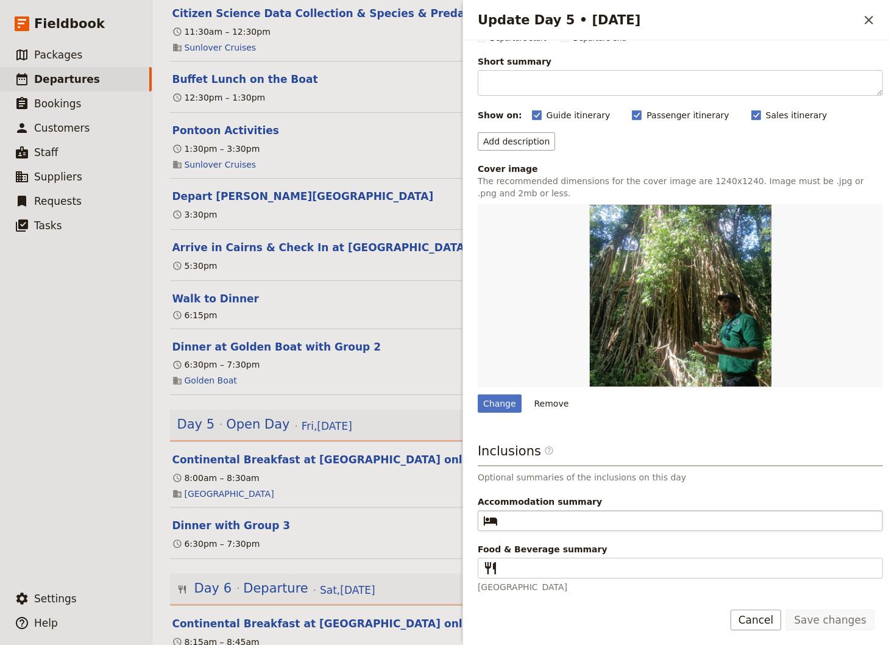
scroll to position [57, 0]
click at [527, 519] on input "Accommodation summary ​" at bounding box center [689, 520] width 372 height 15
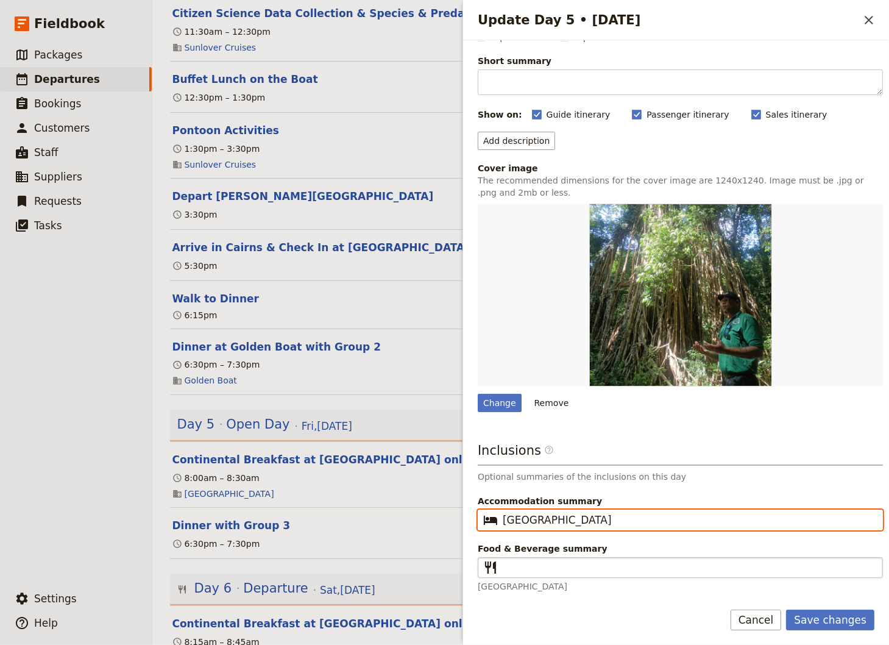
type input "[GEOGRAPHIC_DATA]"
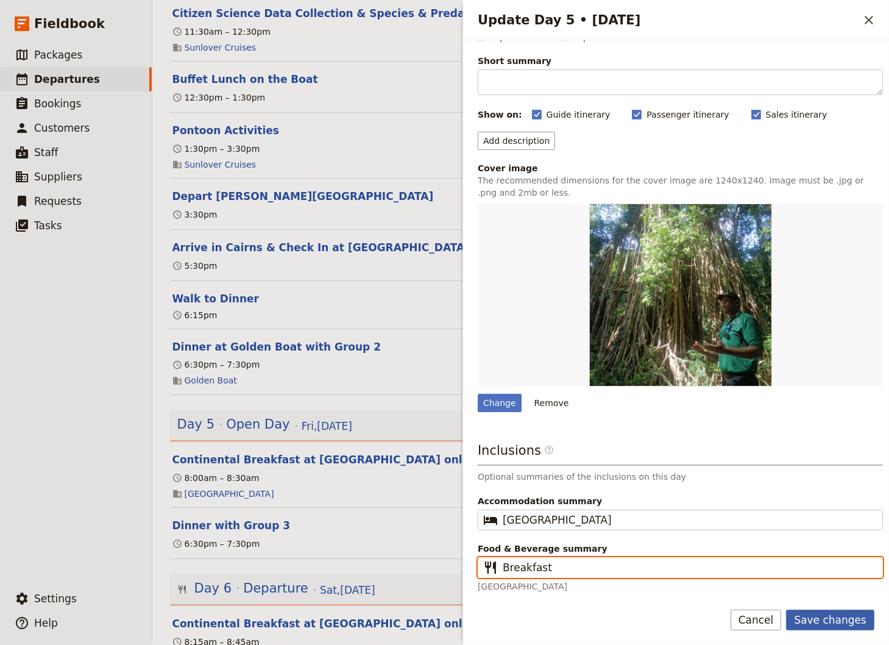
type input "Breakfast"
click at [843, 618] on button "Save changes" at bounding box center [830, 620] width 88 height 21
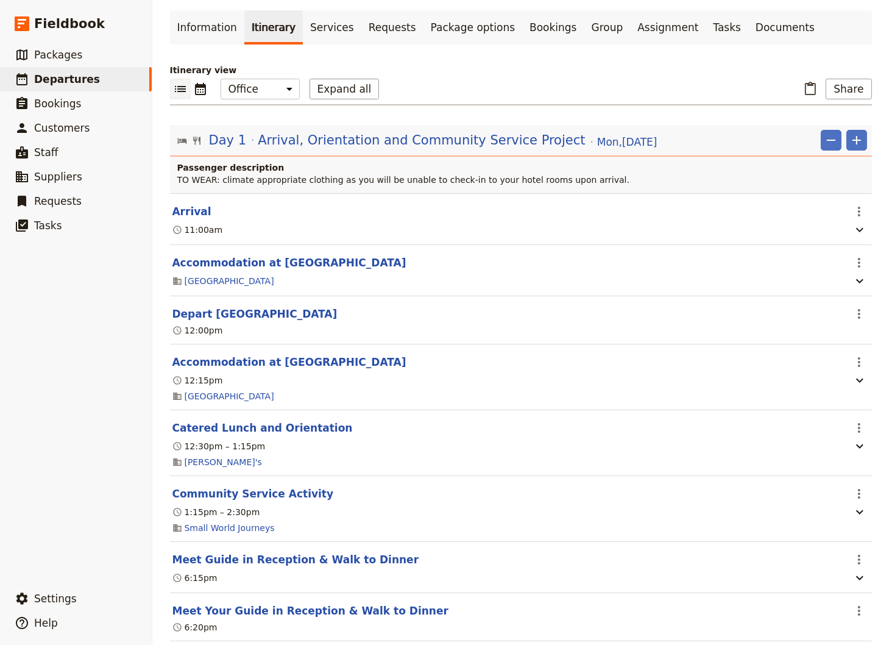
scroll to position [0, 0]
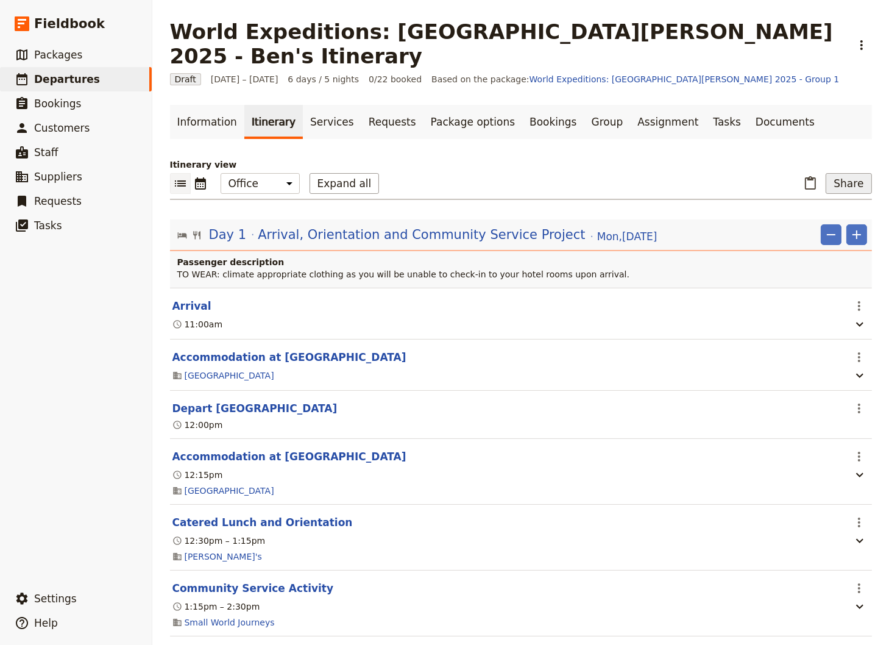
click at [849, 173] on button "Share" at bounding box center [849, 183] width 46 height 21
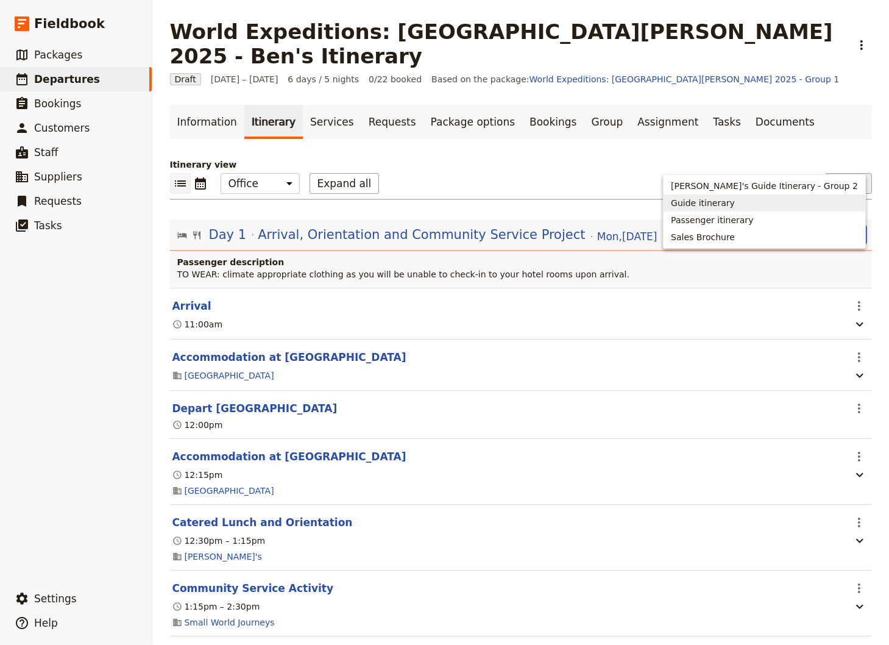
click at [735, 204] on span "Guide itinerary" at bounding box center [703, 203] width 64 height 12
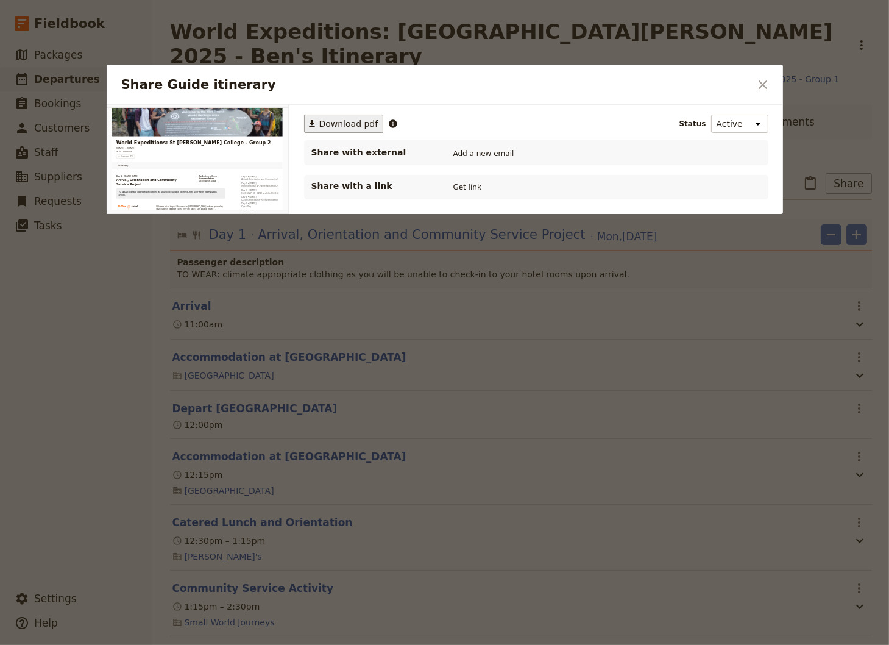
click at [330, 123] on span "Download pdf" at bounding box center [348, 124] width 59 height 12
click at [761, 82] on icon "Close dialog" at bounding box center [763, 84] width 15 height 15
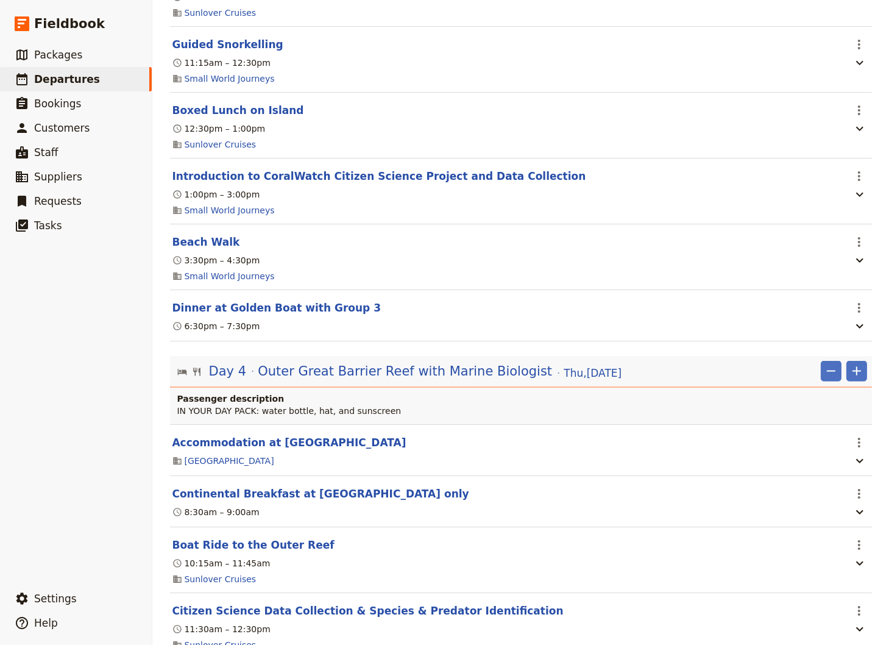
scroll to position [1810, 0]
